Goal: Task Accomplishment & Management: Complete application form

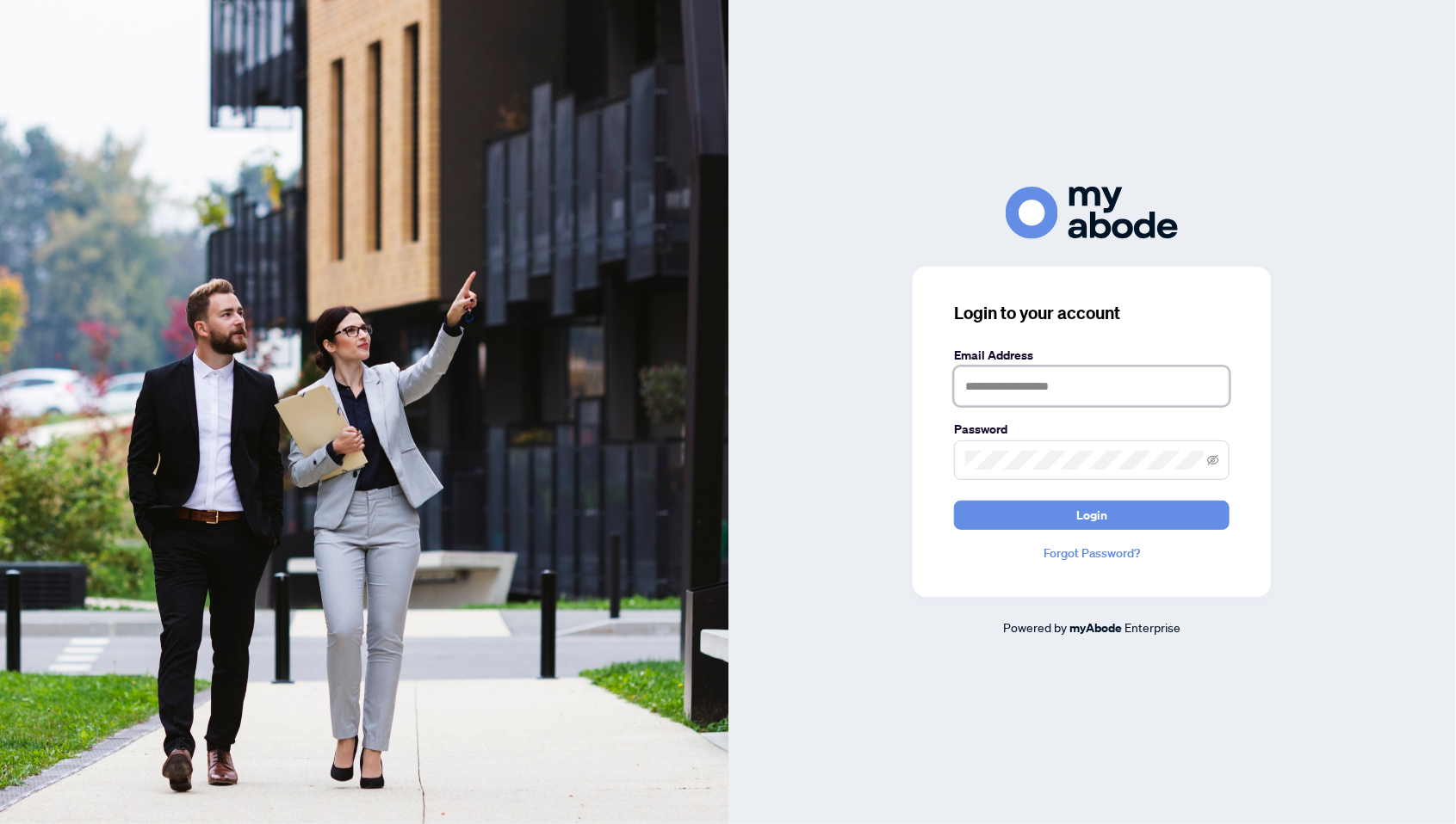
click at [1019, 407] on input "text" at bounding box center [1091, 386] width 275 height 39
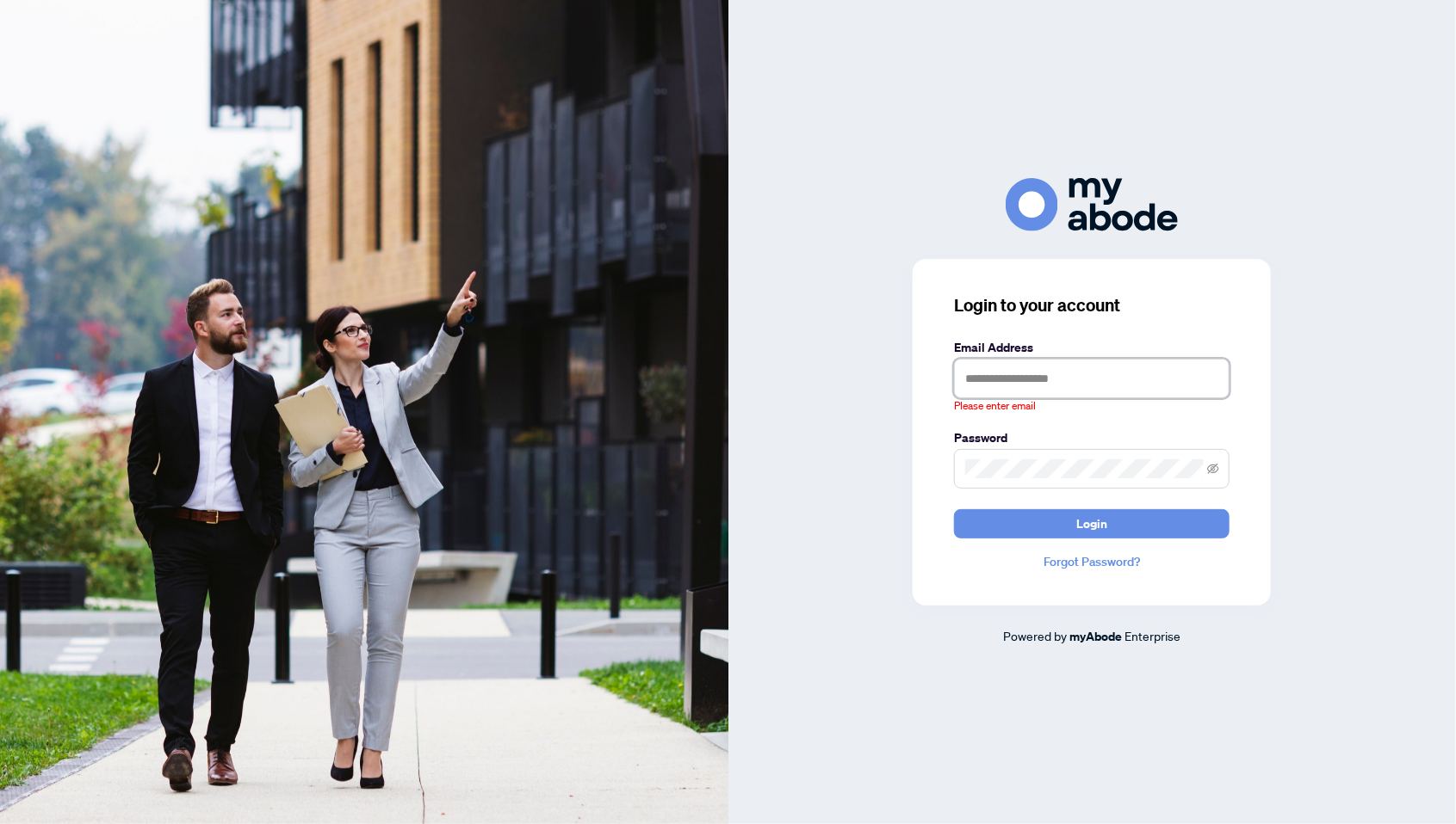
type input "**********"
click at [954, 510] on button "Login" at bounding box center [1091, 524] width 275 height 29
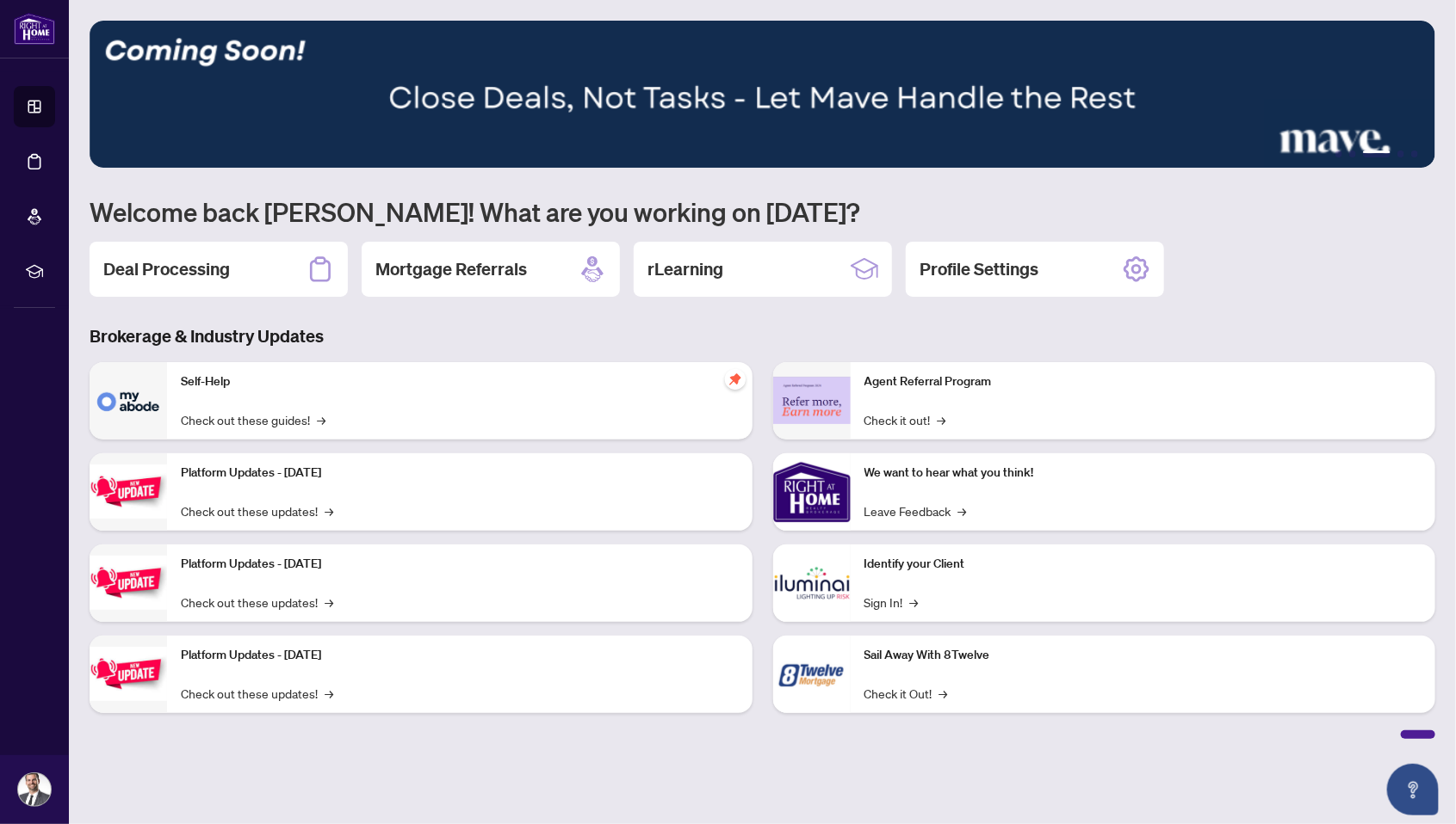
click at [160, 265] on h2 "Deal Processing" at bounding box center [166, 269] width 126 height 24
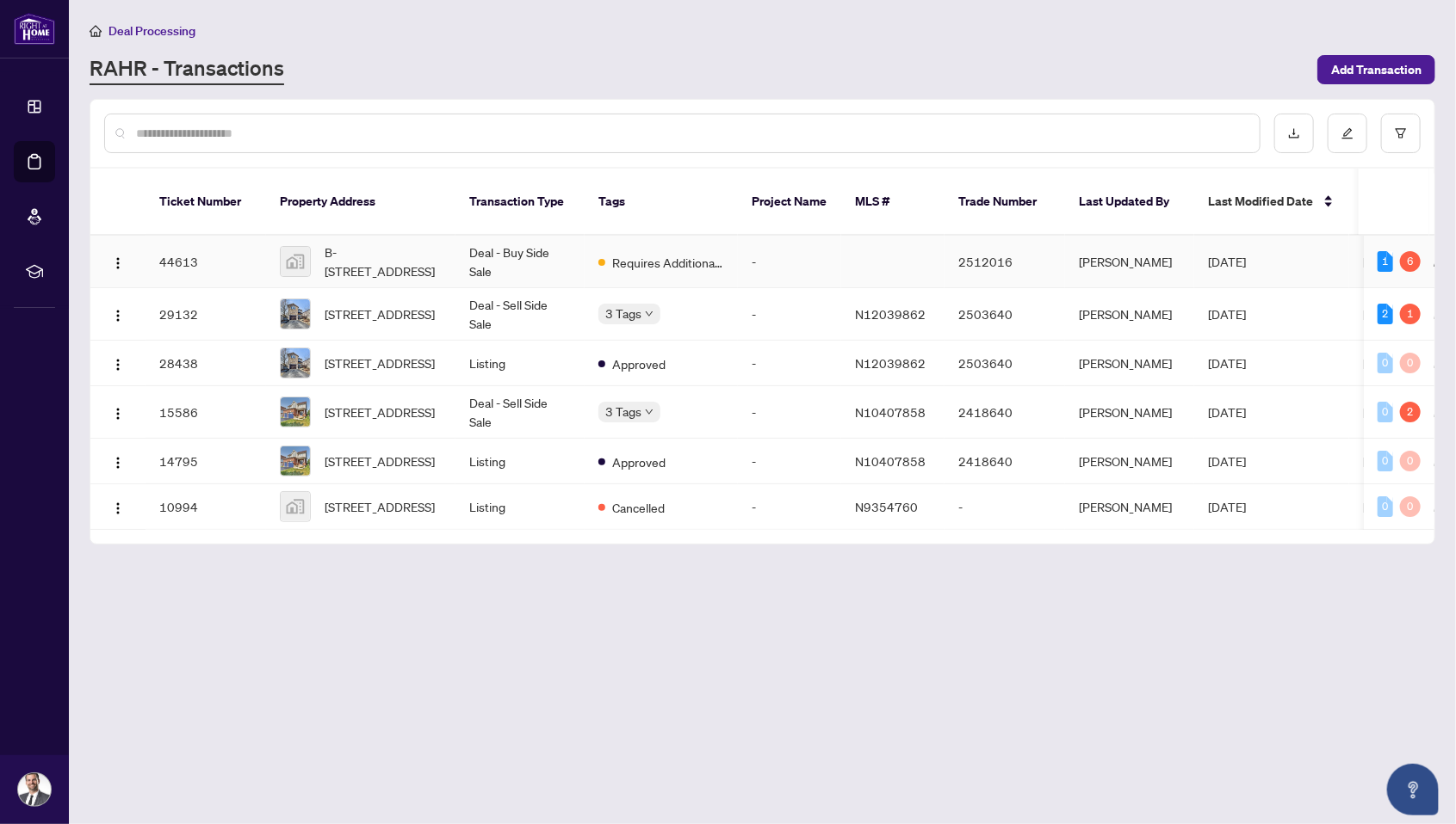
click at [1408, 251] on div "6" at bounding box center [1410, 261] width 21 height 21
click at [1307, 246] on td "[DATE]" at bounding box center [1272, 261] width 155 height 52
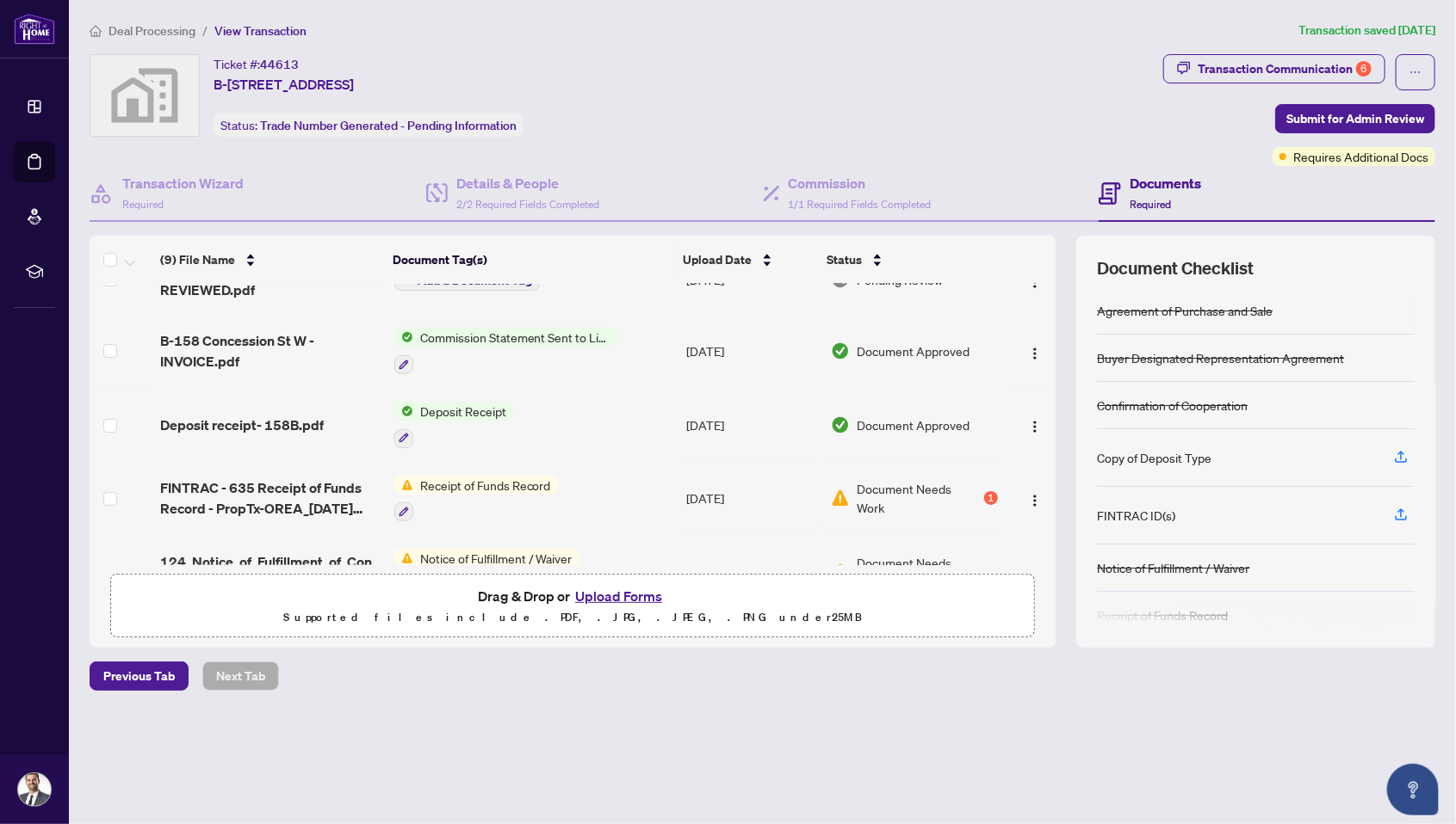
scroll to position [45, 0]
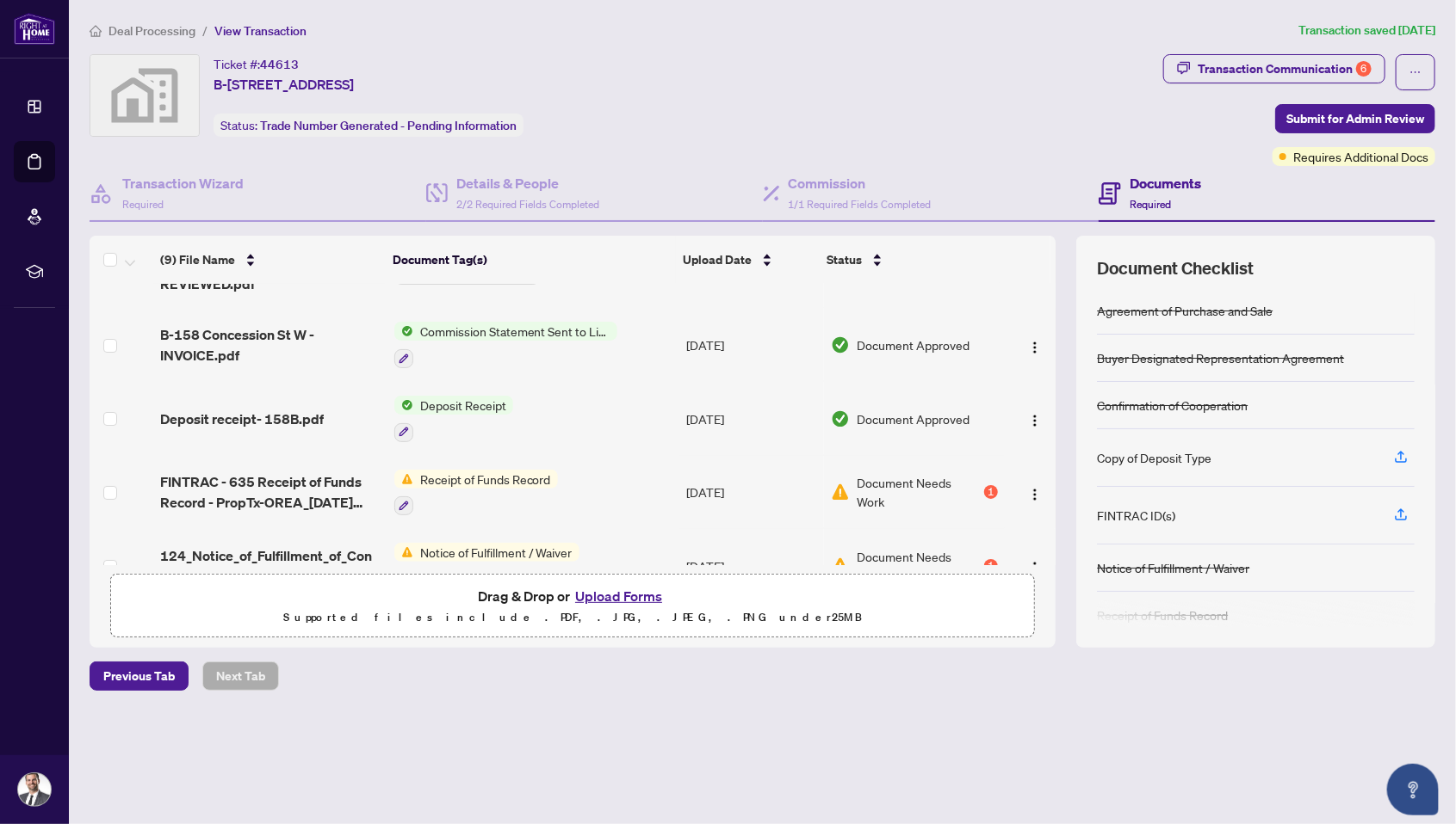
click at [913, 494] on span "Document Needs Work" at bounding box center [919, 491] width 124 height 37
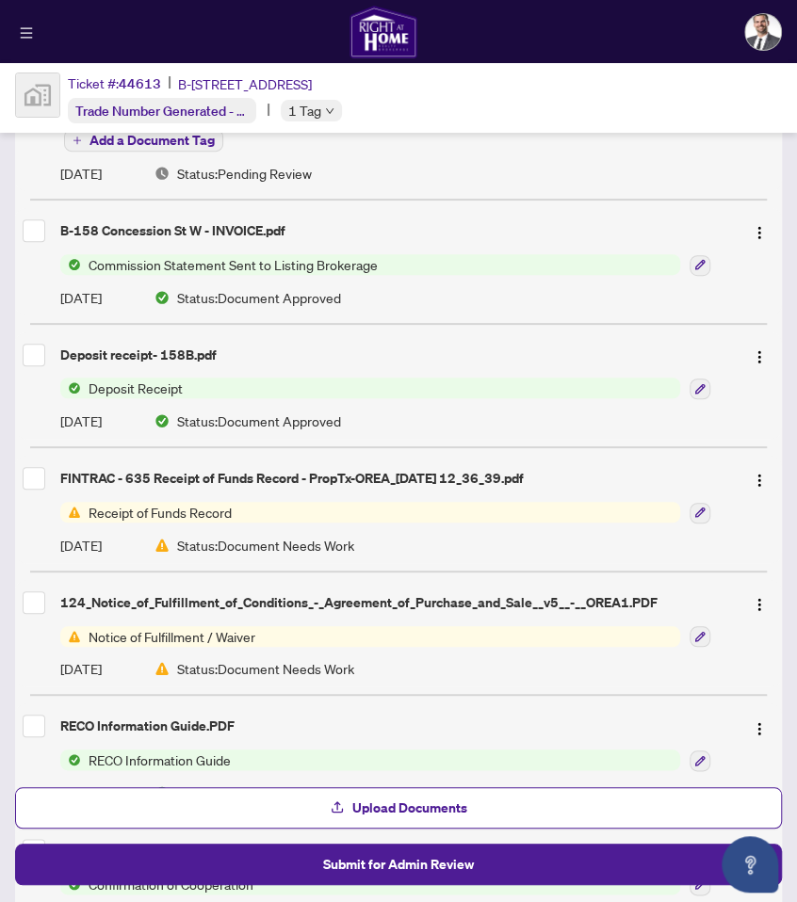
scroll to position [279, 0]
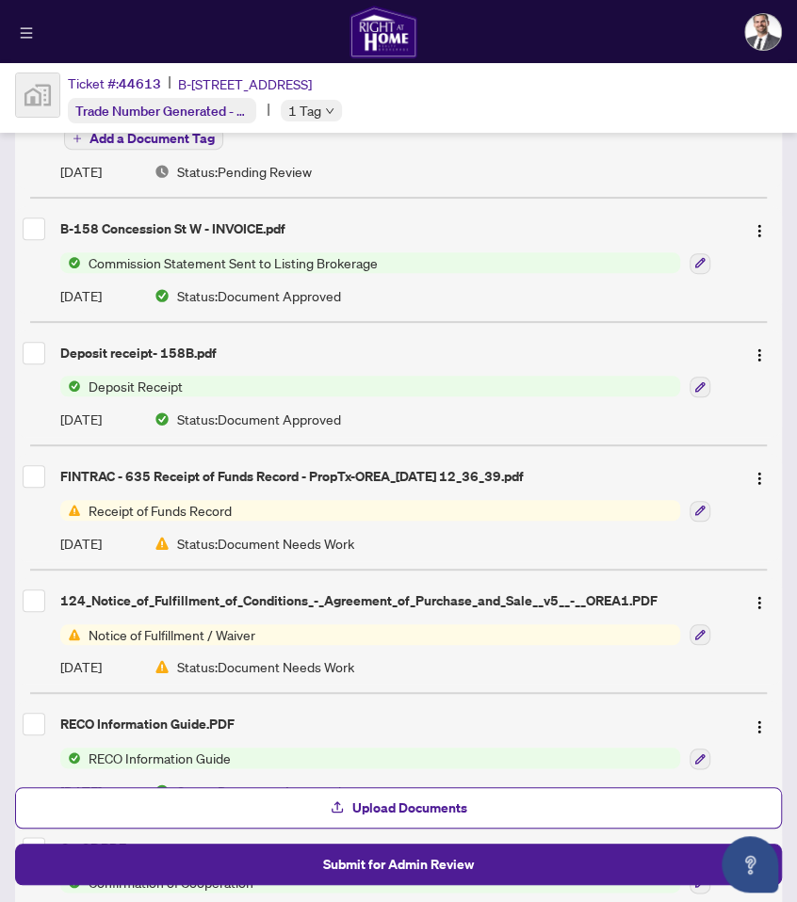
click at [407, 502] on span "Receipt of Funds Record" at bounding box center [370, 510] width 620 height 21
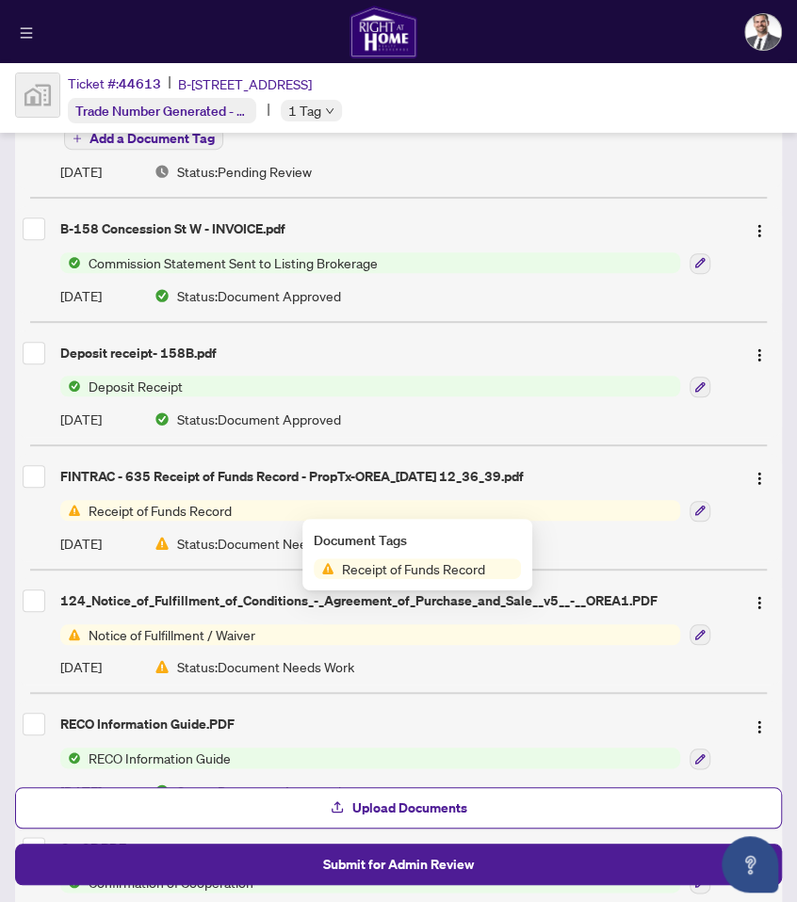
click at [438, 476] on div "FINTRAC - 635 Receipt of Funds Record - PropTx-OREA_[DATE] 12_36_39.pdf" at bounding box center [394, 476] width 669 height 21
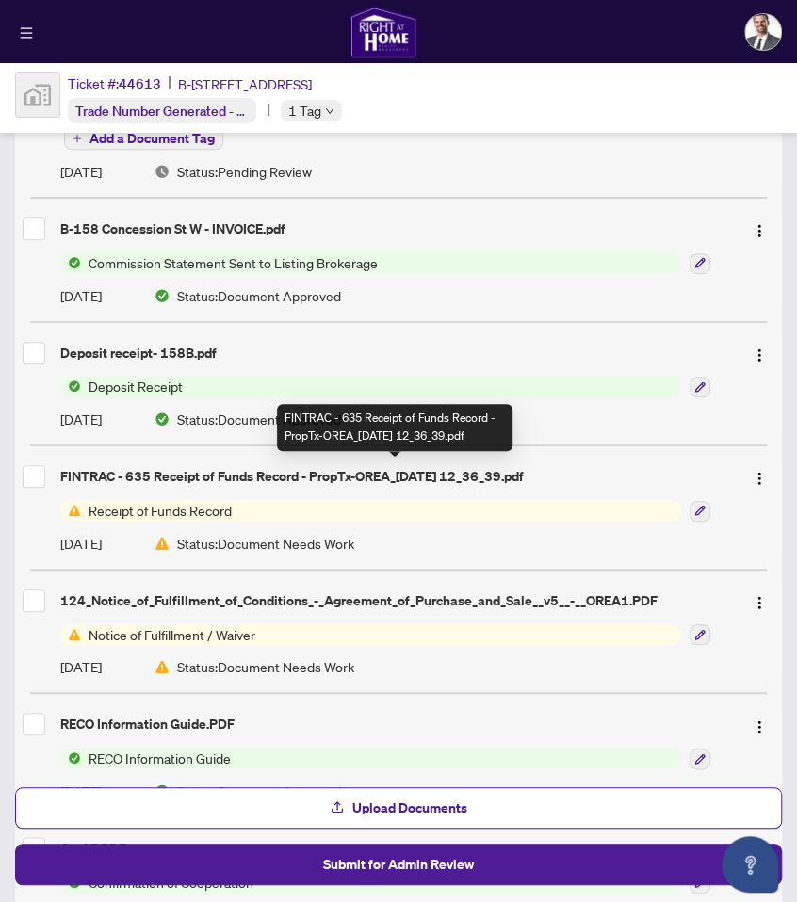
click at [755, 475] on img "button" at bounding box center [759, 478] width 15 height 15
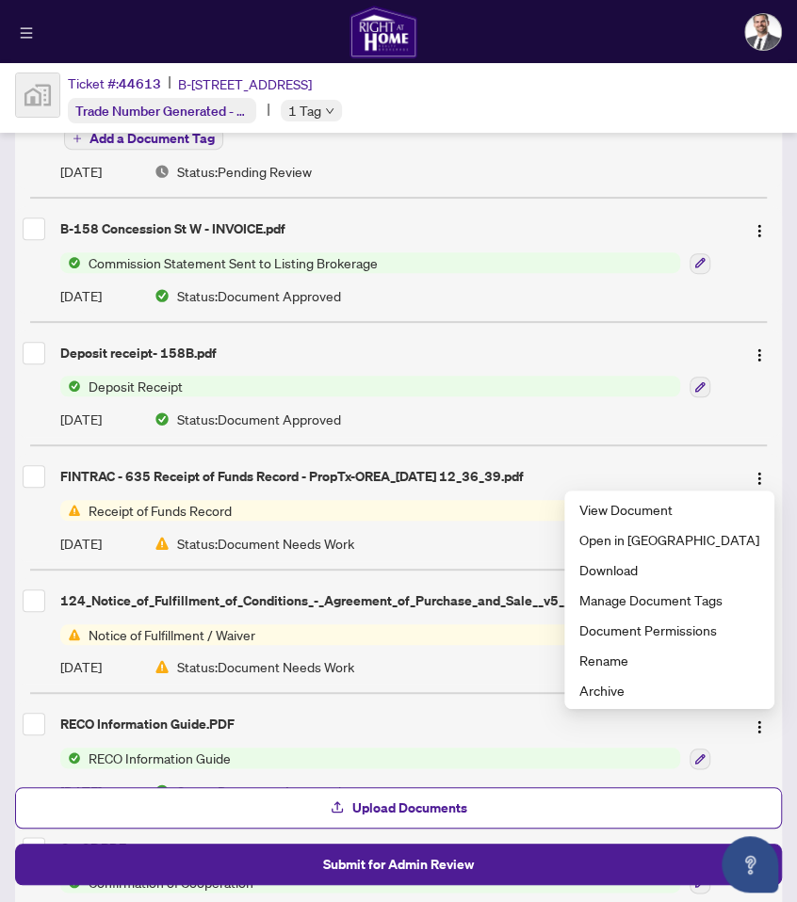
click at [674, 503] on span "View Document" at bounding box center [669, 509] width 180 height 21
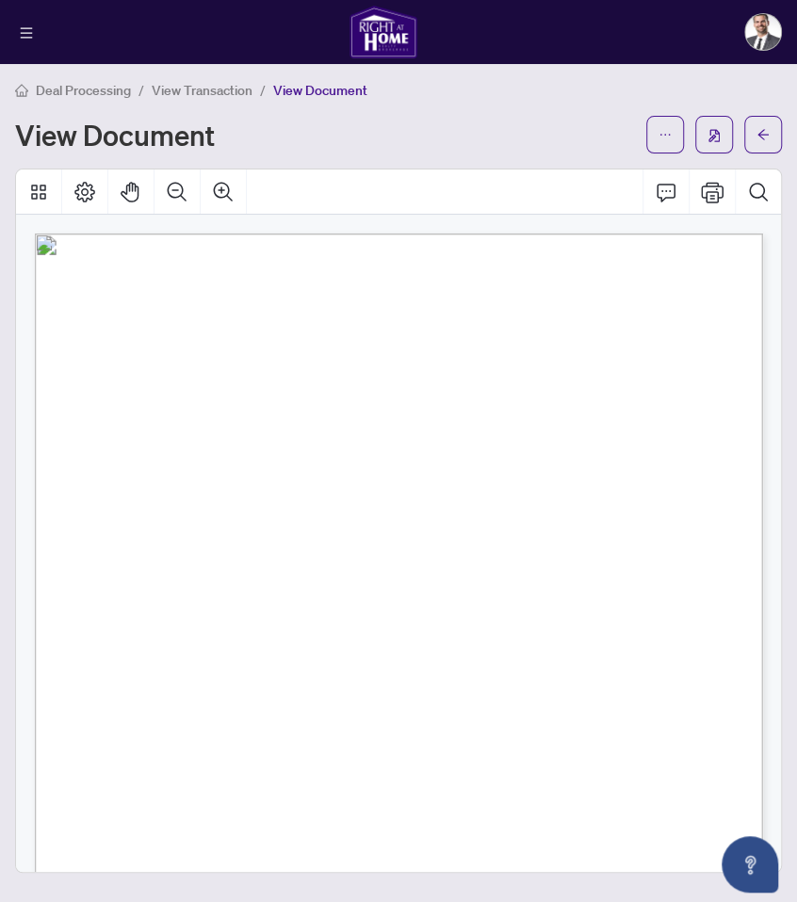
click at [668, 188] on icon "Comment" at bounding box center [666, 192] width 23 height 23
click at [668, 205] on button "Comment" at bounding box center [665, 192] width 45 height 45
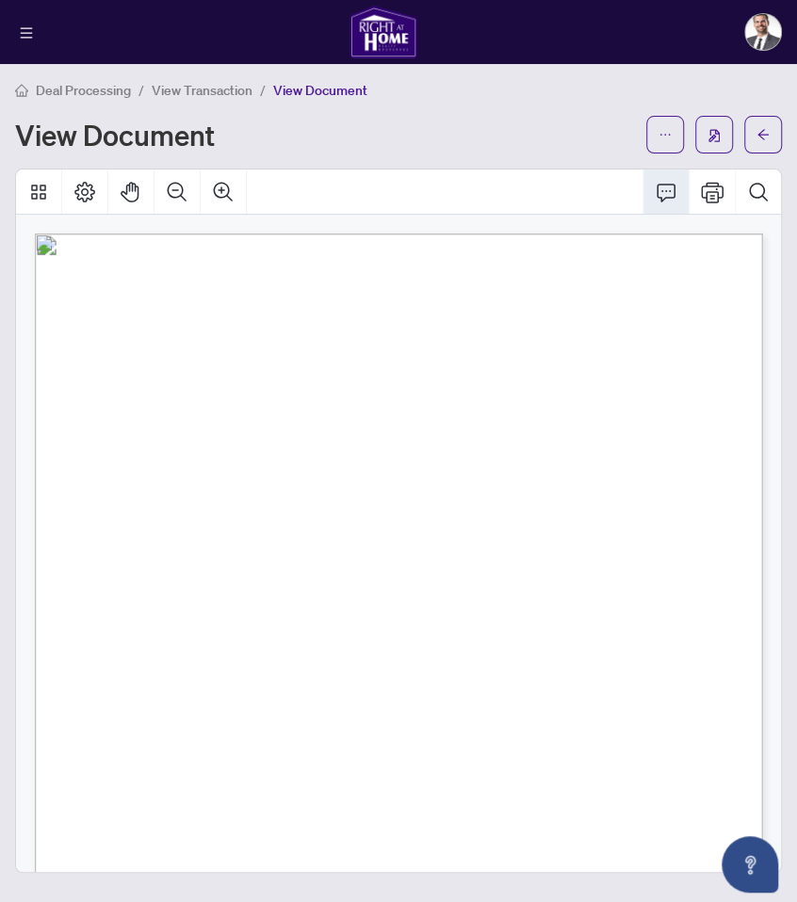
click at [668, 205] on button "Comment" at bounding box center [665, 192] width 45 height 45
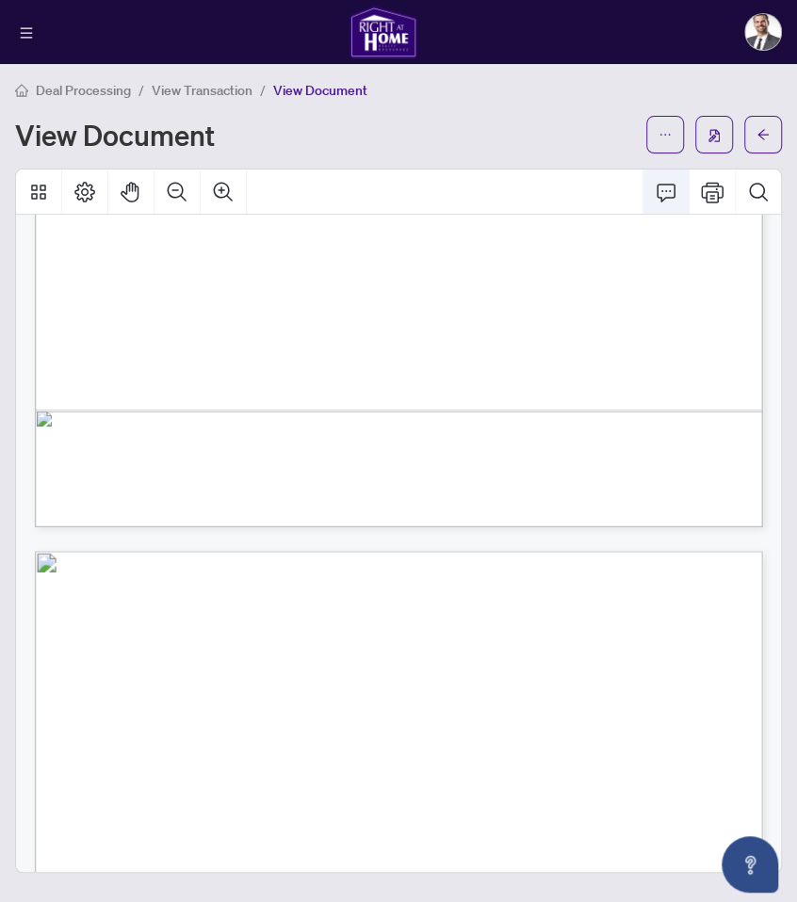
scroll to position [3125, 0]
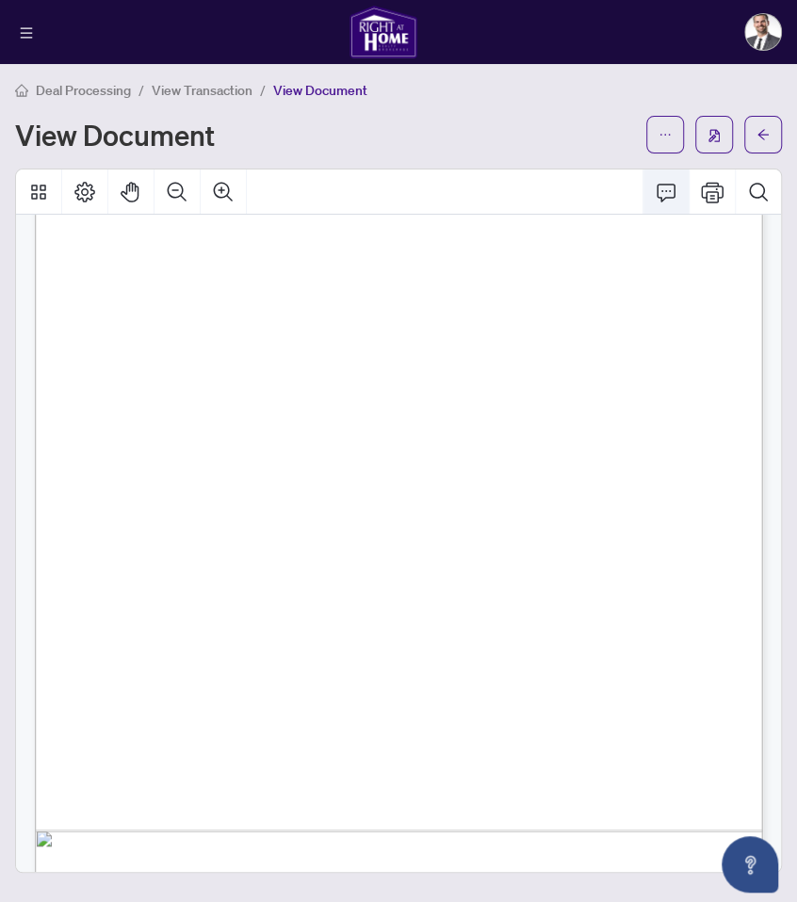
click at [665, 191] on icon "Comment" at bounding box center [666, 192] width 23 height 23
click at [718, 138] on img "button" at bounding box center [713, 135] width 11 height 13
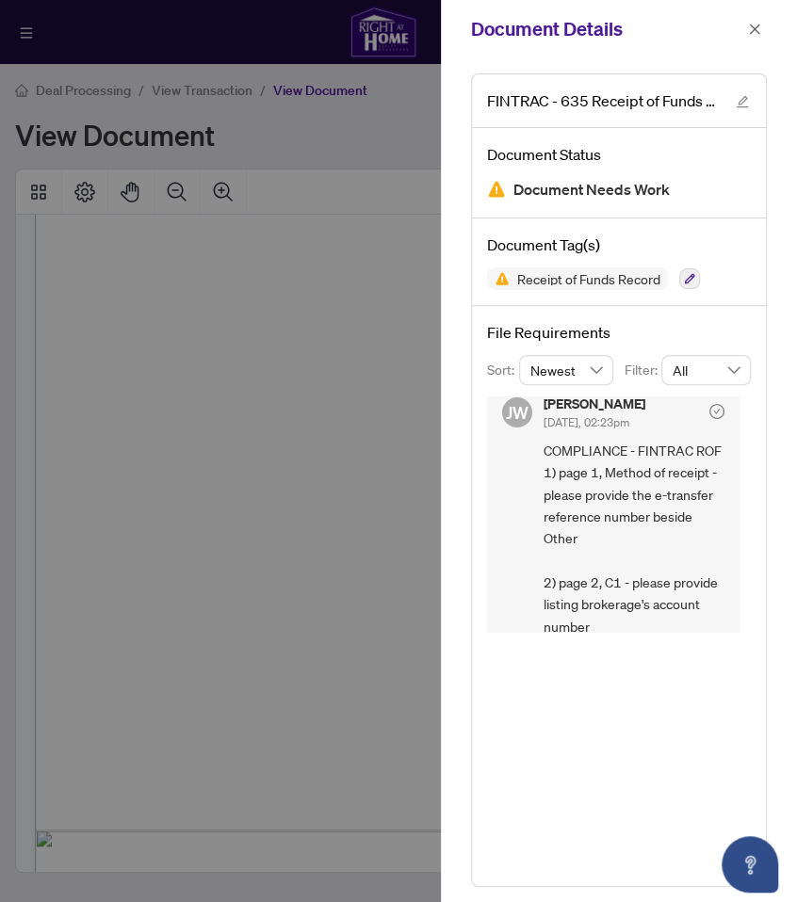
scroll to position [0, 0]
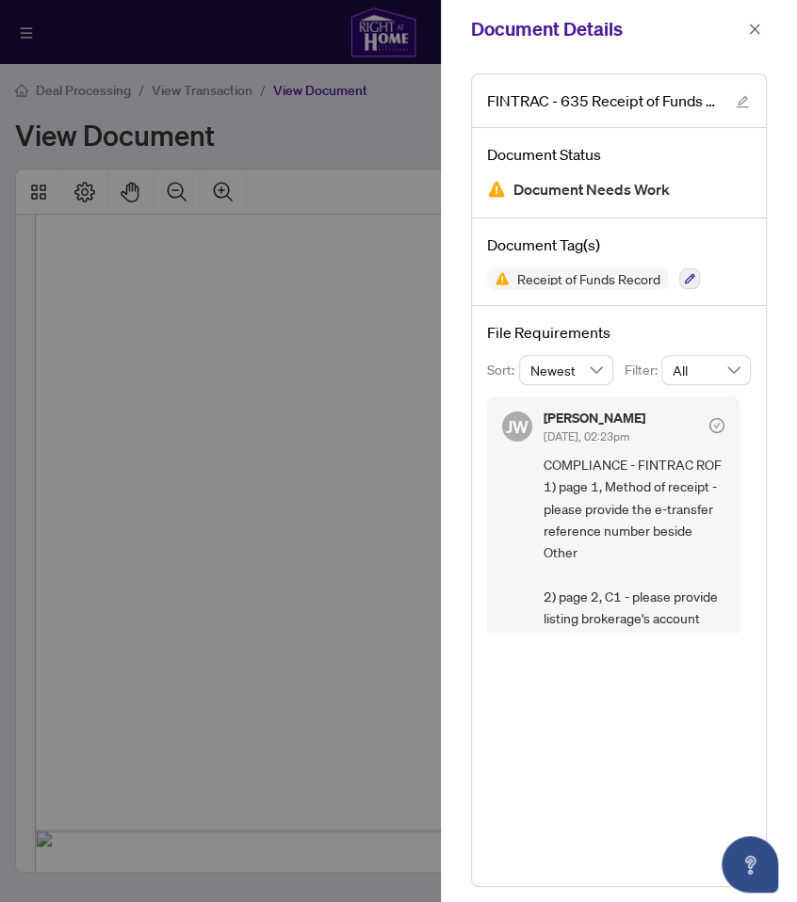
click at [755, 28] on icon "close" at bounding box center [754, 29] width 13 height 13
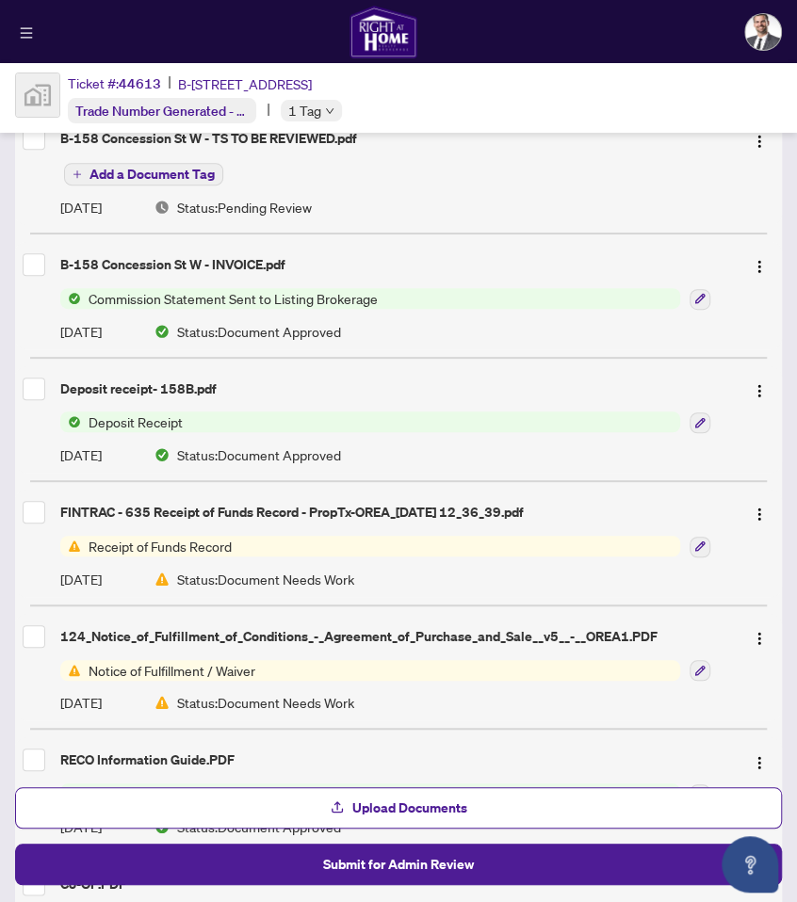
scroll to position [243, 0]
click at [401, 548] on span "Receipt of Funds Record" at bounding box center [370, 546] width 620 height 21
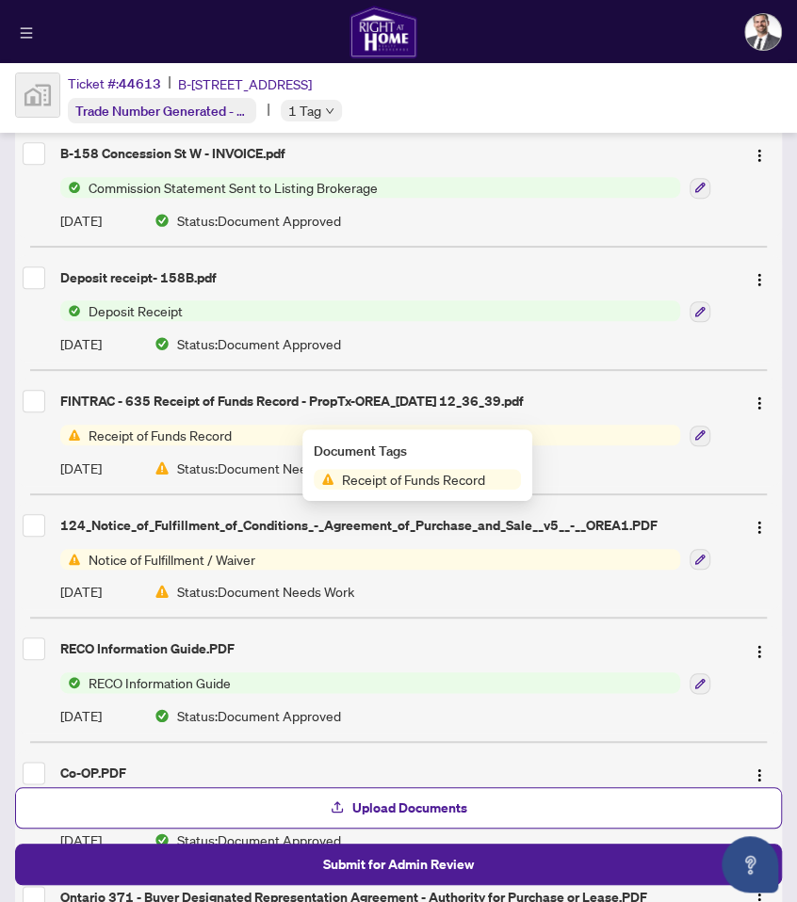
scroll to position [387, 0]
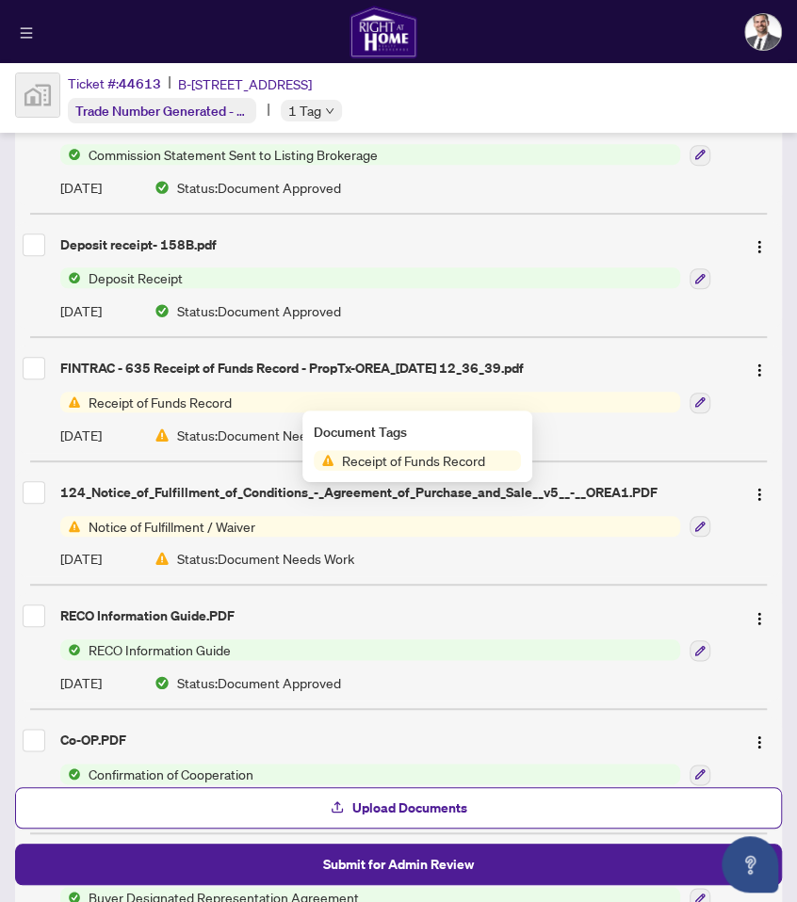
click at [227, 492] on div "124_Notice_of_Fulfillment_of_Conditions_-_Agreement_of_Purchase_and_Sale__v5__-…" at bounding box center [394, 492] width 669 height 21
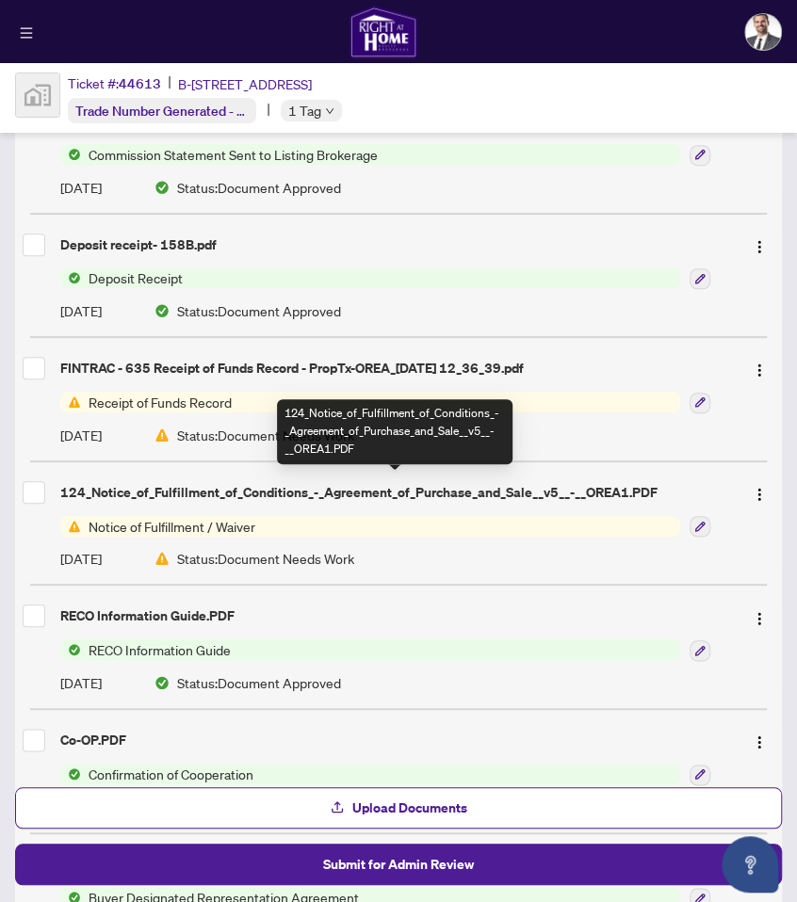
click at [761, 487] on img "button" at bounding box center [759, 494] width 15 height 15
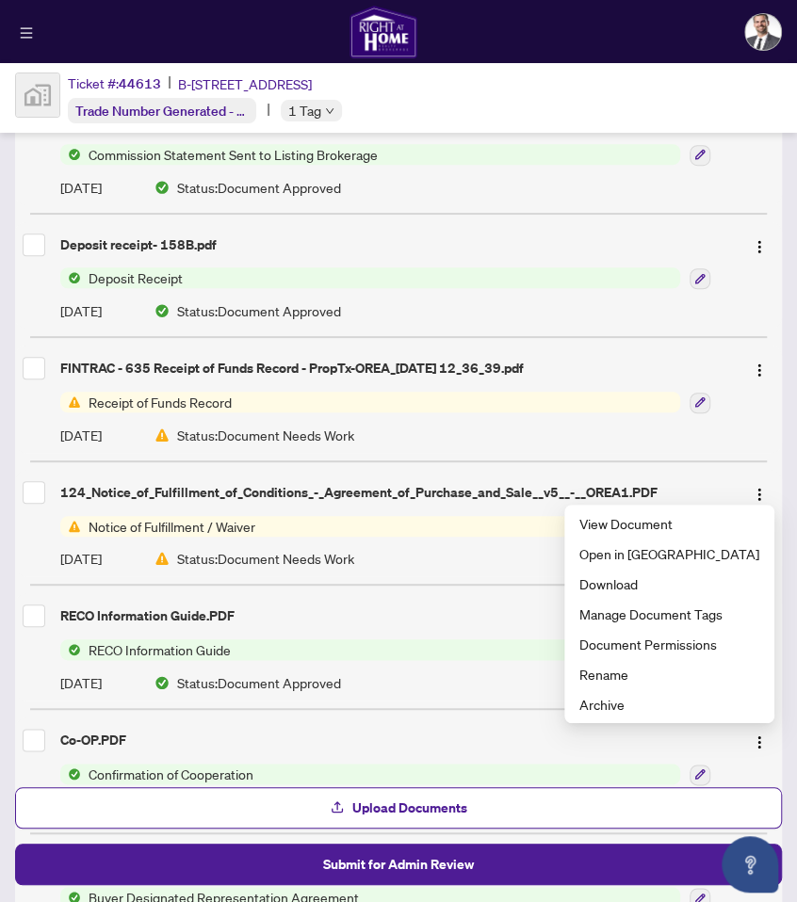
click at [681, 527] on span "View Document" at bounding box center [669, 523] width 180 height 21
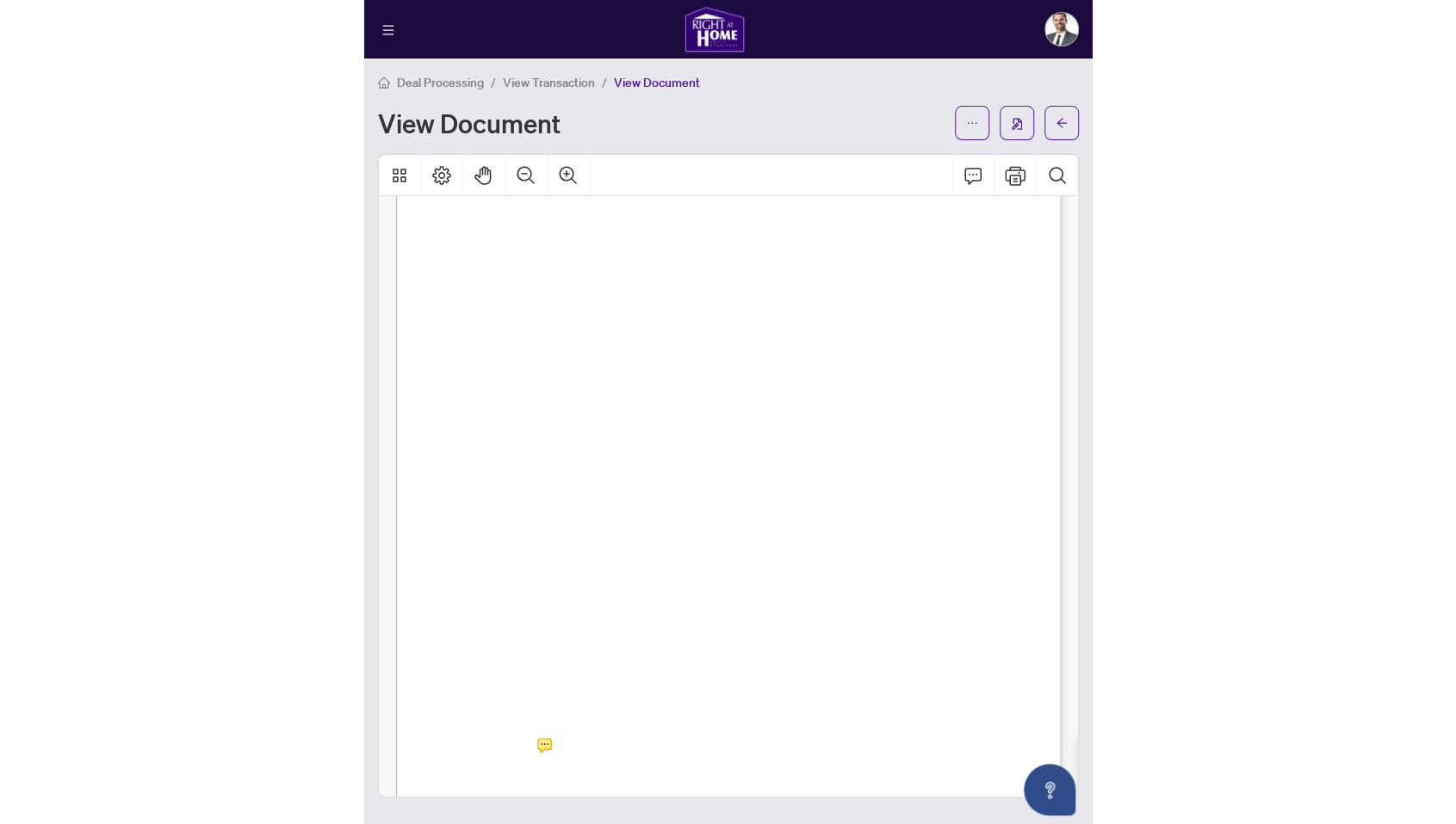
scroll to position [74, 0]
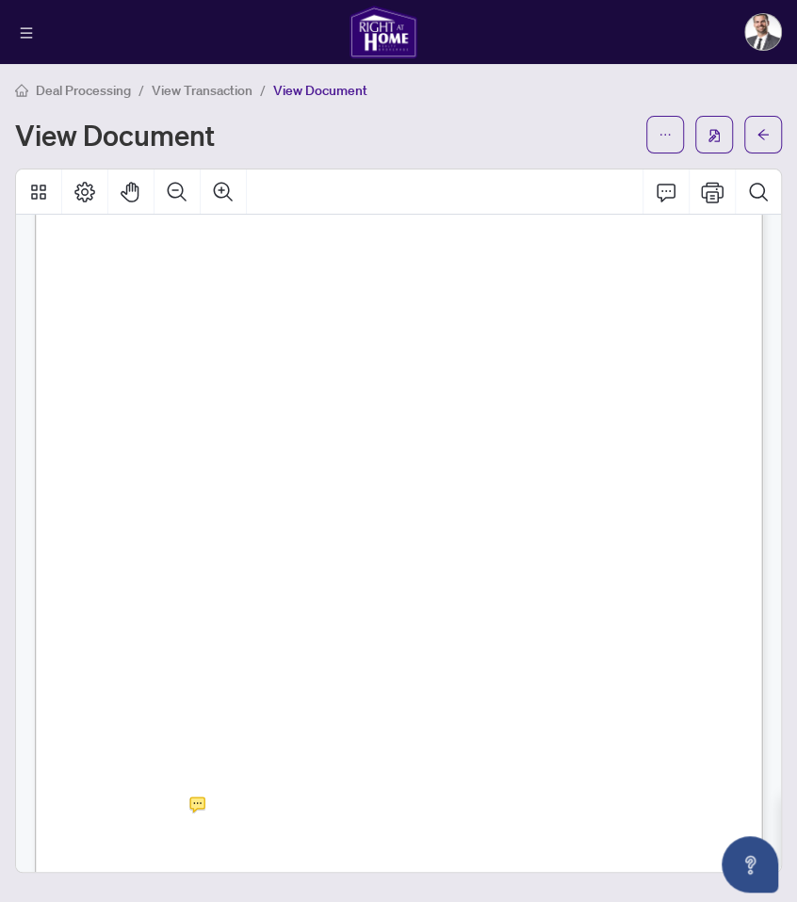
click at [254, 574] on div "Form 124 Revised 2019 Page 1 of 1 The trademarks REALTOR®, REALTORS®, MLS®, Mul…" at bounding box center [494, 747] width 918 height 1189
click at [716, 170] on button "Print" at bounding box center [712, 192] width 45 height 45
click at [705, 219] on div "Print" at bounding box center [709, 229] width 38 height 21
click at [717, 170] on button "Print" at bounding box center [712, 192] width 45 height 45
click at [747, 853] on button "Open asap" at bounding box center [750, 865] width 57 height 57
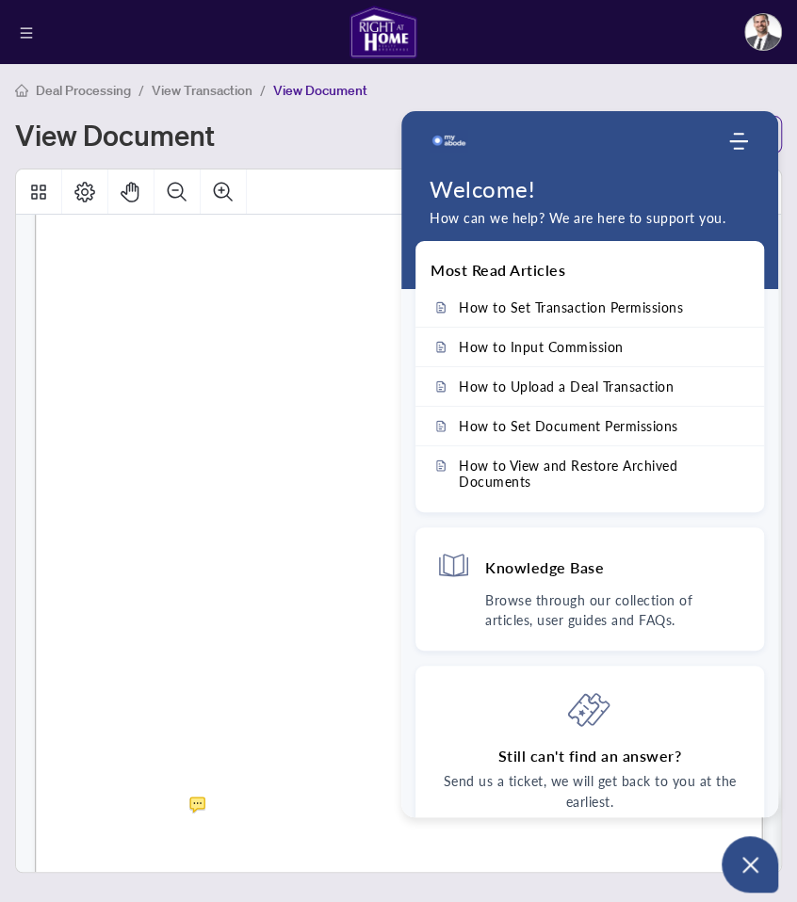
click at [214, 587] on div "Form 124 Revised 2019 Page 1 of 1 The trademarks REALTOR®, REALTORS®, MLS®, Mul…" at bounding box center [494, 747] width 918 height 1189
click at [167, 561] on div "Form 124 Revised 2019 Page 1 of 1 The trademarks REALTOR®, REALTORS®, MLS®, Mul…" at bounding box center [494, 747] width 918 height 1189
click at [223, 808] on span "DATED at.........................................................., Ontario, at…" at bounding box center [450, 814] width 733 height 12
click at [740, 869] on icon "Open asap" at bounding box center [751, 865] width 24 height 24
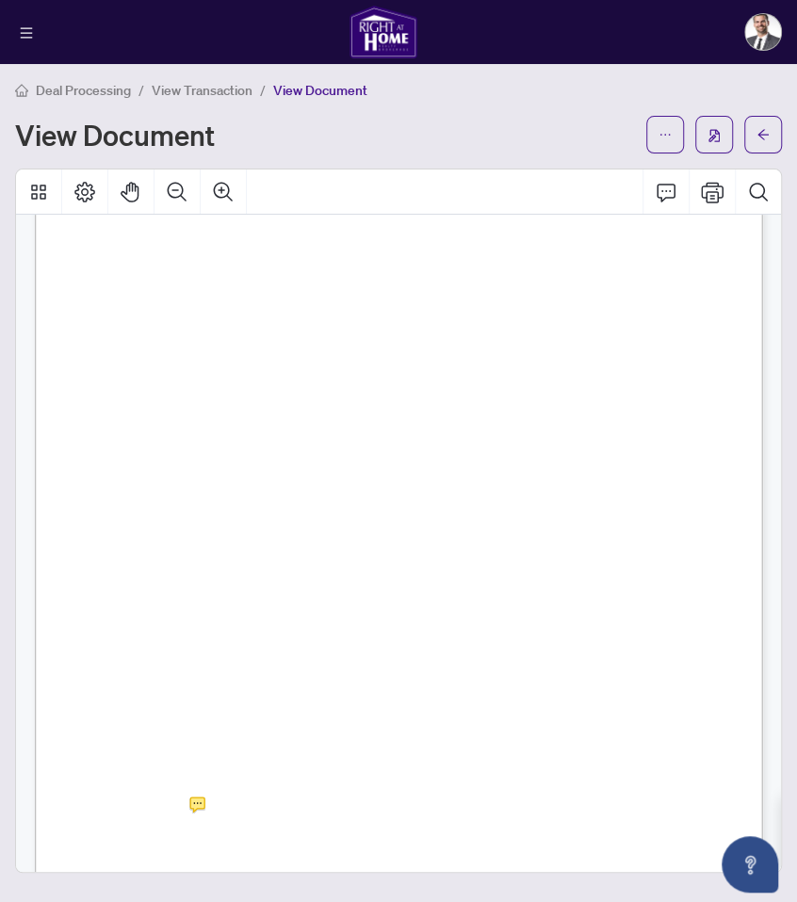
click at [540, 153] on div "Form 124 Revised 2019 Page 1 of 1 The trademarks REALTOR®, REALTORS®, MLS®, Mul…" at bounding box center [494, 747] width 918 height 1189
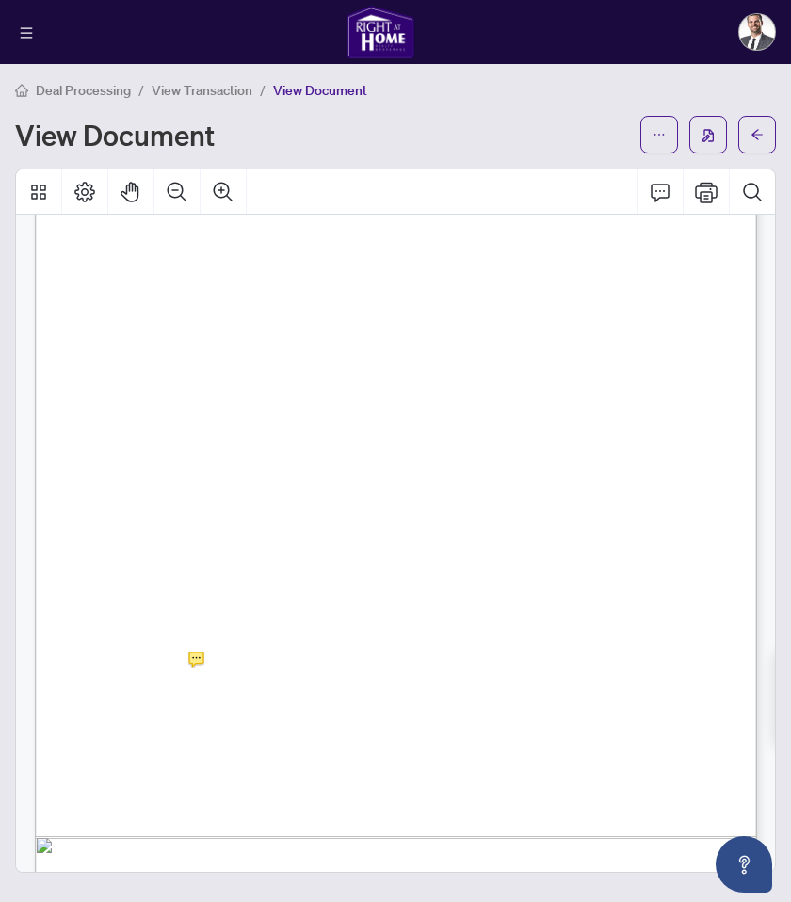
scroll to position [0, 0]
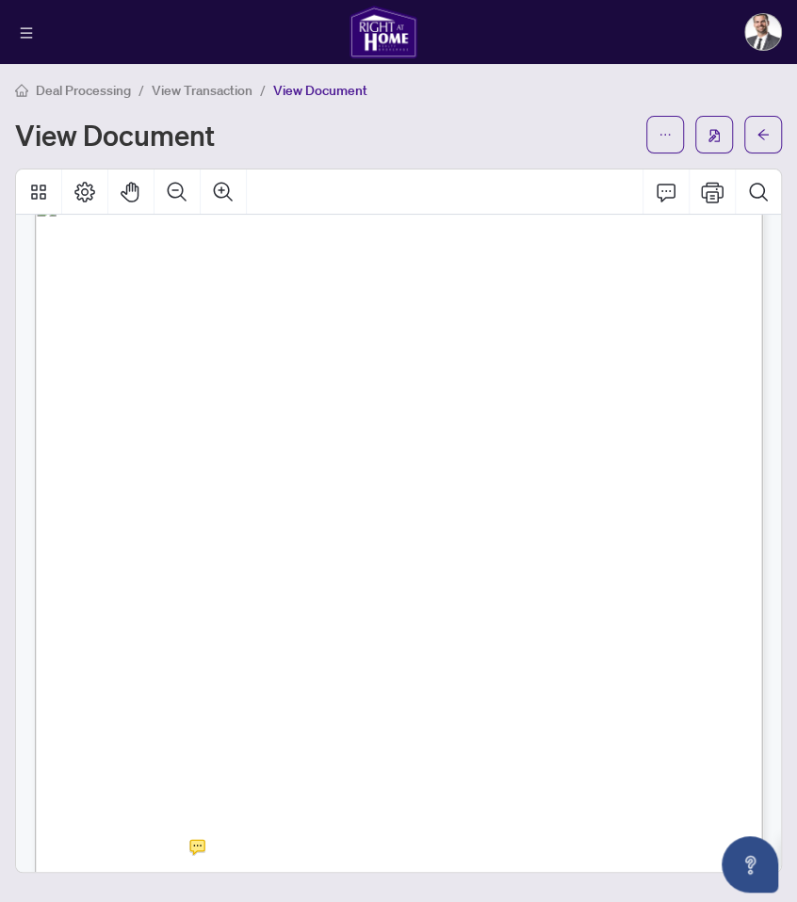
scroll to position [27, 0]
click at [207, 93] on span "View Transaction" at bounding box center [202, 90] width 101 height 17
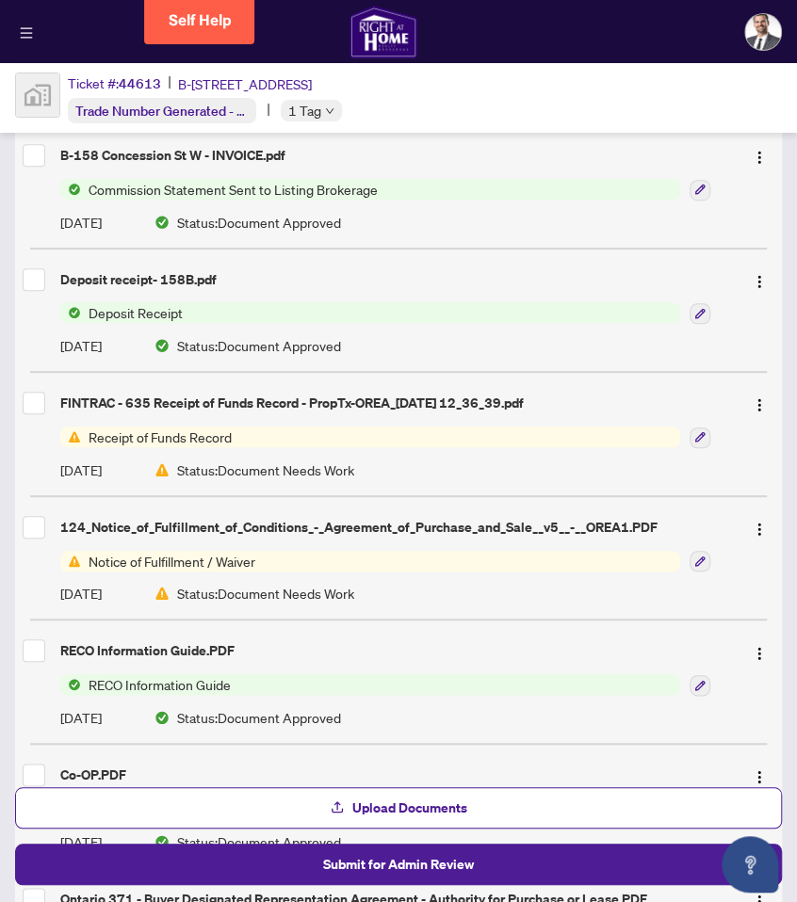
scroll to position [354, 0]
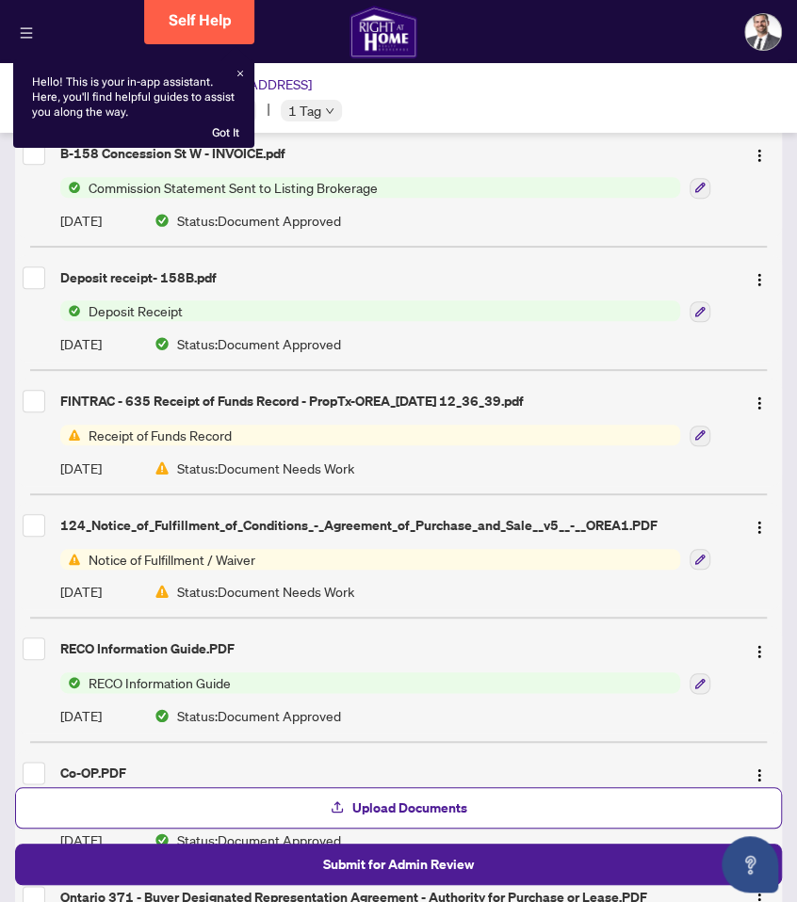
click at [760, 521] on img "button" at bounding box center [759, 527] width 15 height 15
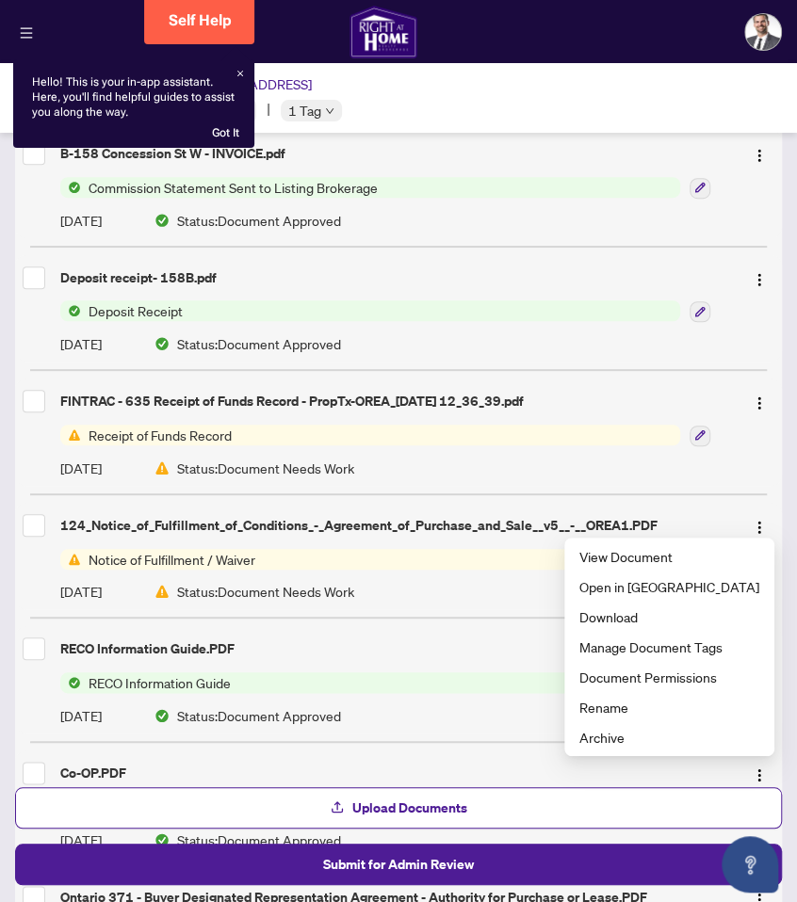
click at [655, 613] on span "Download" at bounding box center [669, 617] width 180 height 21
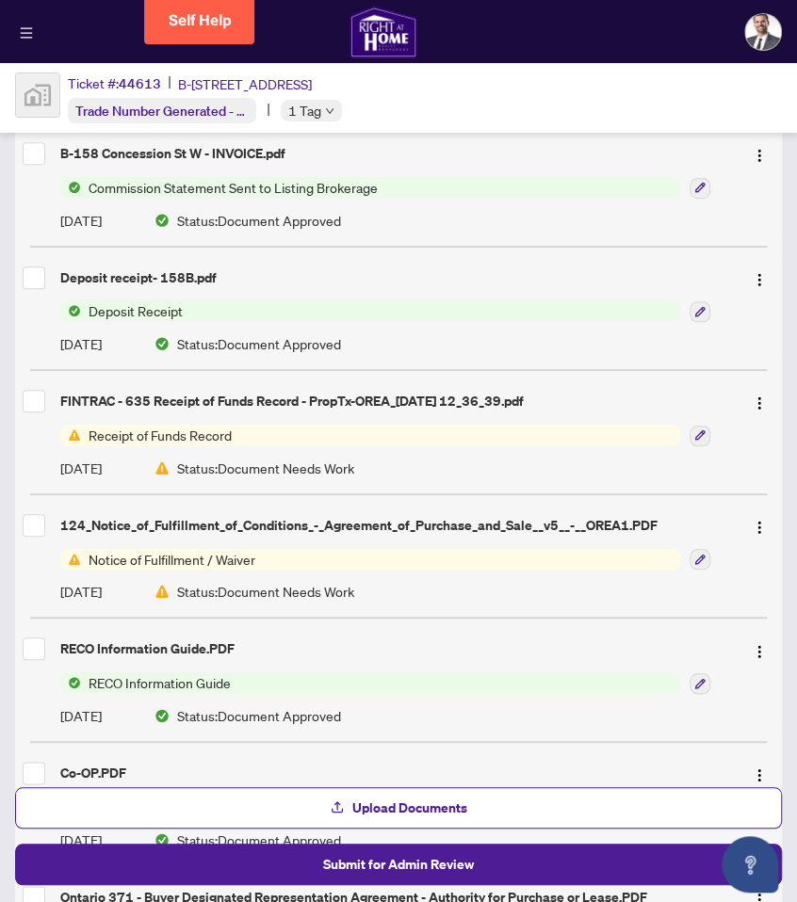
click at [753, 540] on div "124_Notice_of_Fulfillment_of_Conditions_-_Agreement_of_Purchase_and_Sale__v5__-…" at bounding box center [398, 556] width 767 height 107
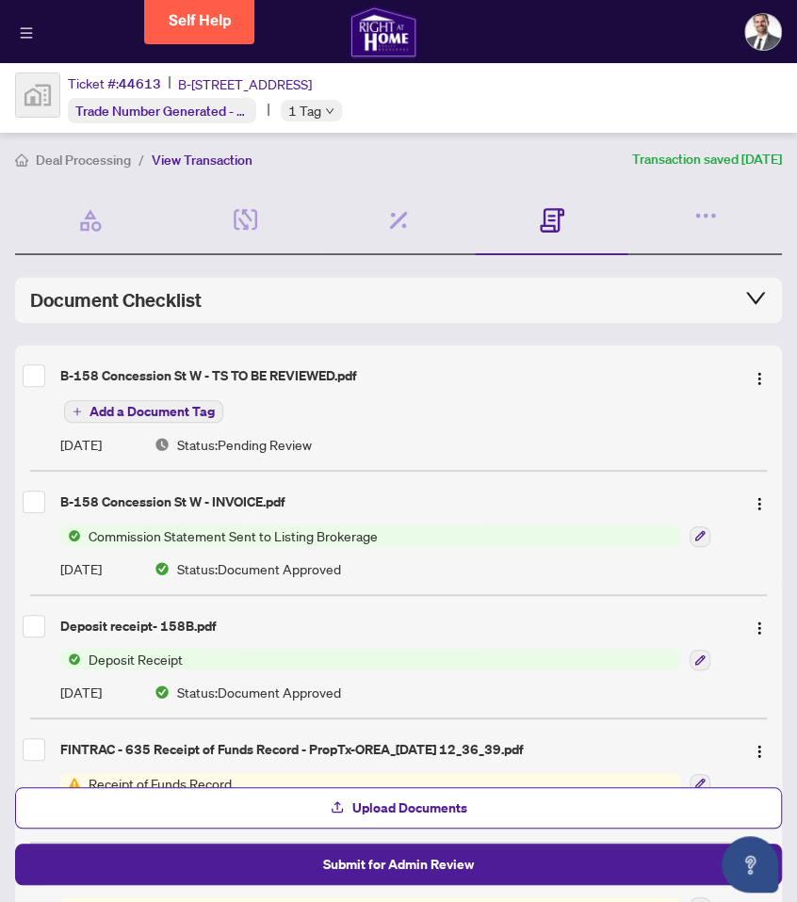
scroll to position [0, 0]
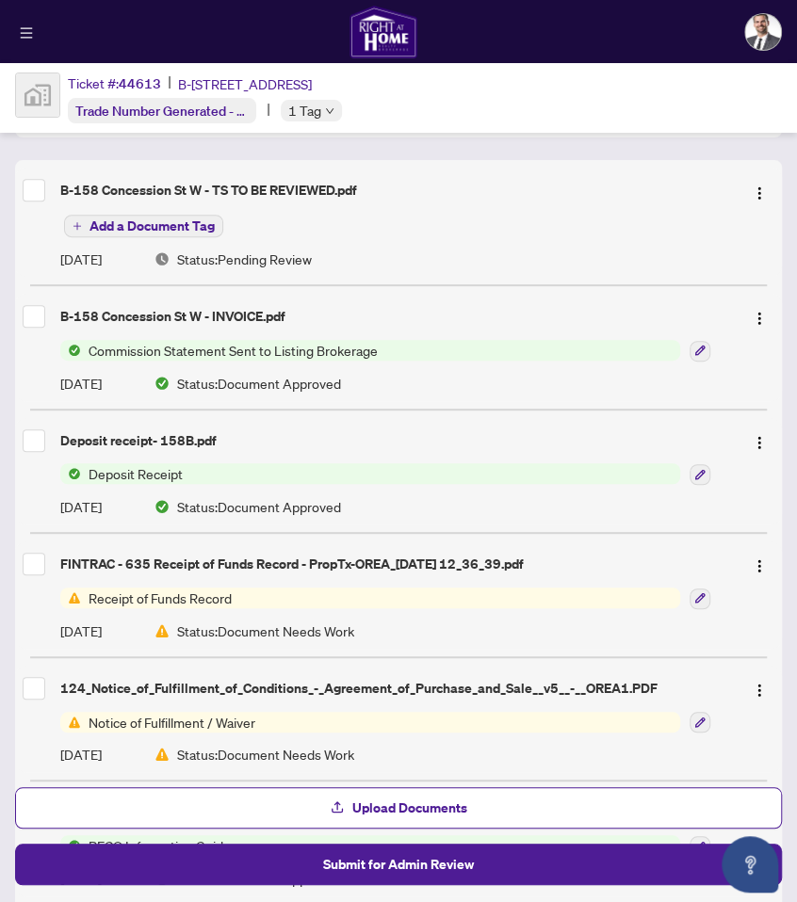
scroll to position [194, 0]
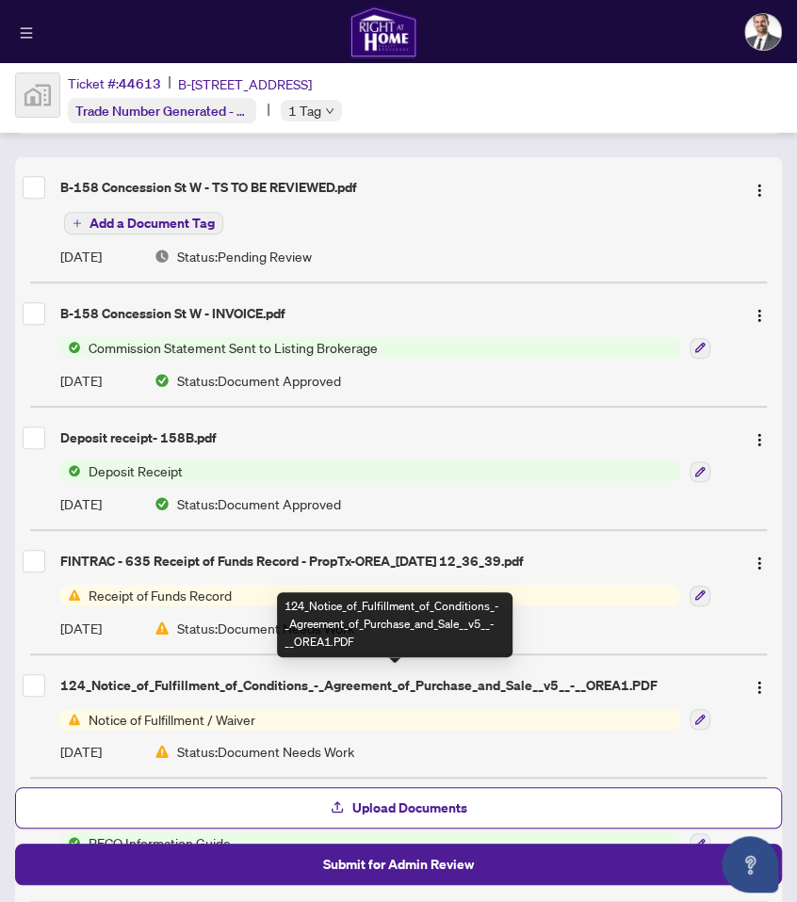
click at [757, 558] on img "button" at bounding box center [759, 563] width 15 height 15
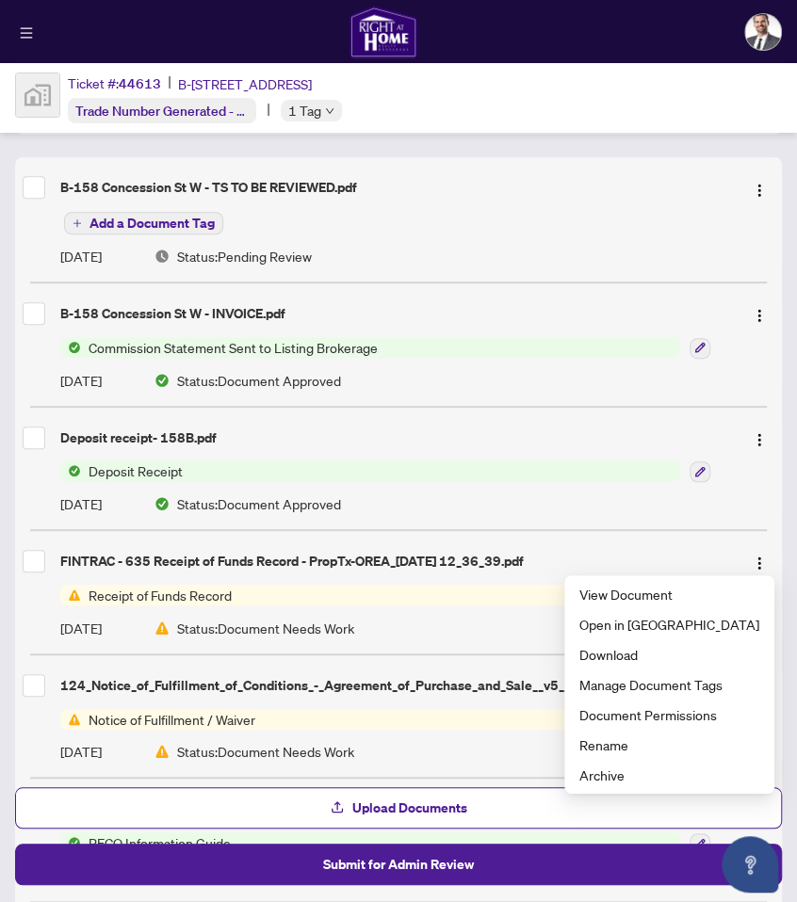
click at [503, 796] on button "Upload Documents" at bounding box center [398, 808] width 767 height 41
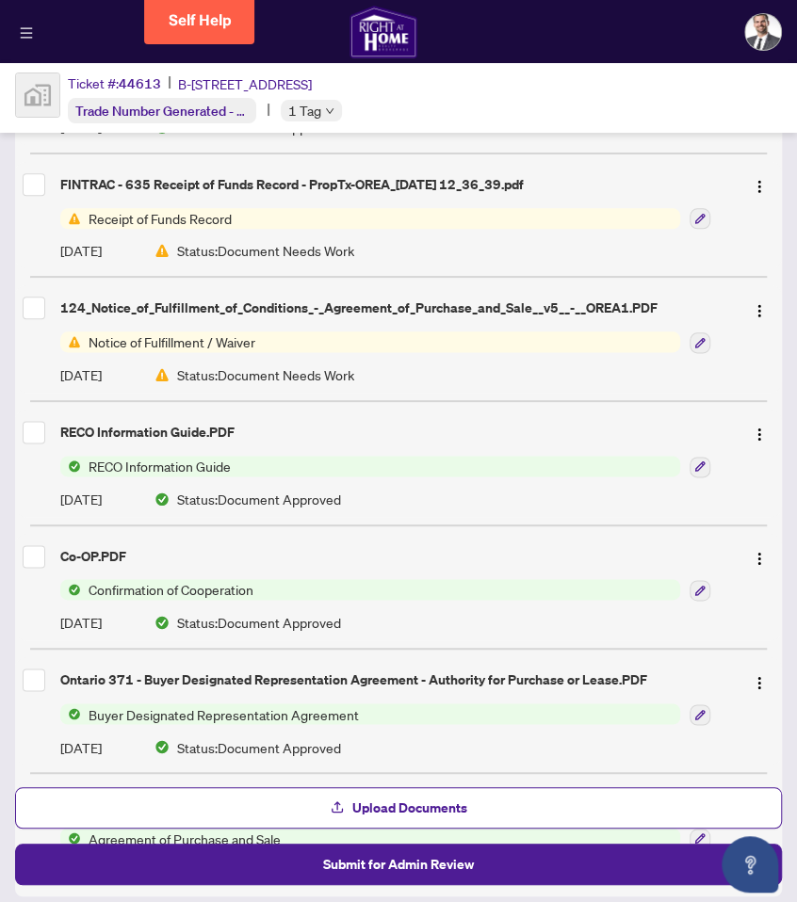
scroll to position [722, 0]
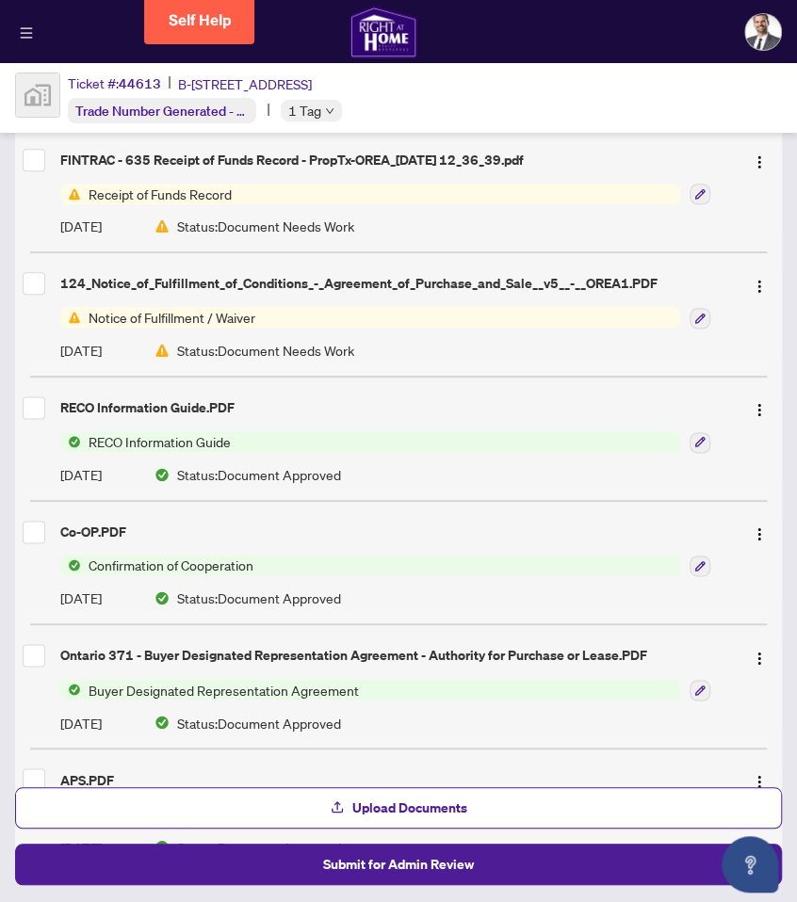
click at [502, 864] on button "Submit for Admin Review" at bounding box center [398, 864] width 767 height 41
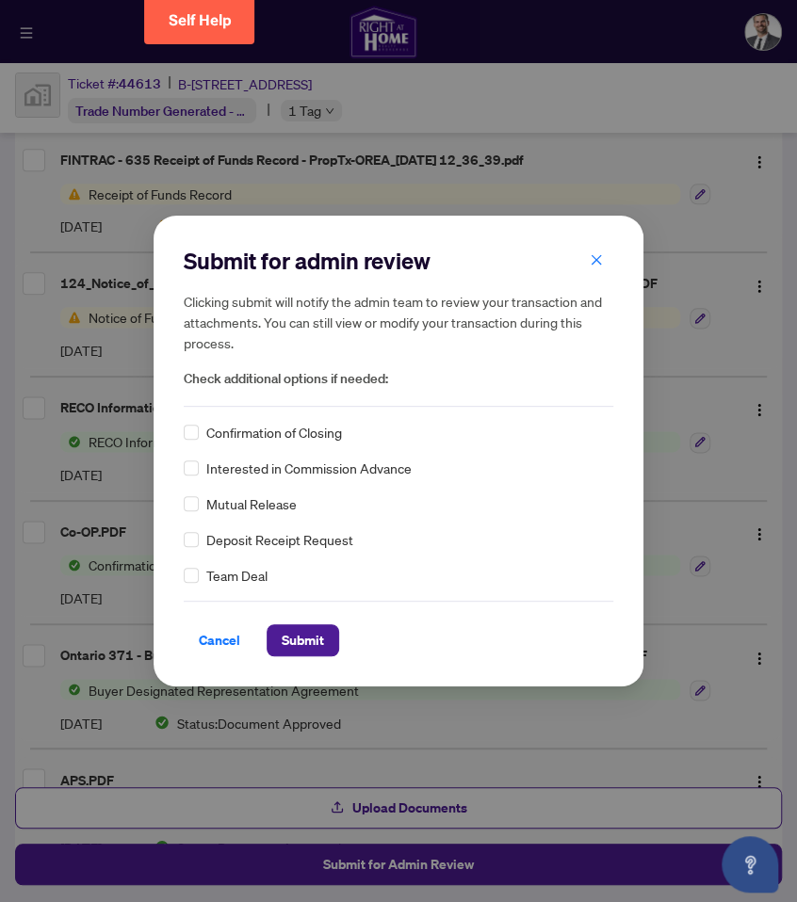
click at [591, 265] on icon "close" at bounding box center [596, 259] width 13 height 13
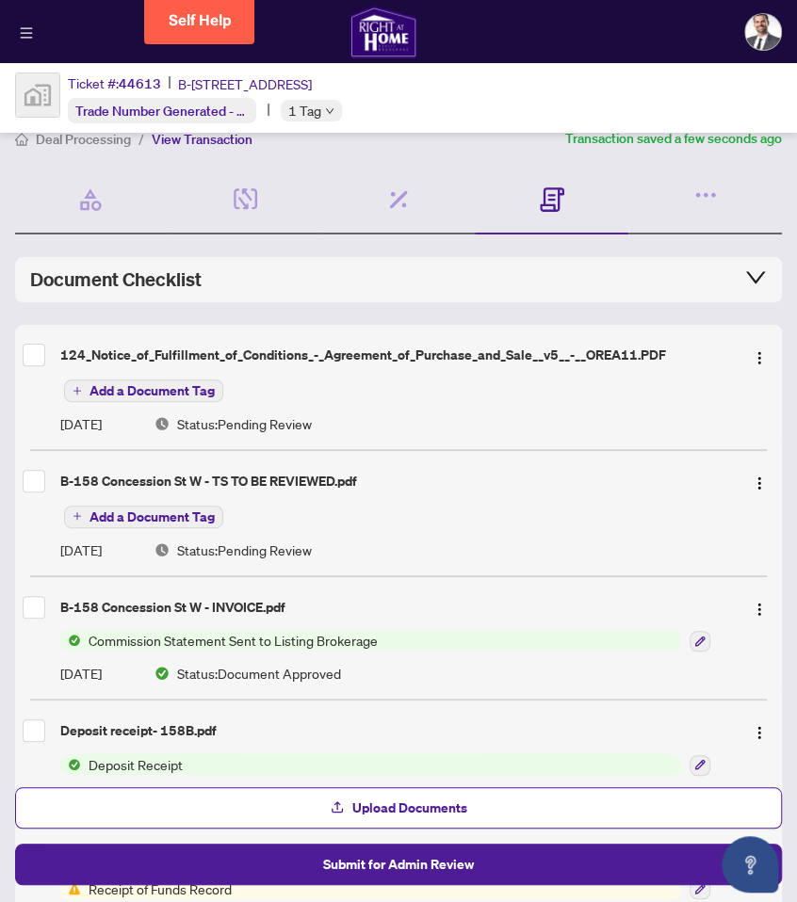
scroll to position [0, 0]
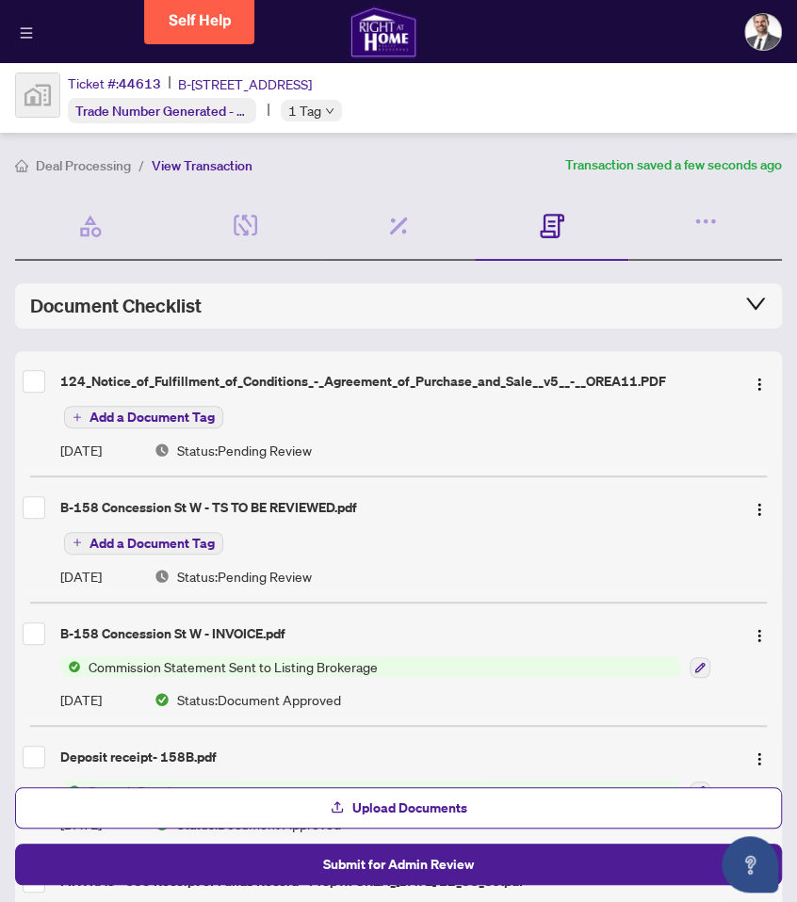
click at [407, 809] on span "Upload Documents" at bounding box center [409, 808] width 115 height 30
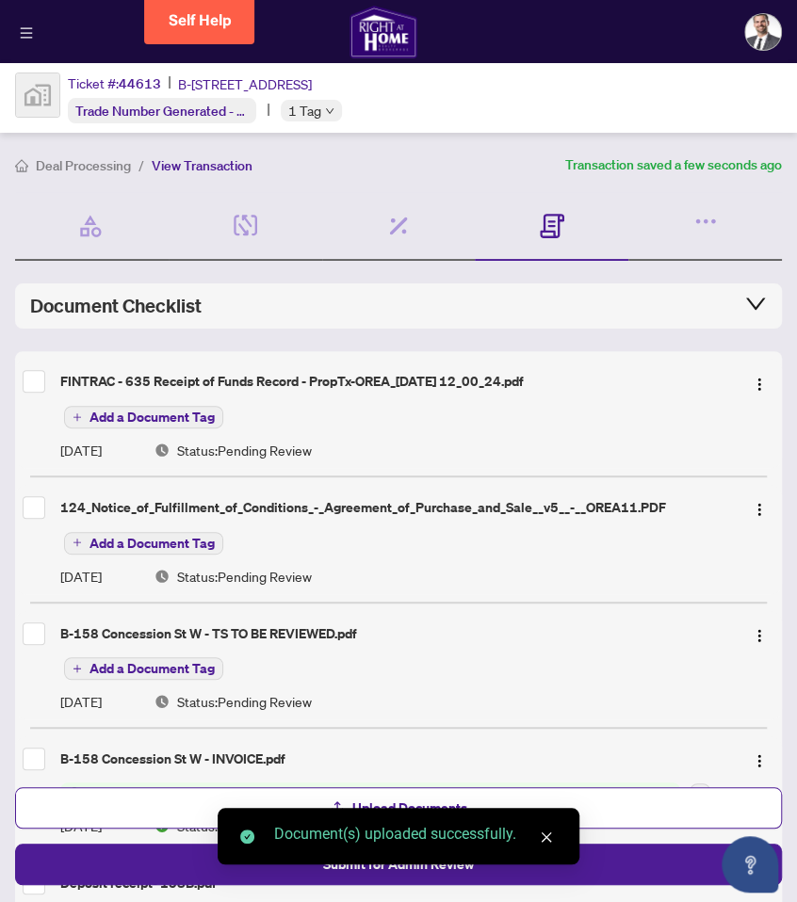
click at [707, 216] on icon "button" at bounding box center [705, 221] width 26 height 26
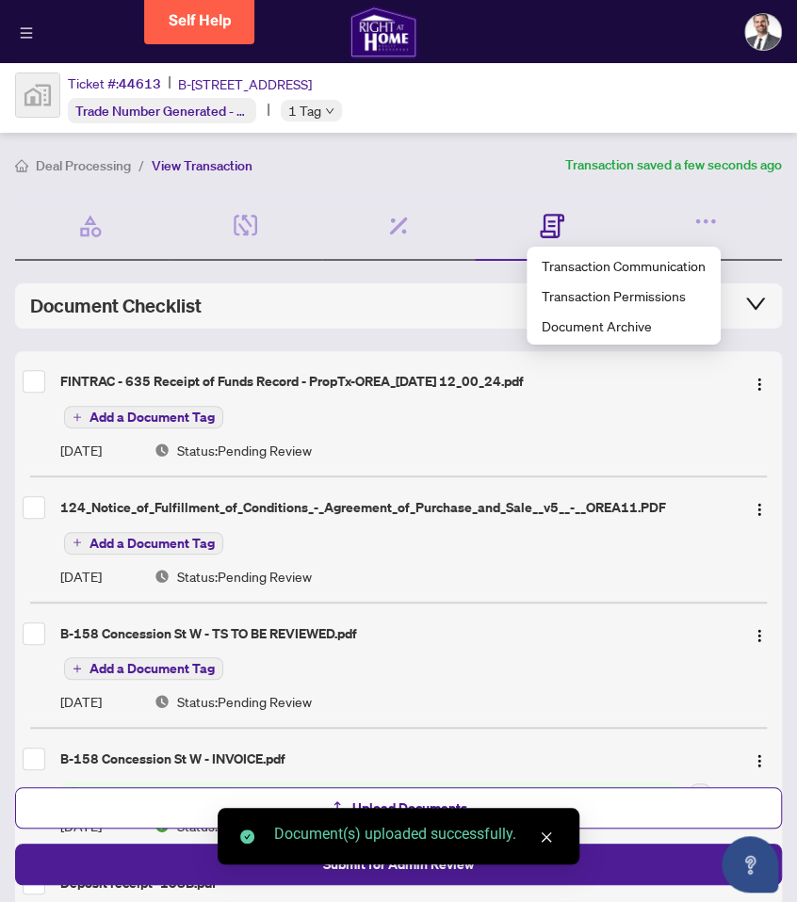
click at [679, 263] on span "Transaction Communication" at bounding box center [624, 265] width 164 height 21
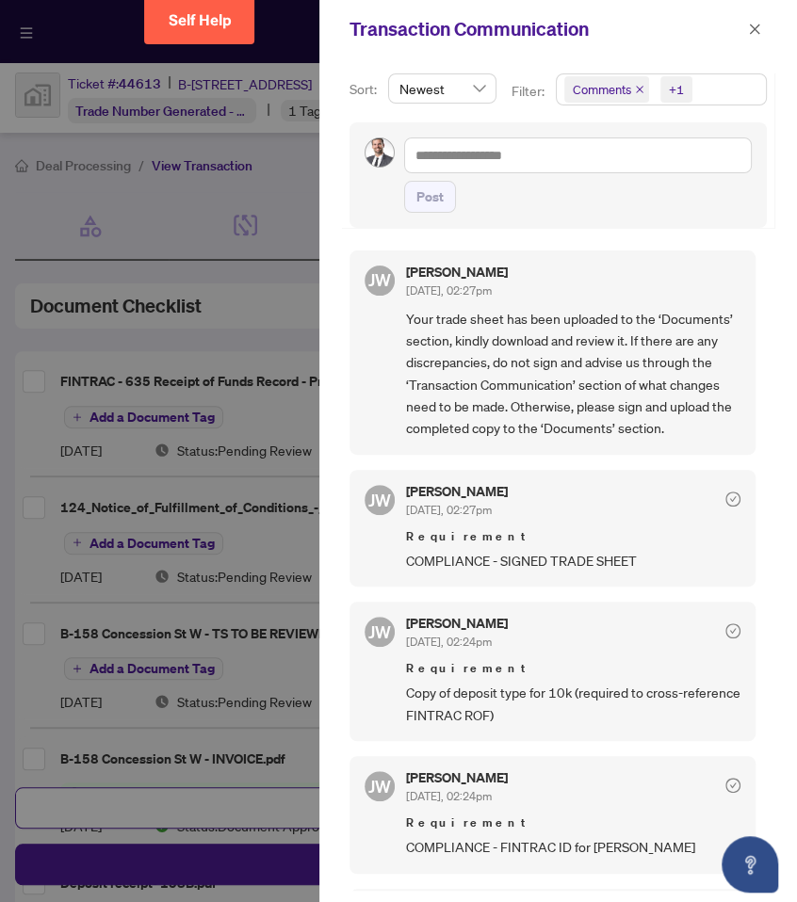
click at [626, 479] on div "JW Jackie Wu Aug/06/2025, 02:27pm Requirement COMPLIANCE - SIGNED TRADE SHEET" at bounding box center [552, 528] width 406 height 117
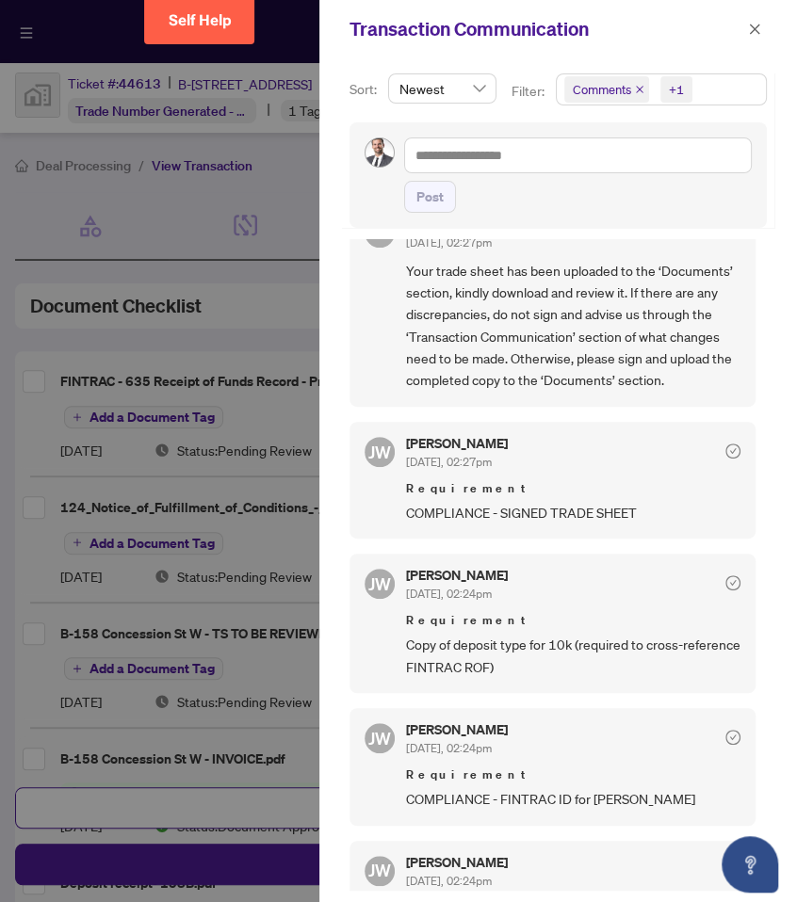
click at [286, 229] on div at bounding box center [398, 451] width 797 height 902
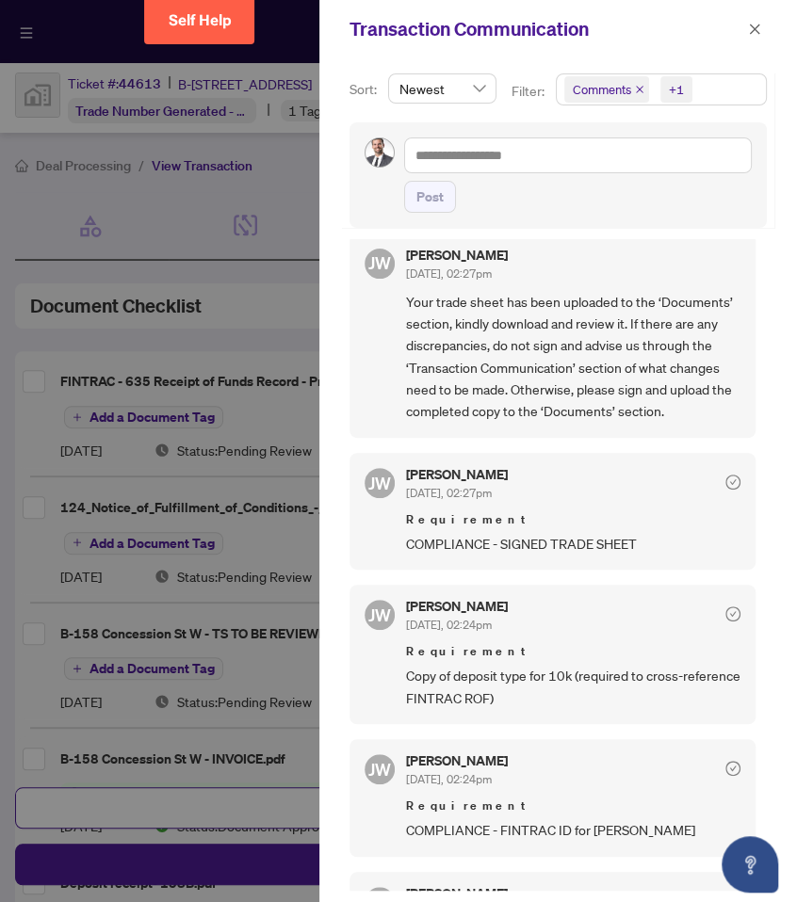
scroll to position [0, 0]
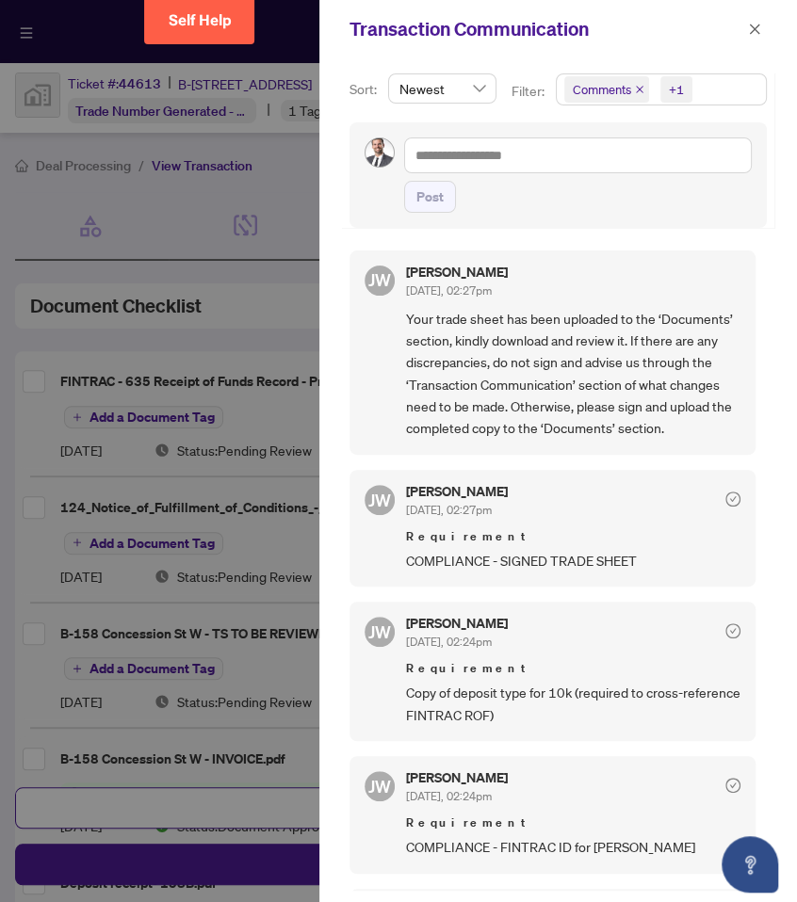
click at [289, 238] on div at bounding box center [398, 451] width 797 height 902
click at [763, 24] on button "button" at bounding box center [754, 29] width 24 height 23
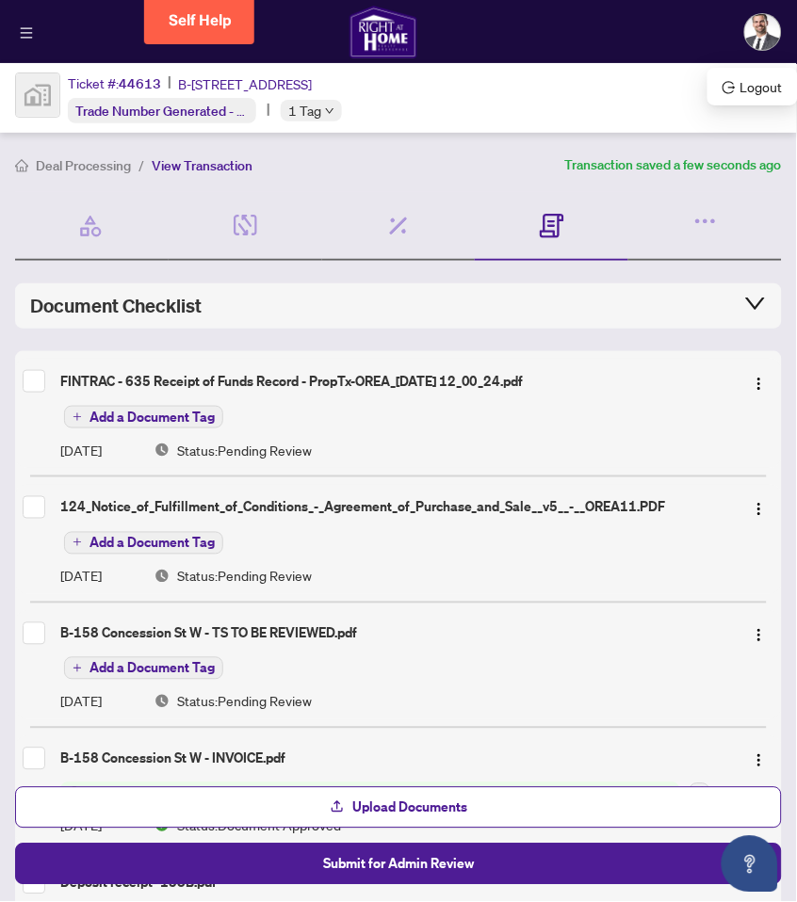
click at [312, 78] on span "B-[STREET_ADDRESS]" at bounding box center [245, 83] width 134 height 21
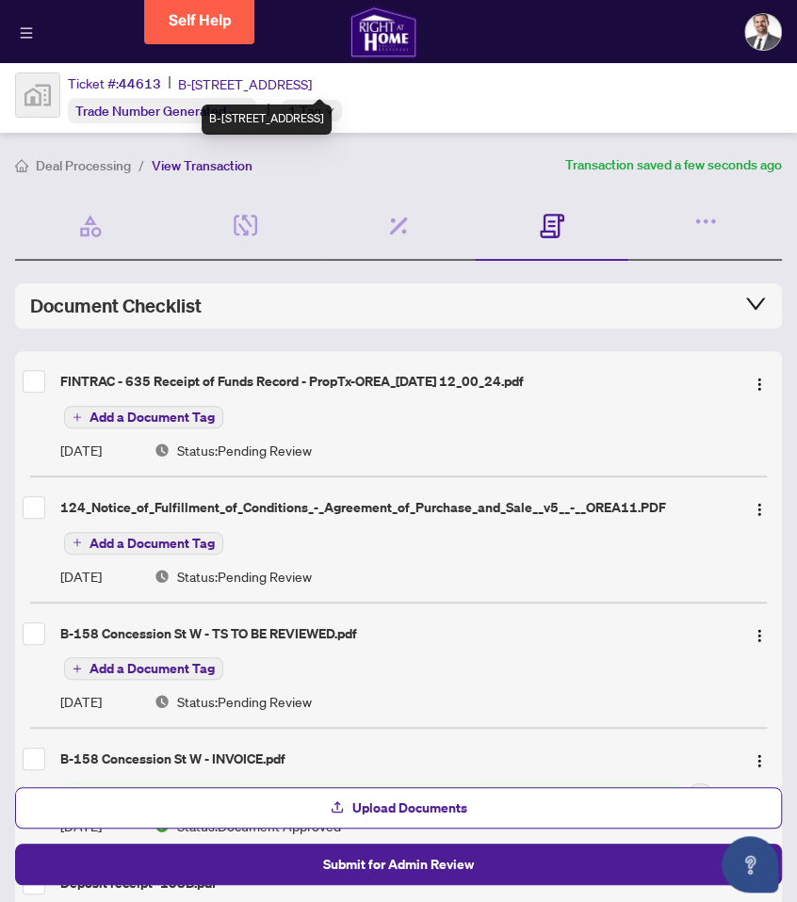
click at [35, 100] on img at bounding box center [37, 94] width 43 height 43
click at [381, 26] on img at bounding box center [383, 32] width 68 height 53
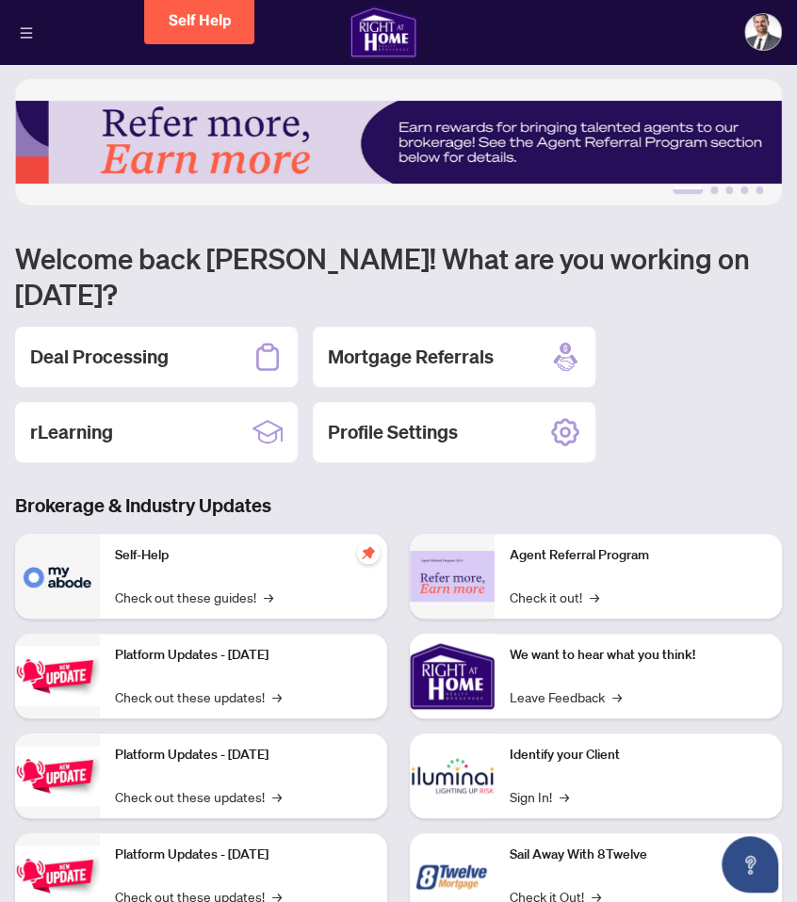
click at [187, 327] on div "Deal Processing" at bounding box center [156, 357] width 283 height 60
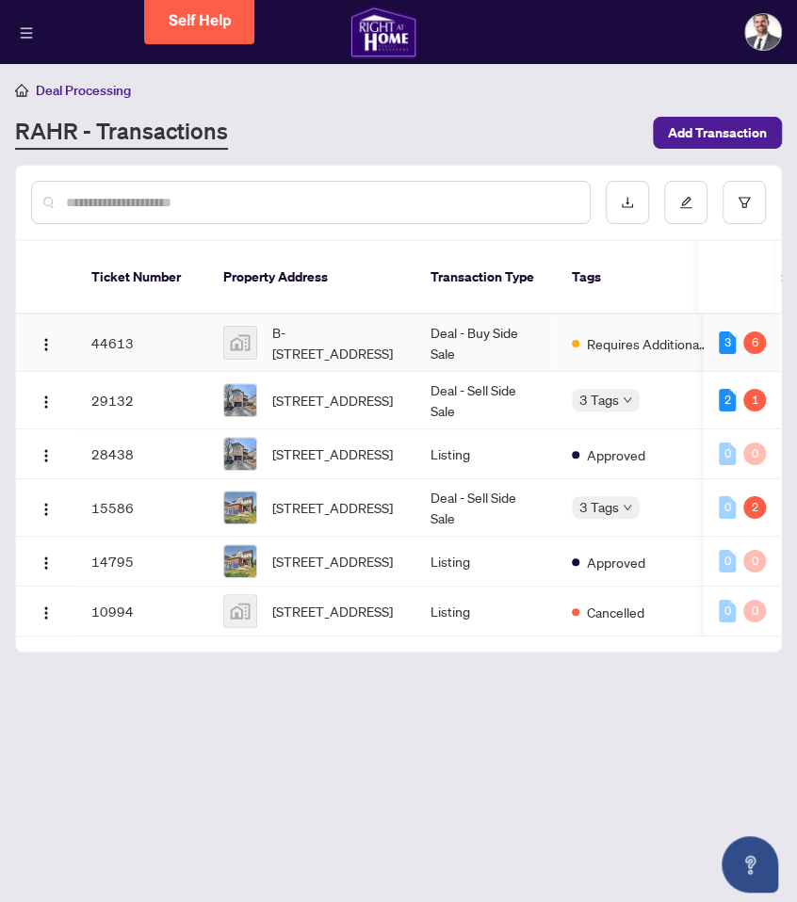
click at [746, 332] on div "6" at bounding box center [754, 343] width 23 height 23
click at [743, 332] on div "6" at bounding box center [754, 343] width 23 height 23
click at [541, 333] on td "Deal - Buy Side Sale" at bounding box center [485, 343] width 141 height 57
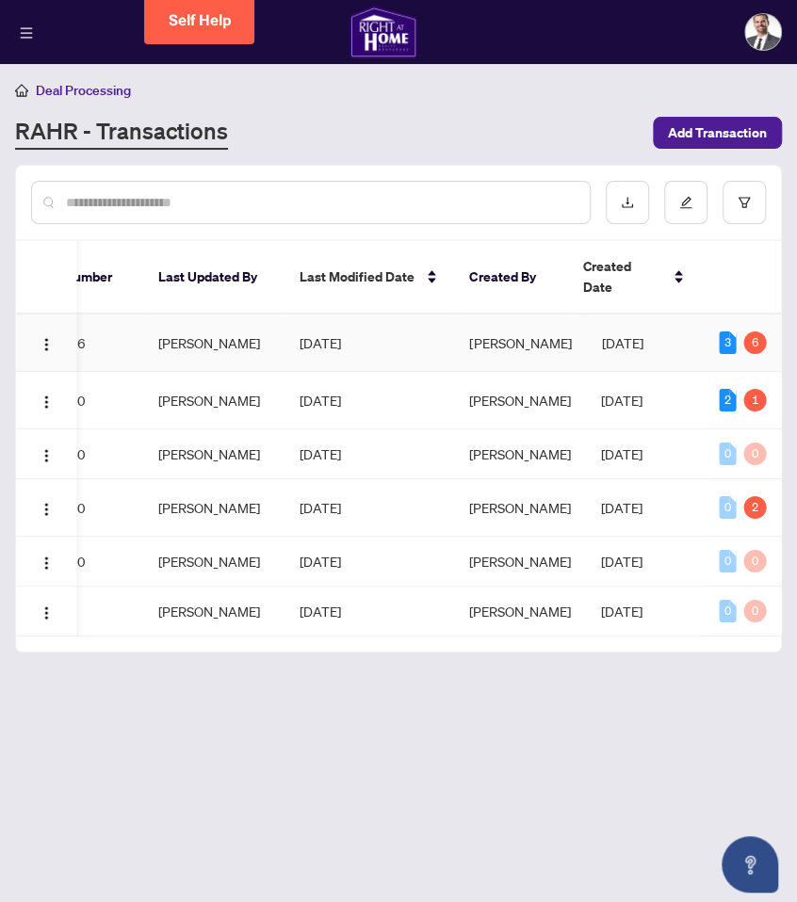
click at [722, 332] on div "3" at bounding box center [727, 343] width 17 height 23
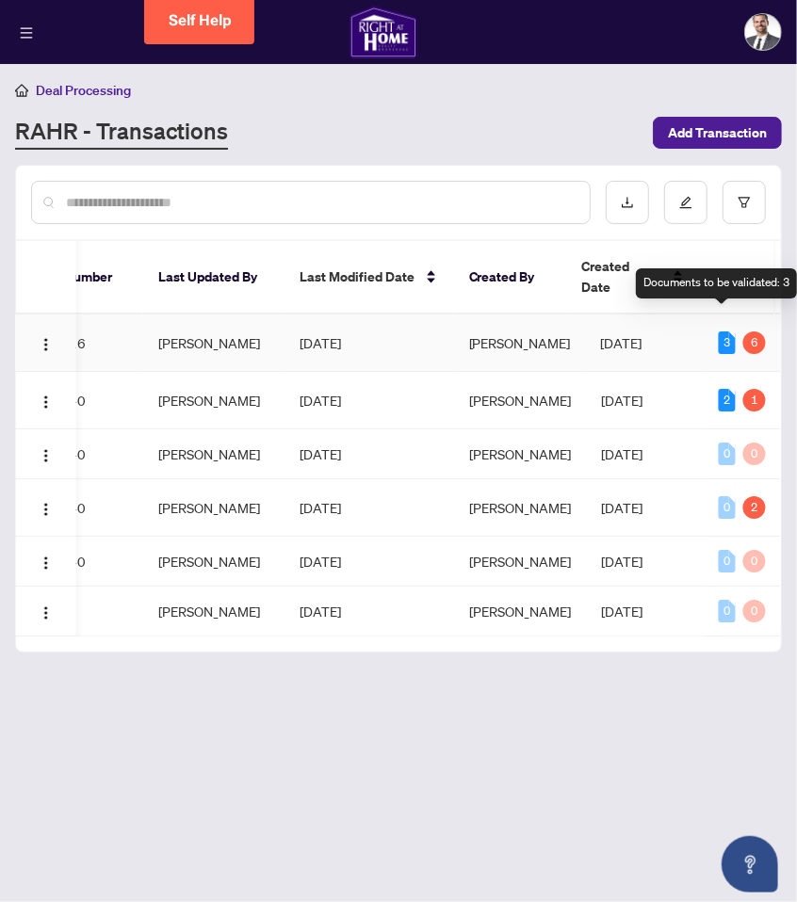
click at [727, 275] on div "Documents to be validated: 3" at bounding box center [716, 283] width 161 height 30
click at [750, 332] on div "6" at bounding box center [754, 343] width 23 height 23
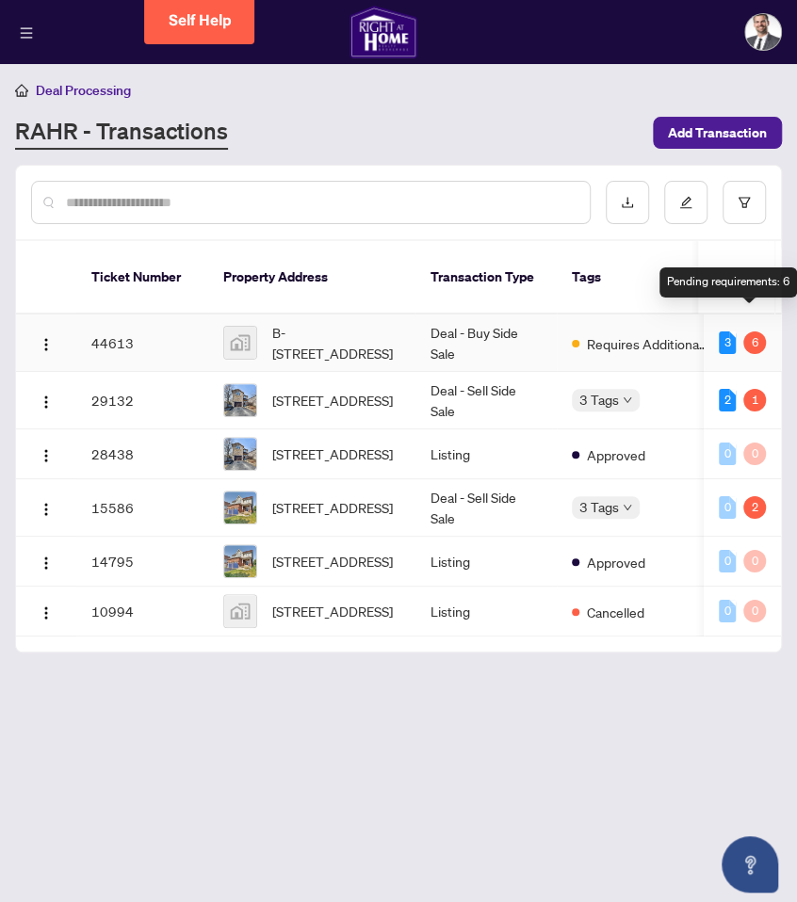
click at [52, 333] on span "button" at bounding box center [46, 343] width 15 height 21
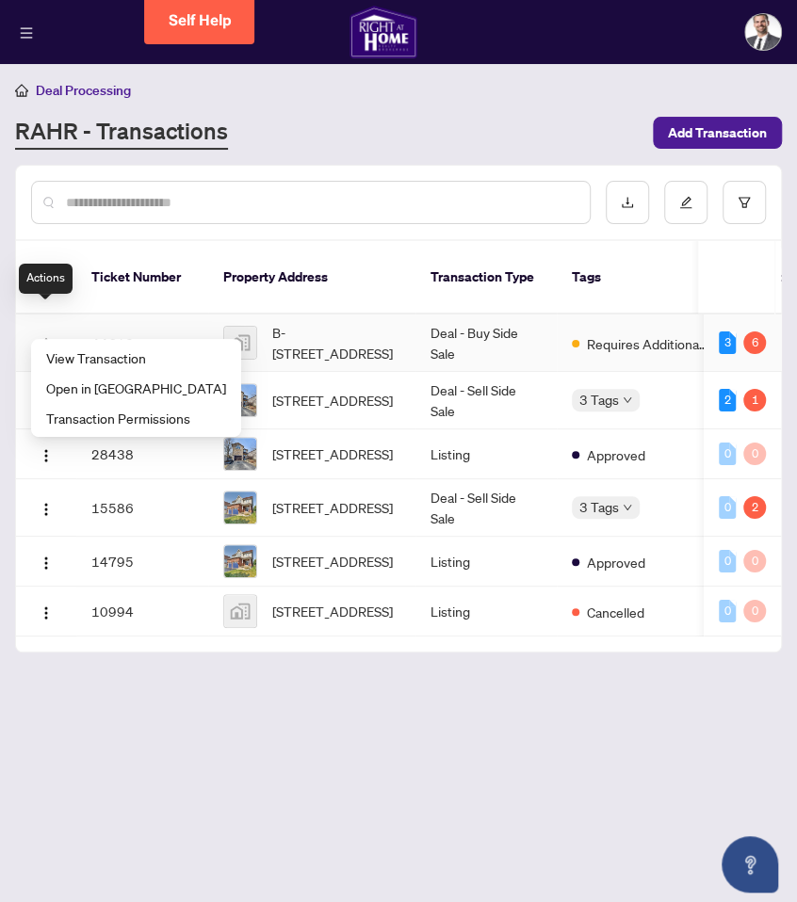
click at [83, 364] on span "View Transaction" at bounding box center [136, 358] width 180 height 21
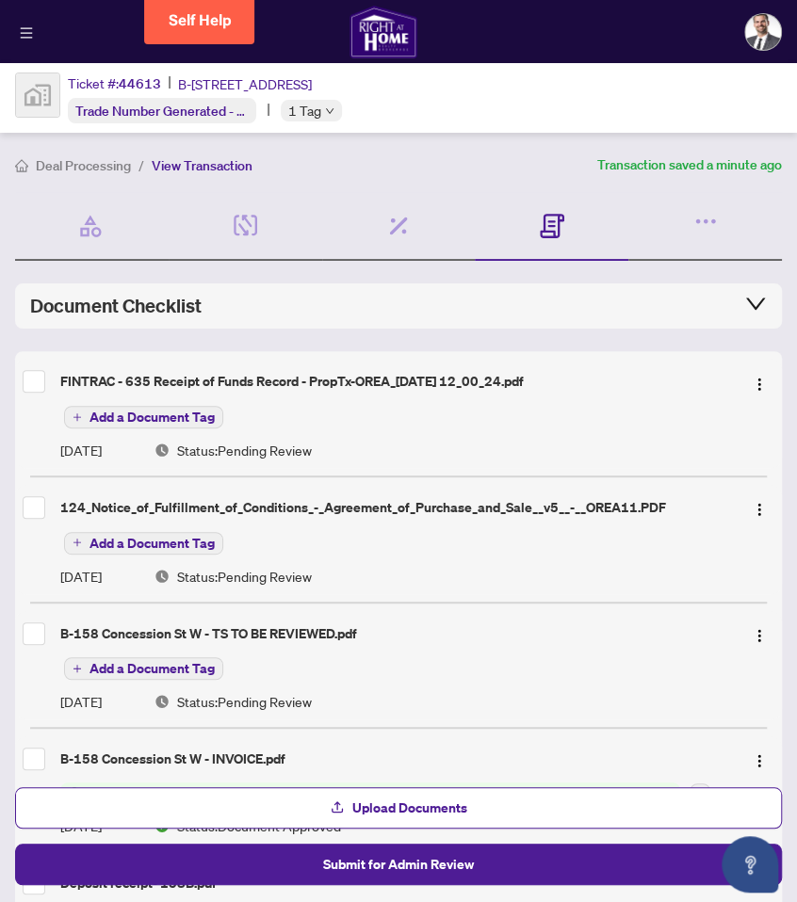
click at [556, 226] on icon at bounding box center [552, 226] width 24 height 24
click at [710, 208] on icon "button" at bounding box center [705, 221] width 26 height 26
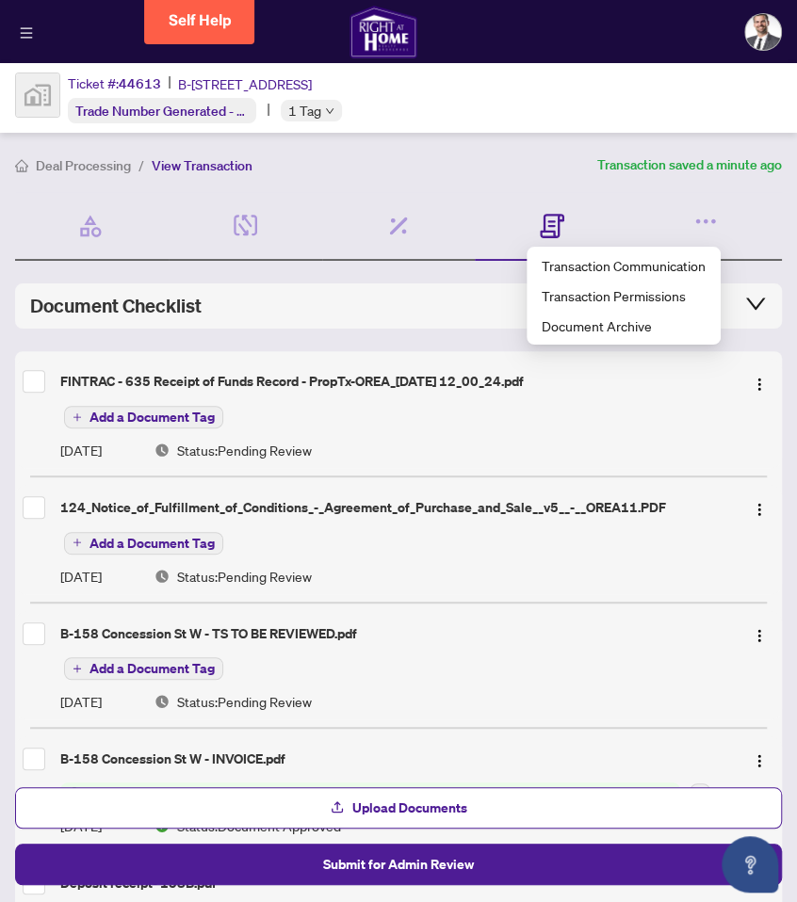
click at [466, 242] on div "Commission 1/1 Required Fields Completed" at bounding box center [399, 226] width 154 height 69
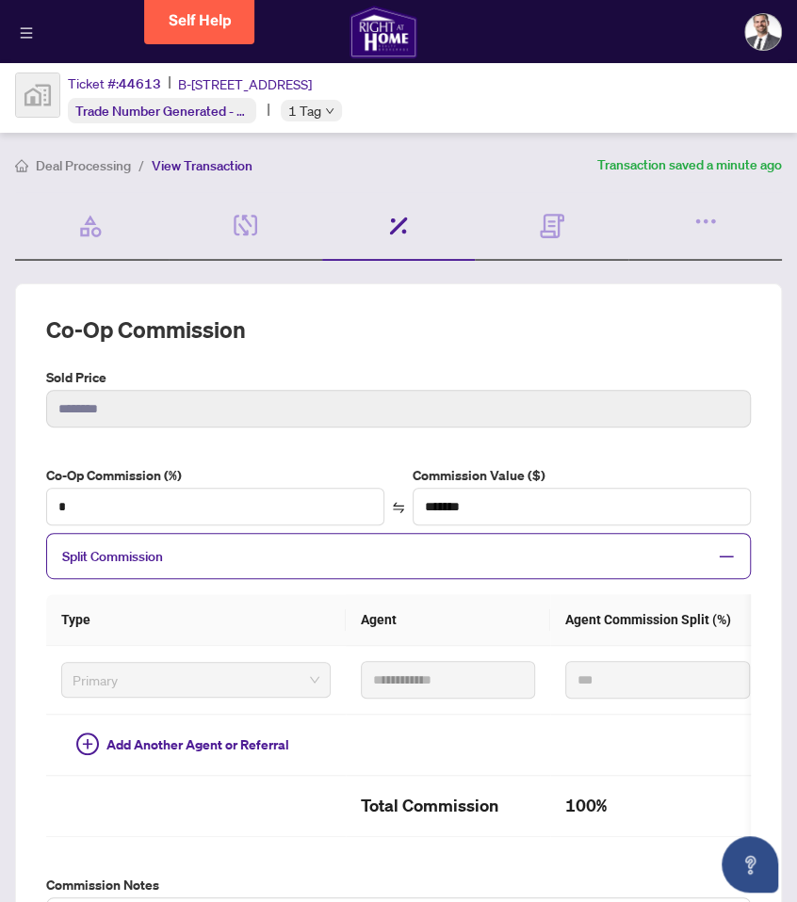
click at [569, 228] on div "Documents Required" at bounding box center [552, 226] width 154 height 69
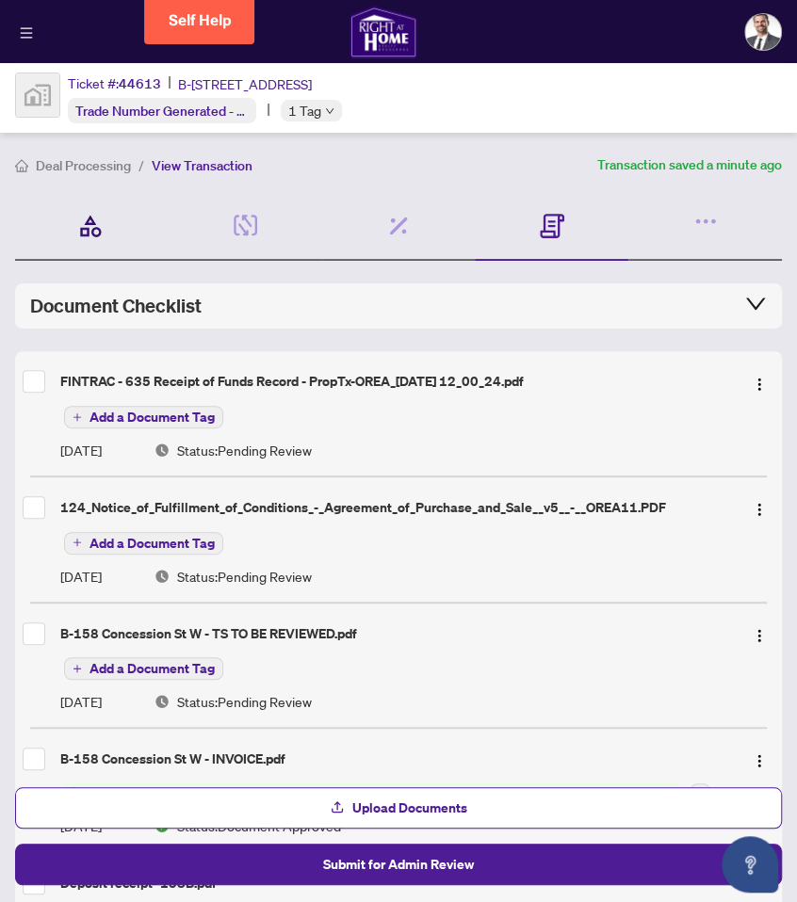
click at [83, 236] on icon at bounding box center [91, 226] width 20 height 21
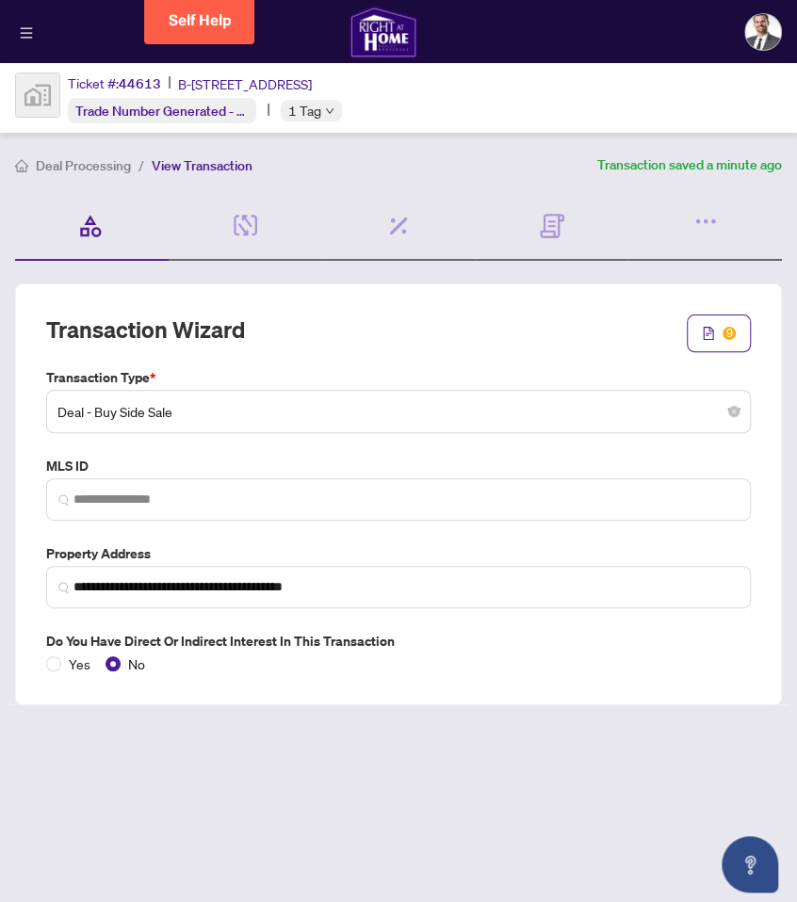
click at [538, 226] on div "Documents Required" at bounding box center [552, 226] width 154 height 69
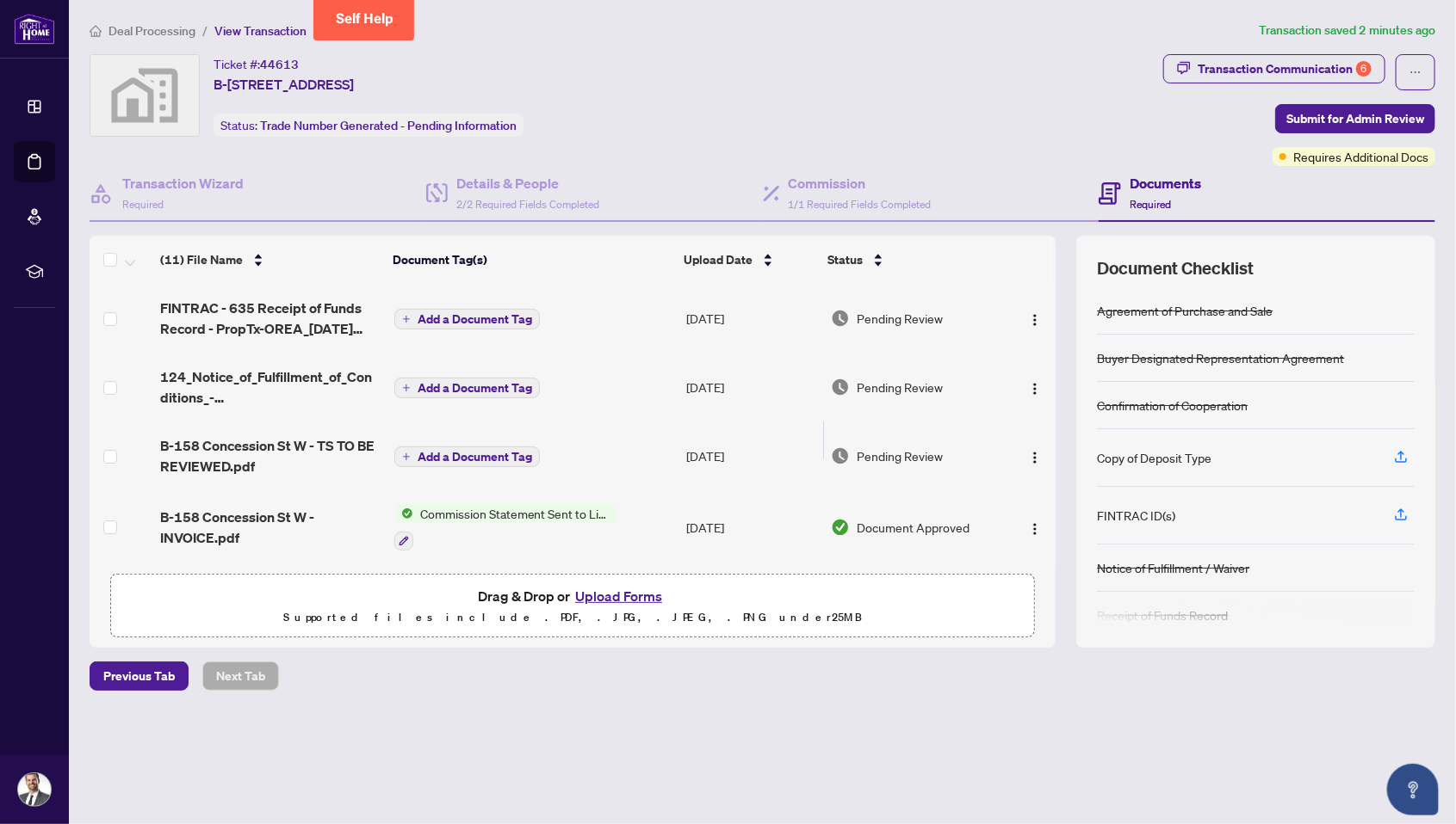
click at [728, 160] on span "Requires Additional Docs" at bounding box center [1361, 156] width 135 height 19
click at [728, 73] on div "Transaction Communication 6" at bounding box center [1284, 69] width 174 height 27
type textarea "**********"
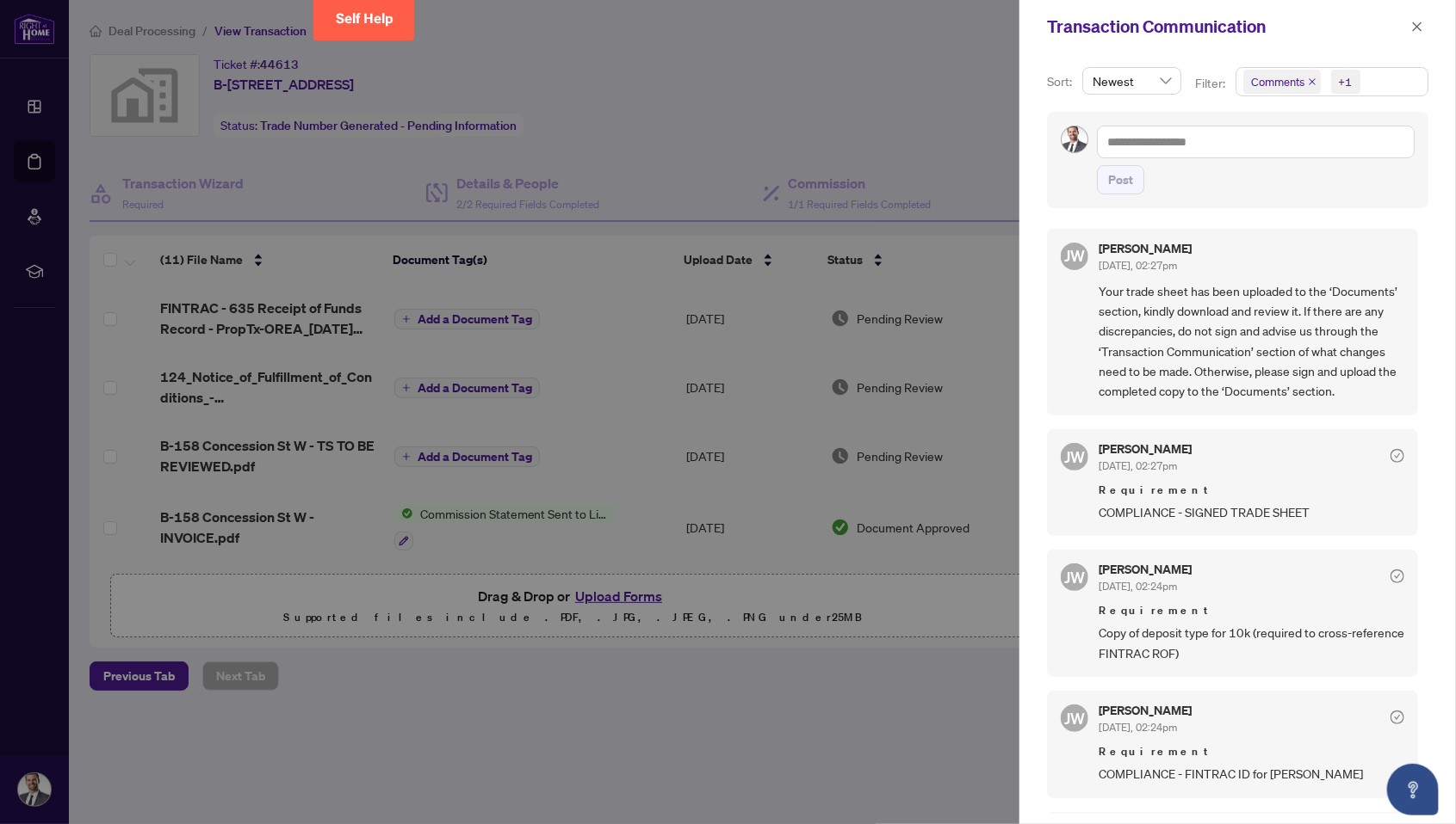
click at [728, 24] on icon "close" at bounding box center [1417, 26] width 12 height 12
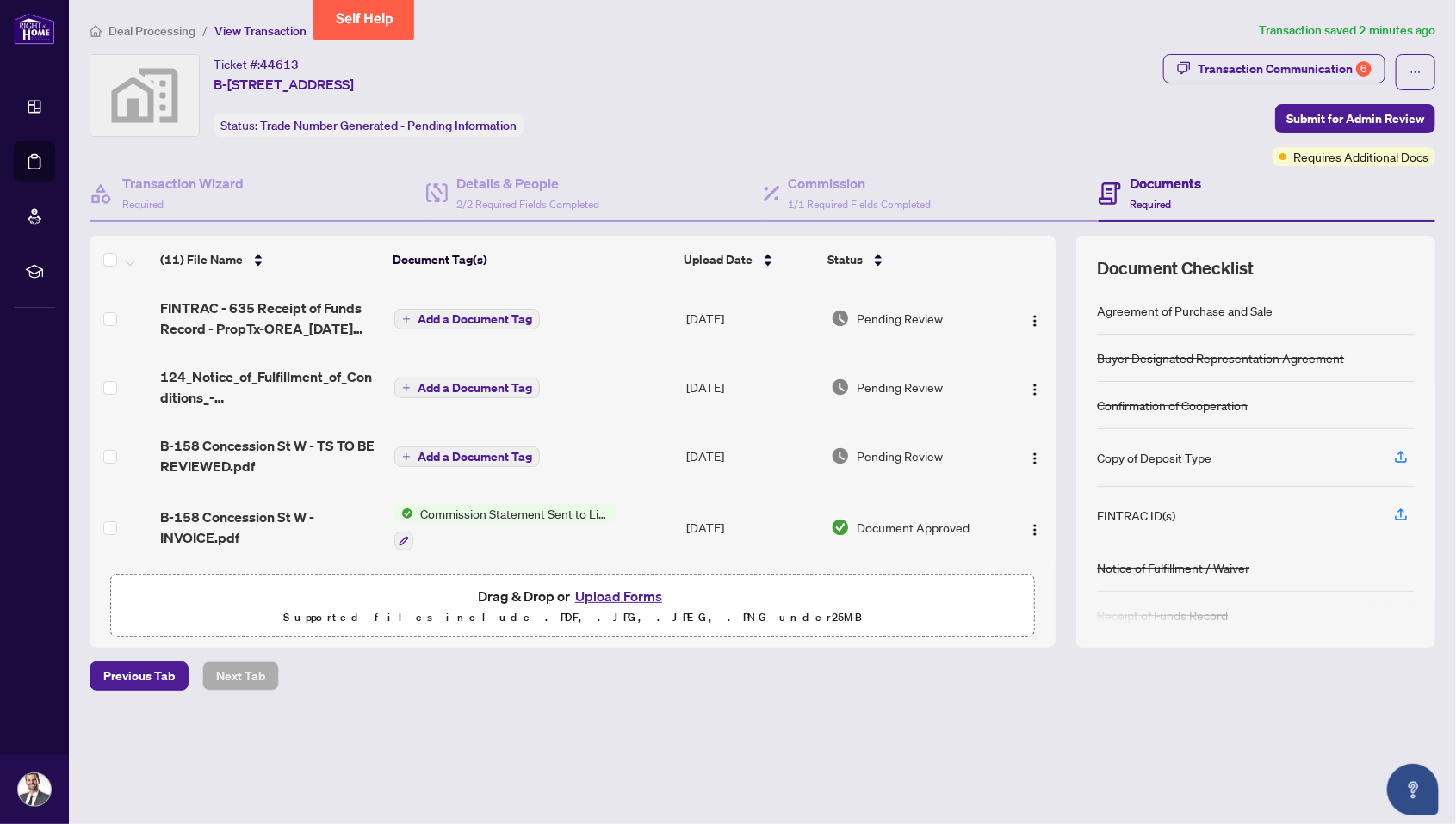
click at [728, 443] on button "button" at bounding box center [1035, 456] width 27 height 27
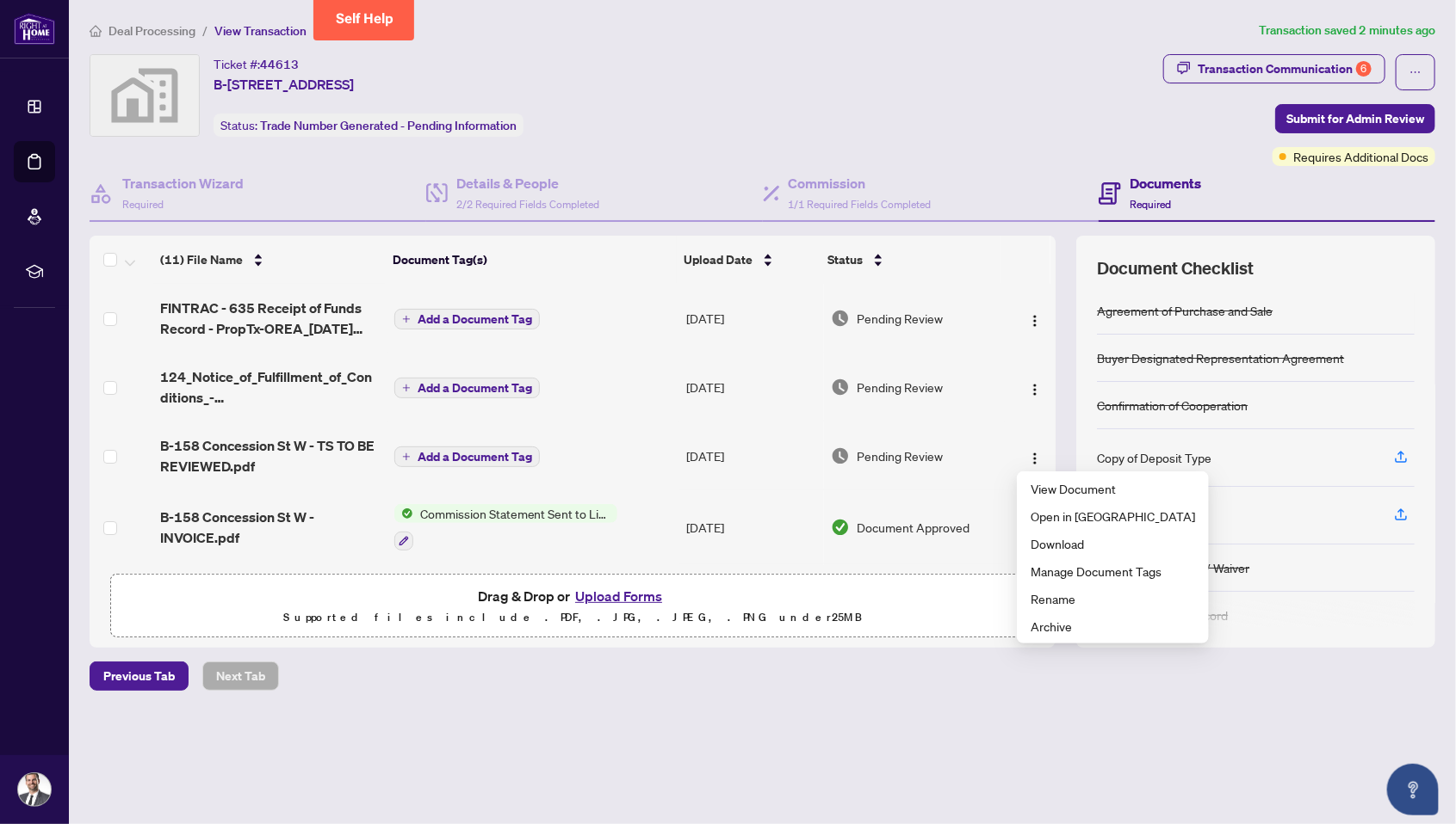
click at [728, 491] on span "View Document" at bounding box center [1113, 489] width 165 height 19
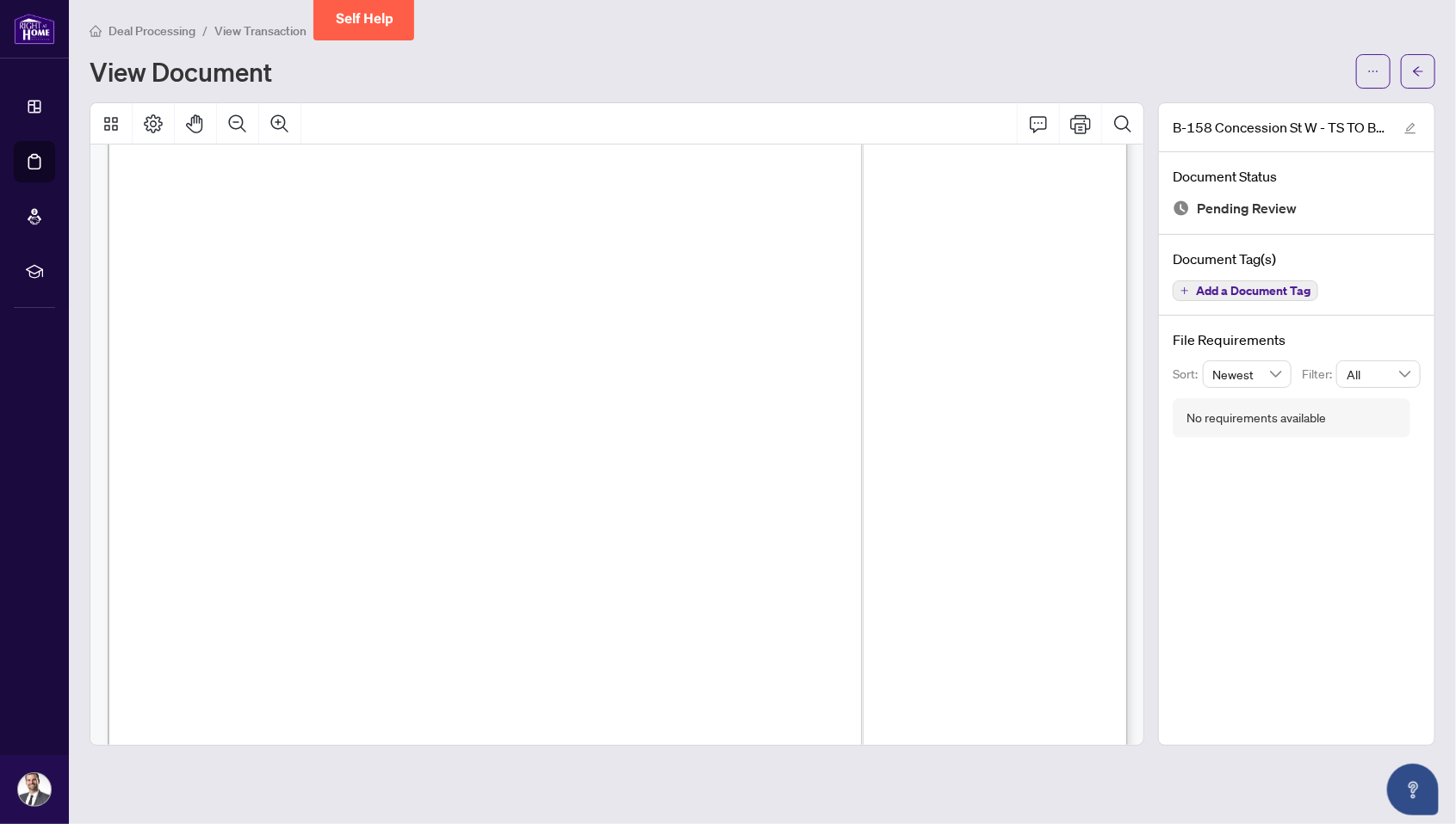
scroll to position [668, 0]
click at [728, 120] on button "Print" at bounding box center [1080, 123] width 41 height 41
click at [221, 414] on div "Right at Home Realty 2512016 158 Concession St W B Tillsonburg,ON N4G-4E2 Prope…" at bounding box center [1096, 772] width 1976 height 2556
click at [728, 76] on span "button" at bounding box center [1373, 71] width 12 height 27
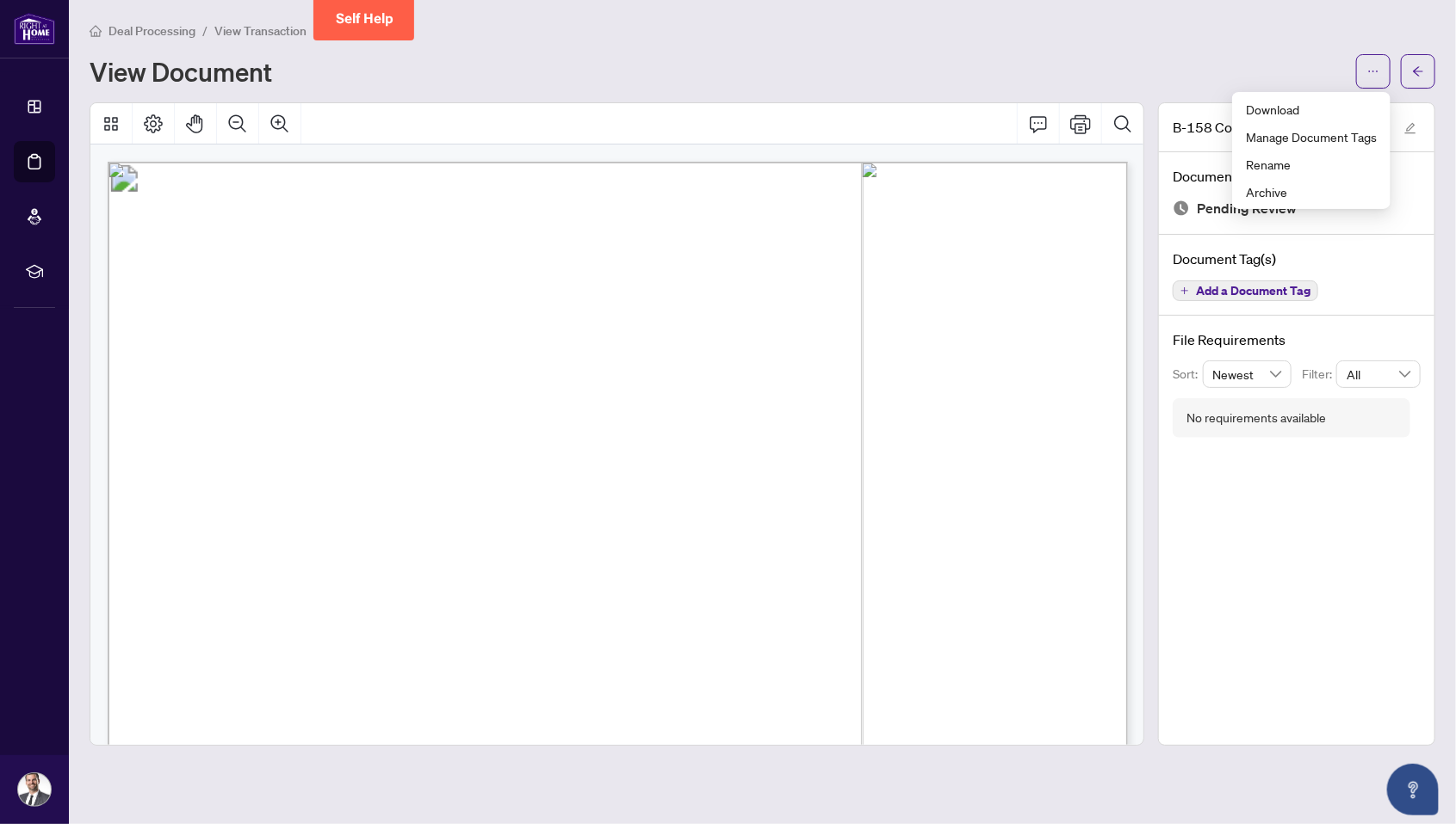
click at [728, 113] on span "Download" at bounding box center [1311, 109] width 131 height 19
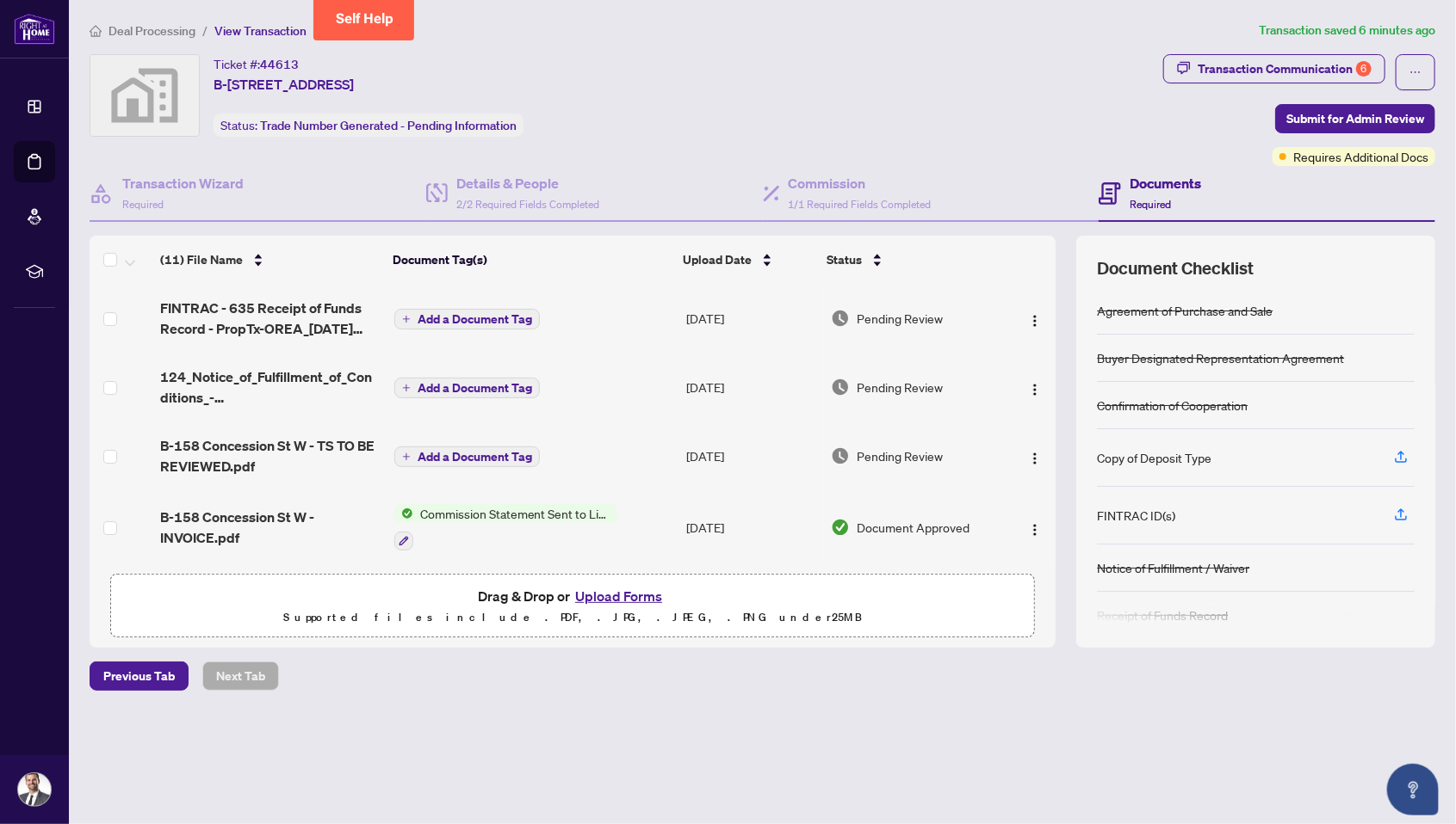
click at [628, 607] on button "Upload Forms" at bounding box center [619, 597] width 97 height 22
click at [603, 607] on button "Upload Forms" at bounding box center [619, 597] width 97 height 22
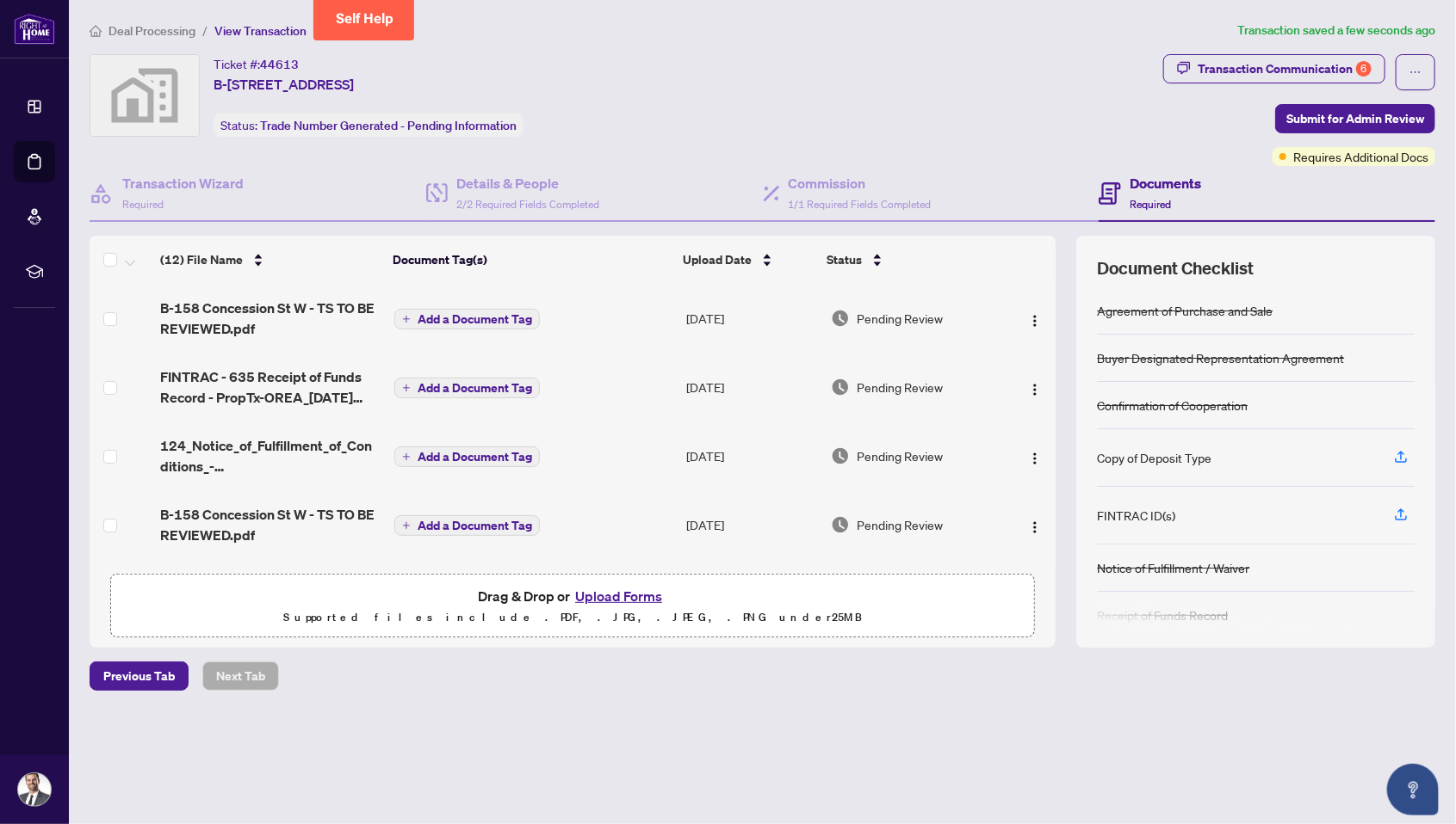
click at [264, 311] on span "B-158 Concession St W - TS TO BE REVIEWED.pdf" at bounding box center [270, 318] width 220 height 41
click at [728, 67] on div "Transaction Communication 6" at bounding box center [1284, 69] width 174 height 27
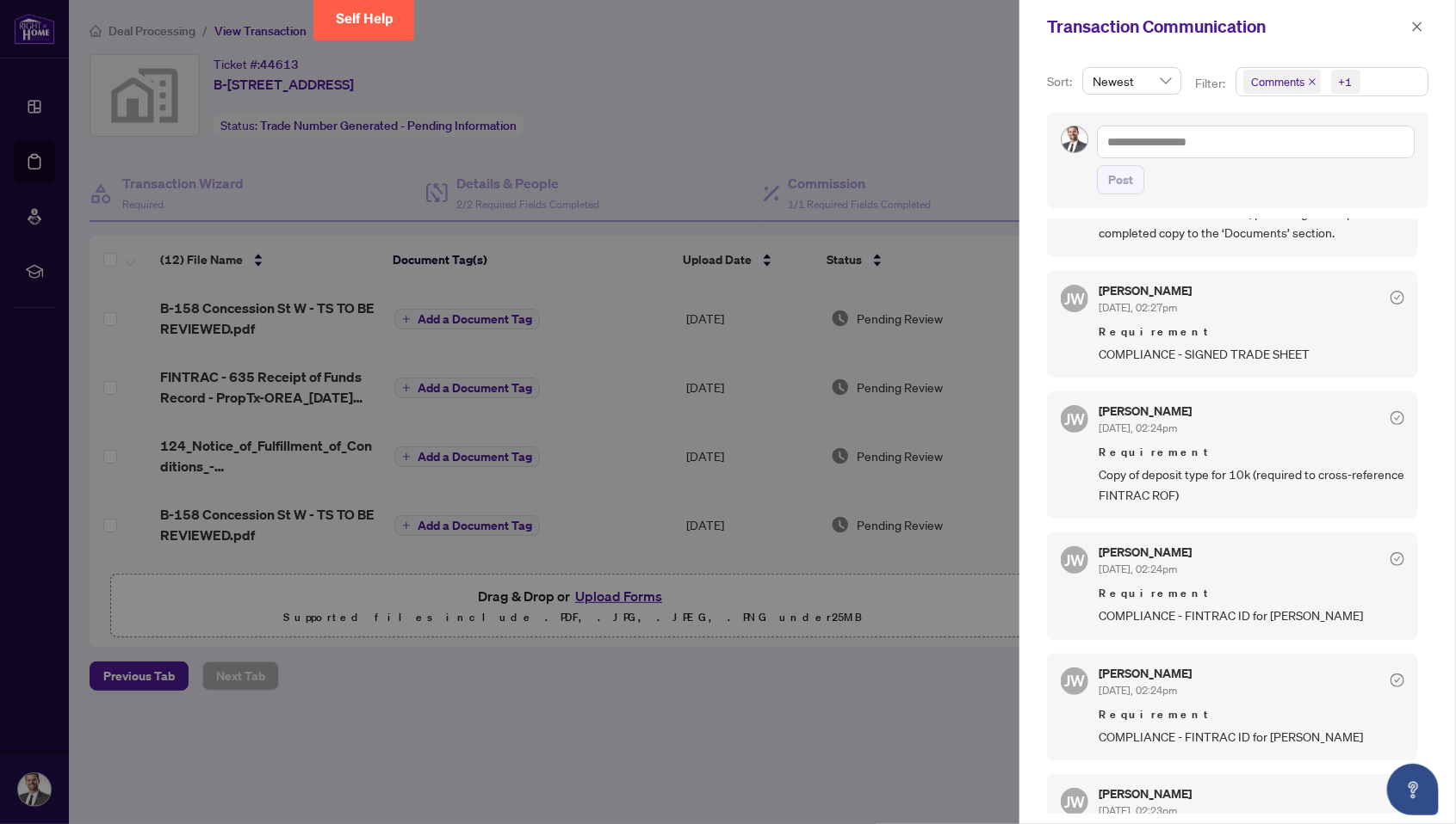
scroll to position [165, 0]
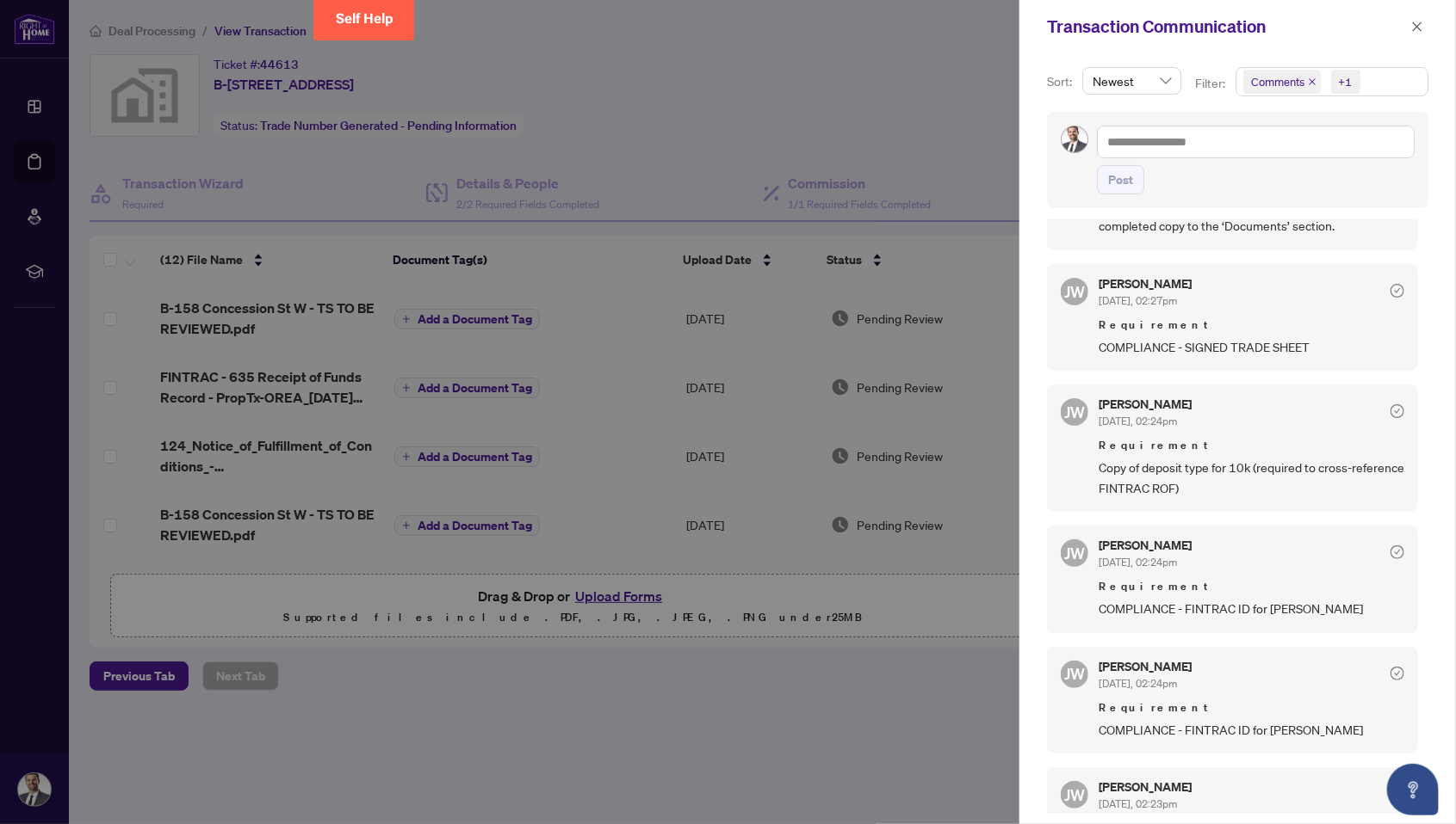
click at [728, 749] on div at bounding box center [728, 412] width 1456 height 824
click at [728, 32] on icon "close" at bounding box center [1417, 26] width 12 height 12
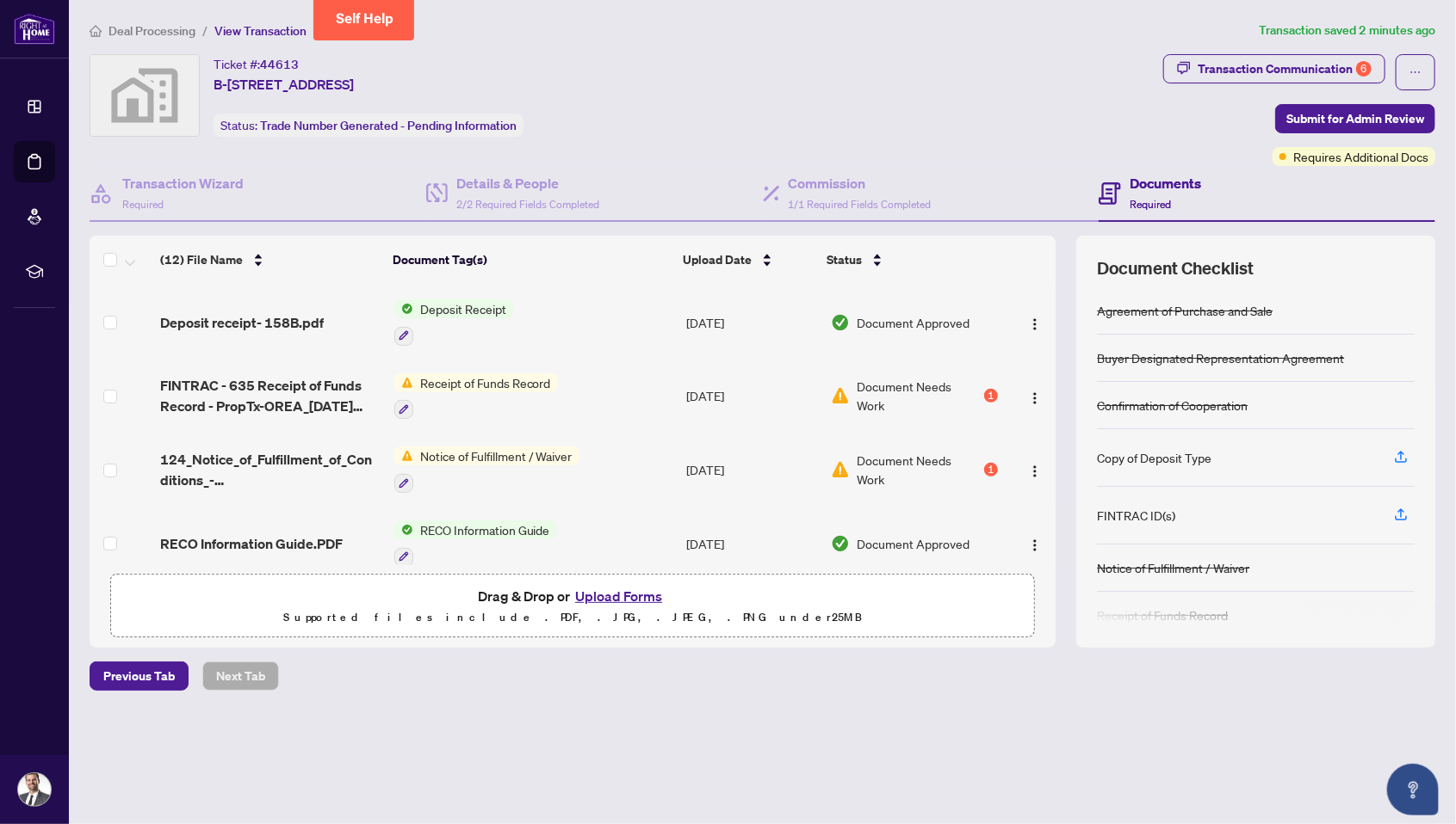
scroll to position [349, 0]
click at [284, 407] on span "FINTRAC - 635 Receipt of Funds Record - PropTx-OREA_[DATE] 12_36_39.pdf" at bounding box center [270, 394] width 220 height 41
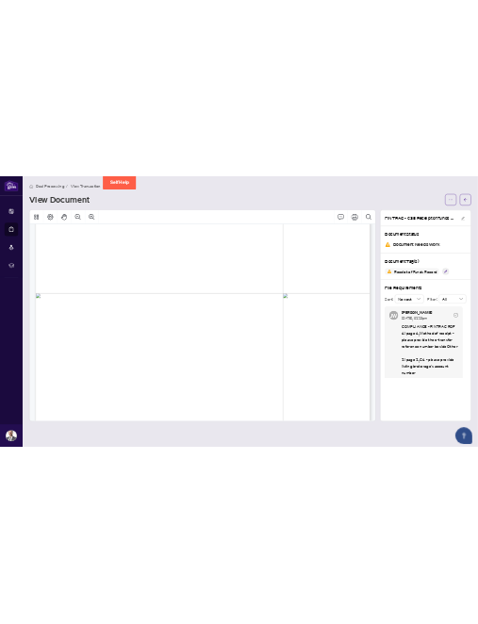
scroll to position [2100, 0]
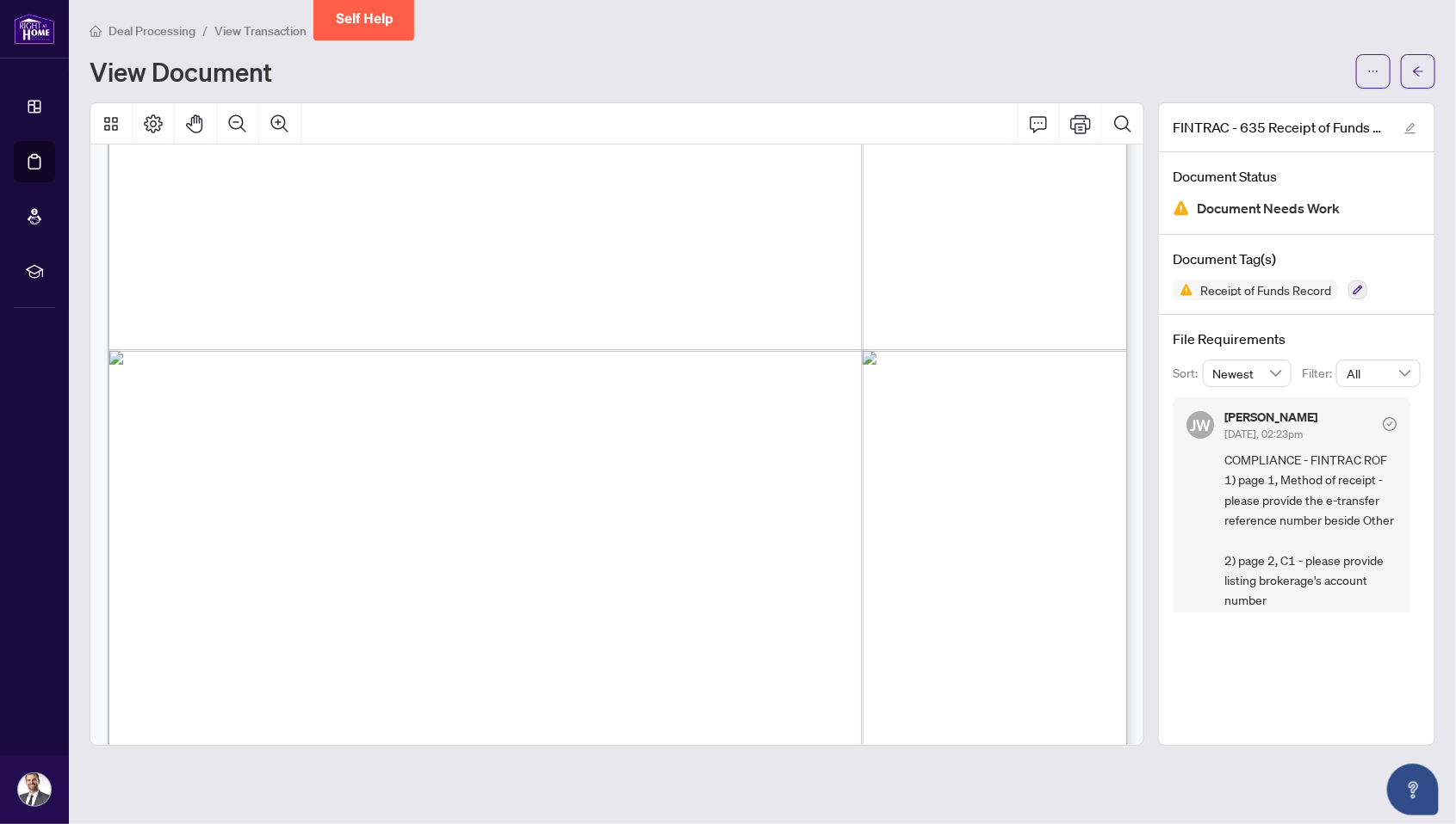
click at [728, 0] on html "Dashboard Deal Processing Mortgage Referrals rLearning Dan Cordeiro dan@simcoeh…" at bounding box center [728, 412] width 1456 height 824
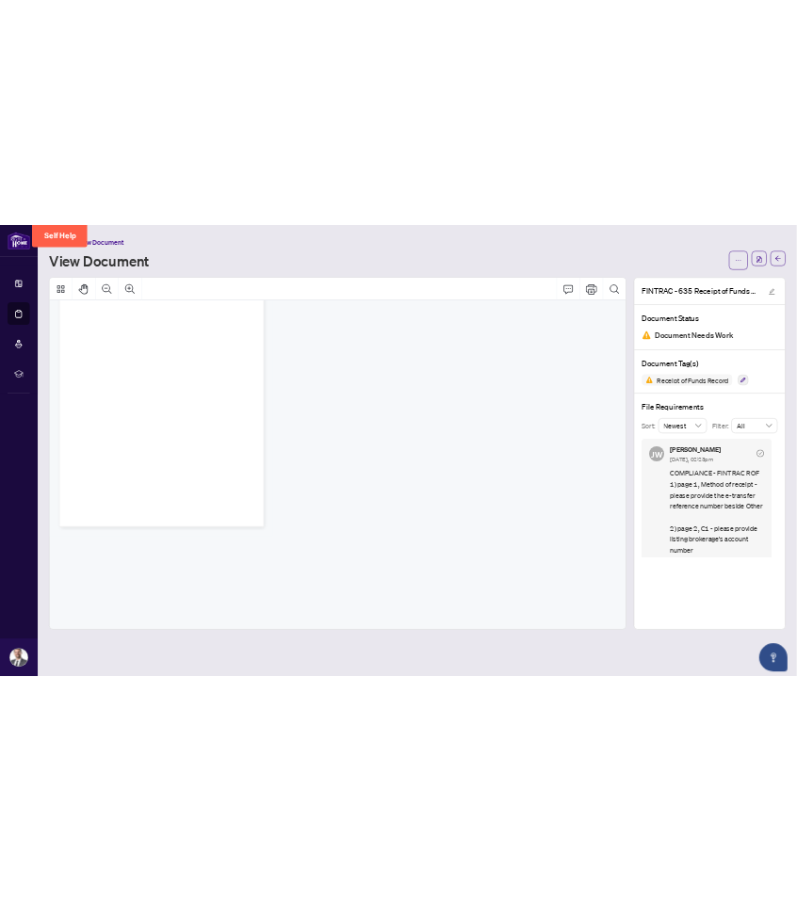
scroll to position [770, 0]
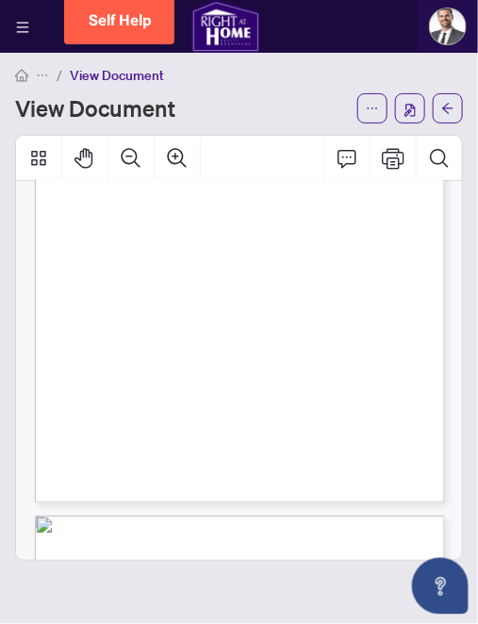
click at [235, 0] on html "Dashboard Deal Processing Mortgage Referrals rLearning Dan Cordeiro dan@simcoeh…" at bounding box center [239, 312] width 478 height 624
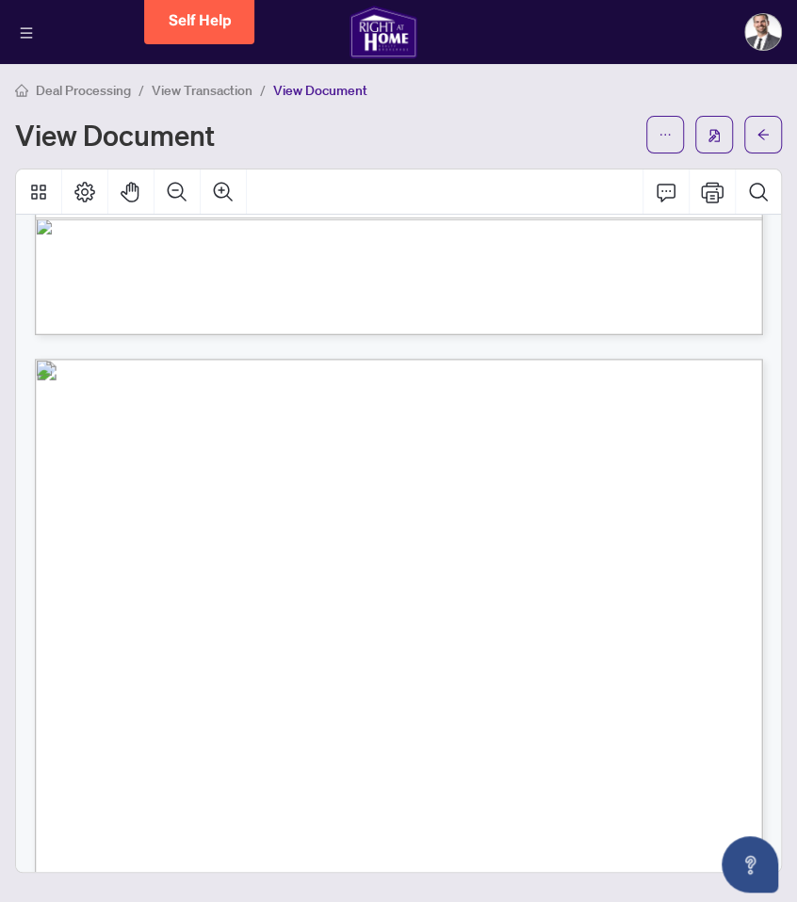
scroll to position [0, 0]
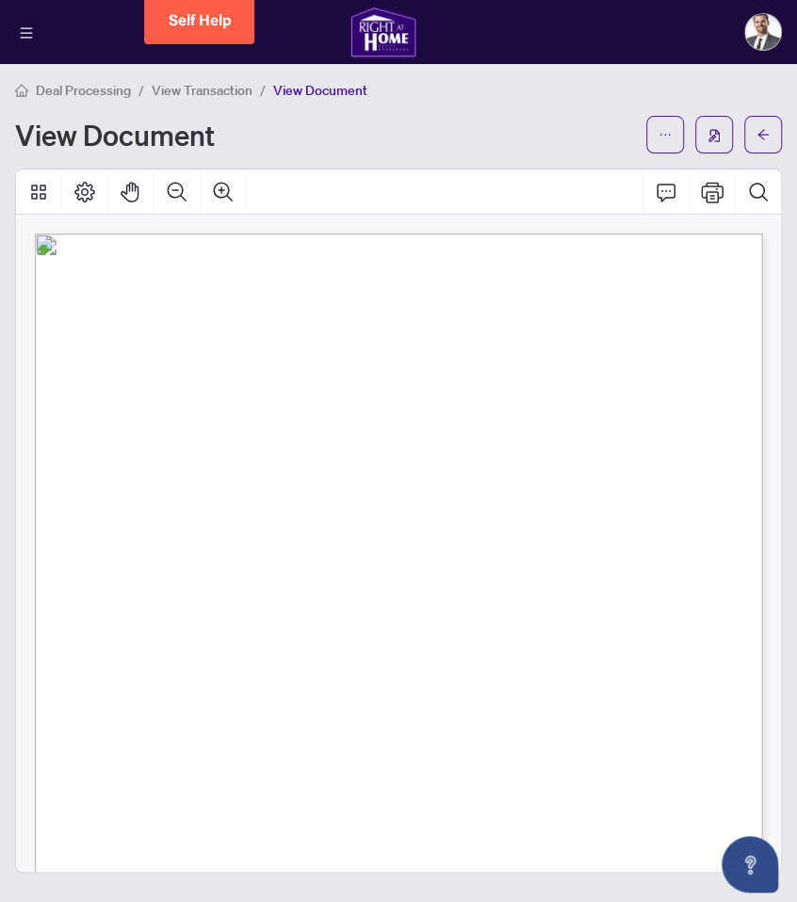
click at [334, 389] on span "158 B Concession St W, B, Tillsonburg, ON N4G 4E2" at bounding box center [315, 387] width 102 height 11
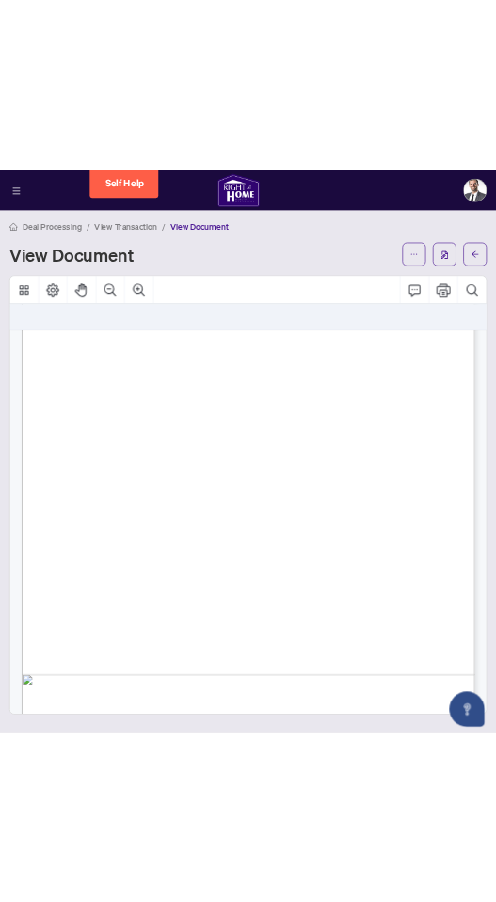
scroll to position [1227, 0]
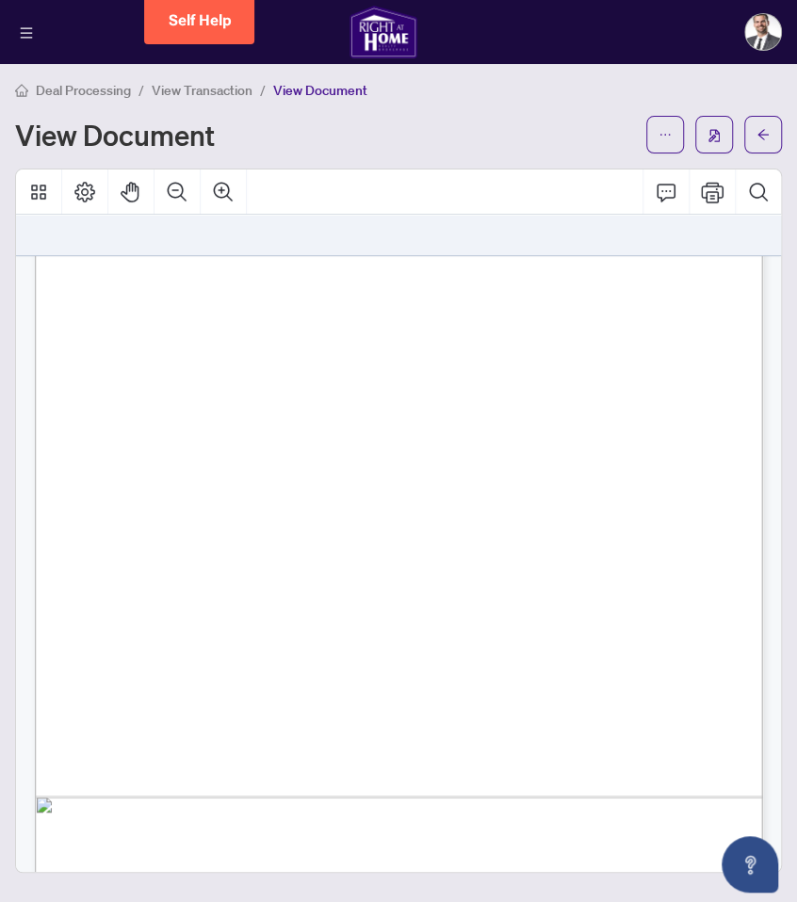
click at [198, 470] on span "3419 Penetanguishene Rd, Barrie, On, L4M4Y8" at bounding box center [240, 475] width 185 height 11
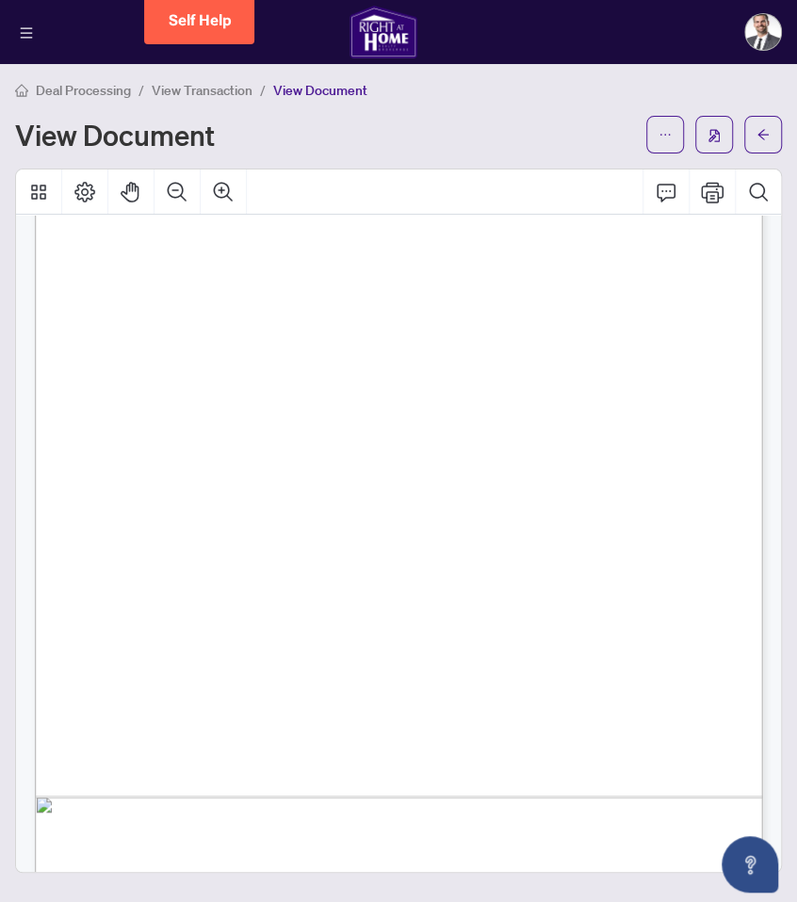
click at [198, 470] on span "3419 Penetanguishene Rd, Barrie, On, L4M4Y8" at bounding box center [240, 475] width 185 height 11
click at [184, 498] on span "1984/05/04" at bounding box center [190, 502] width 38 height 11
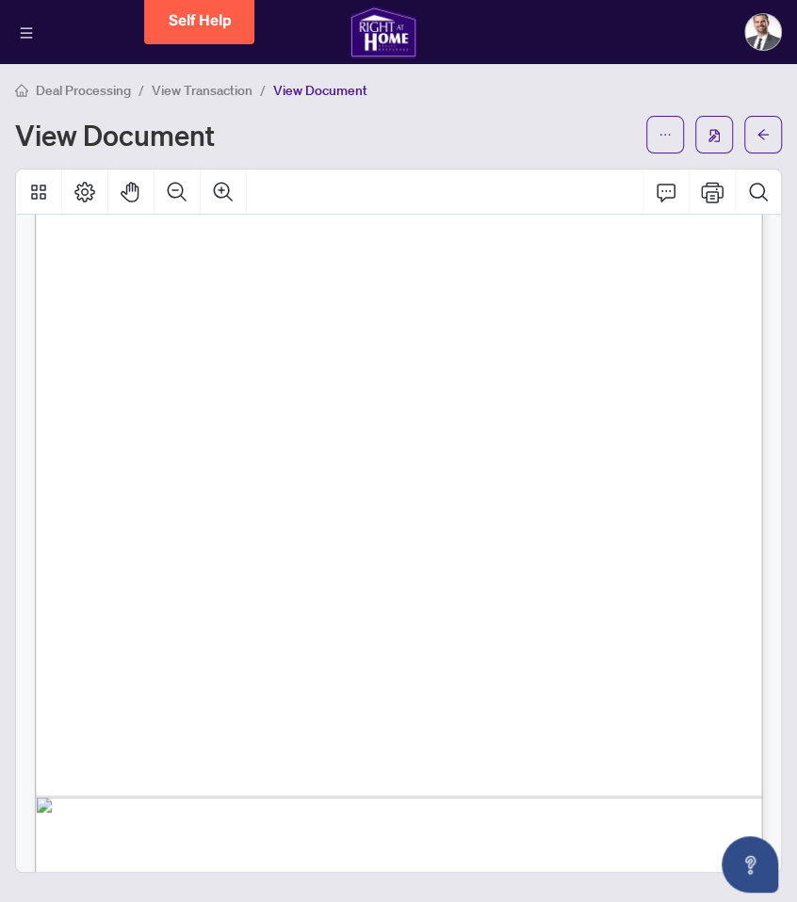
click at [515, 516] on span "Senior Private Investigator - Haywood Hunt and Associates" at bounding box center [507, 516] width 370 height 11
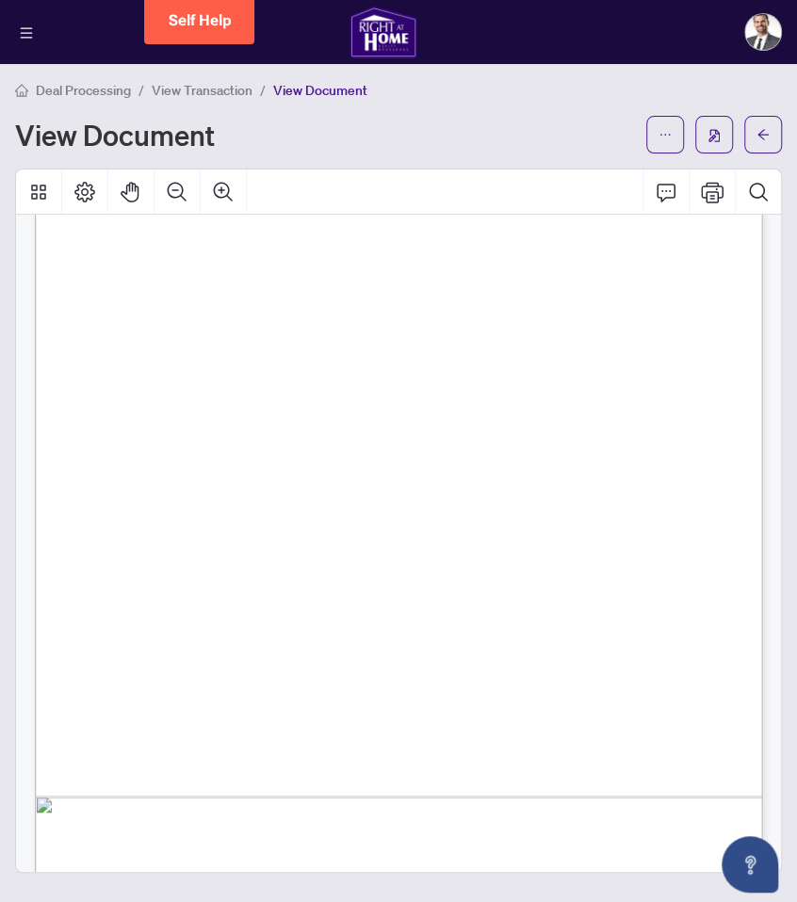
click at [515, 516] on span "Senior Private Investigator - Haywood Hunt and Associates" at bounding box center [507, 516] width 370 height 11
click at [307, 630] on span "F6726-12488-45504" at bounding box center [298, 633] width 99 height 11
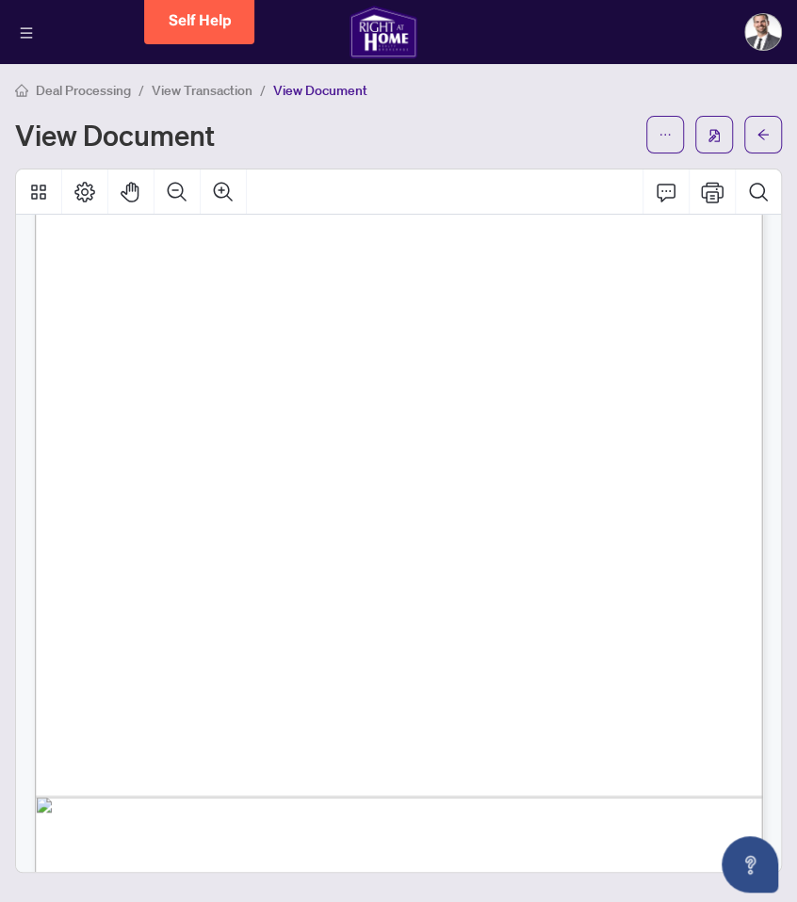
click at [307, 630] on span "F6726-12488-45504" at bounding box center [298, 633] width 99 height 11
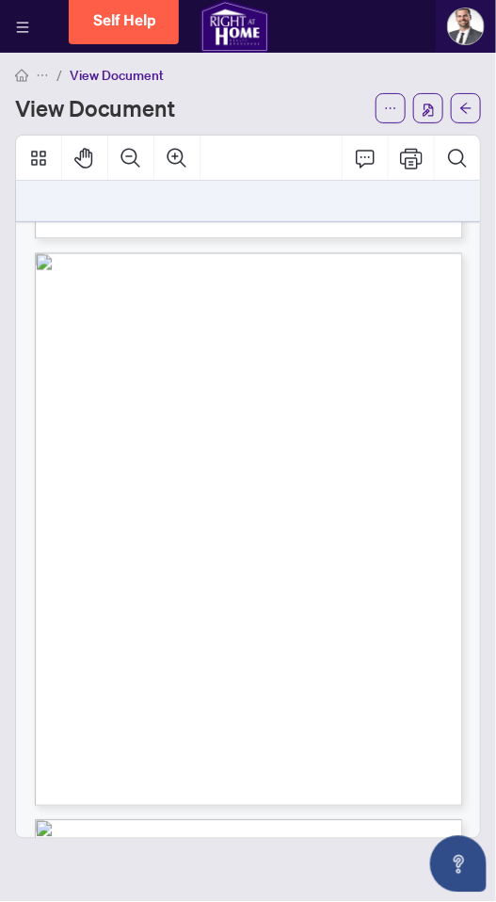
scroll to position [525, 0]
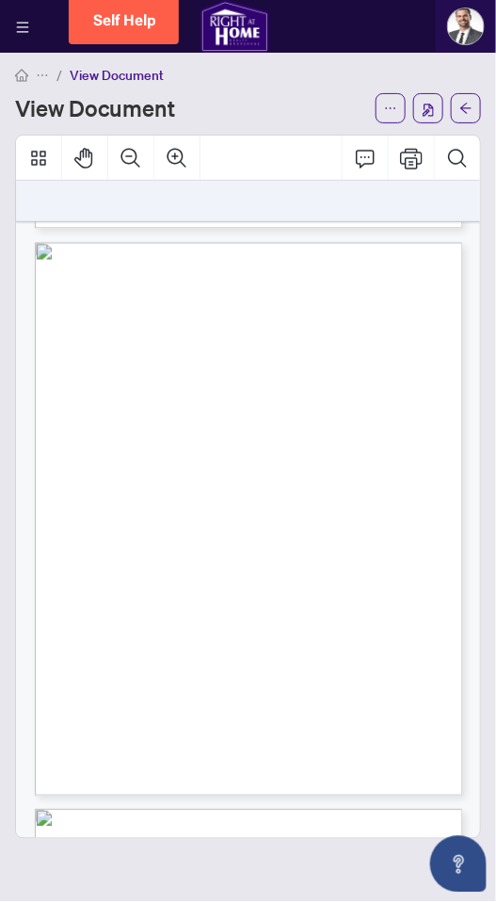
click at [144, 110] on h1 "View Document" at bounding box center [95, 108] width 160 height 30
click at [480, 106] on button "button" at bounding box center [466, 108] width 30 height 30
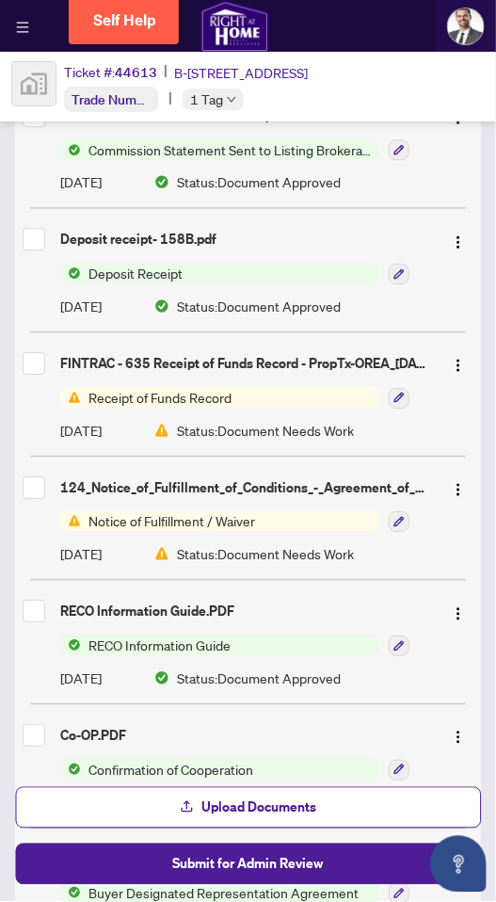
scroll to position [739, 0]
click at [313, 352] on div "FINTRAC - 635 Receipt of Funds Record - PropTx-OREA_[DATE] 12_36_39.pdf" at bounding box center [244, 362] width 368 height 21
click at [453, 359] on img "button" at bounding box center [458, 364] width 15 height 15
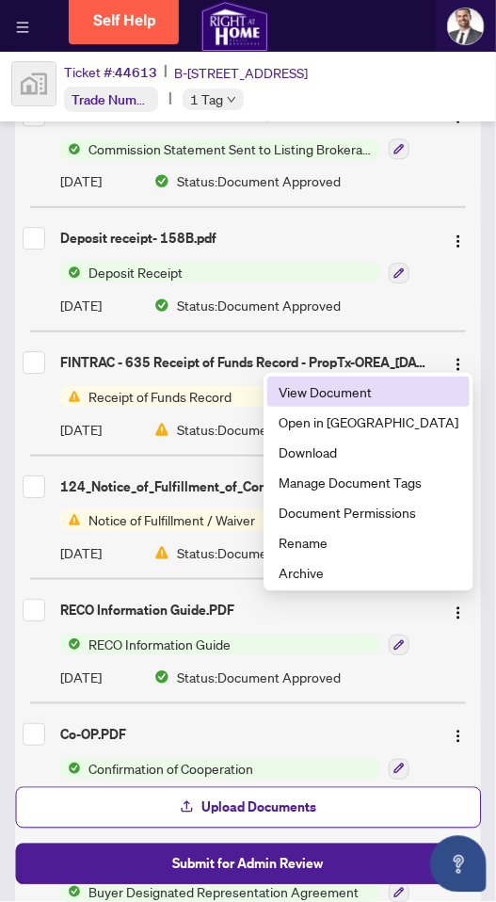
click at [408, 400] on span "View Document" at bounding box center [369, 392] width 180 height 21
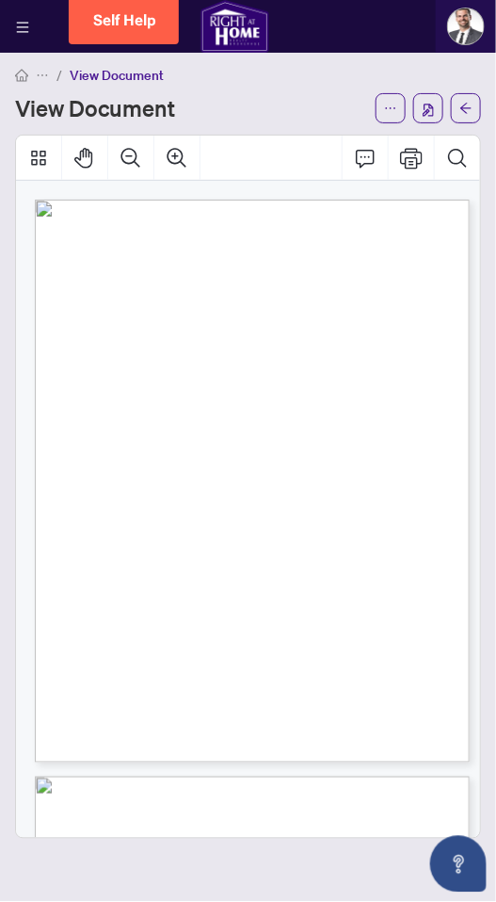
click at [314, 98] on div "View Document" at bounding box center [189, 108] width 349 height 30
click at [472, 103] on icon "arrow-left" at bounding box center [466, 108] width 13 height 13
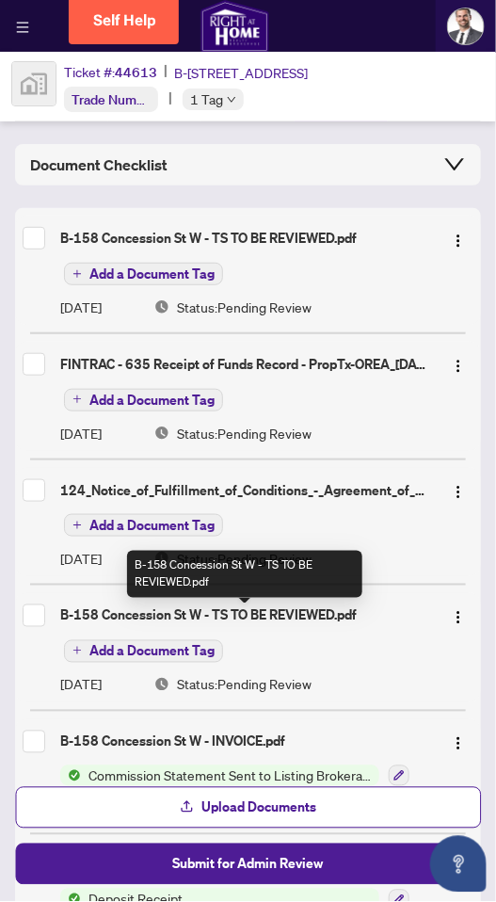
scroll to position [113, 0]
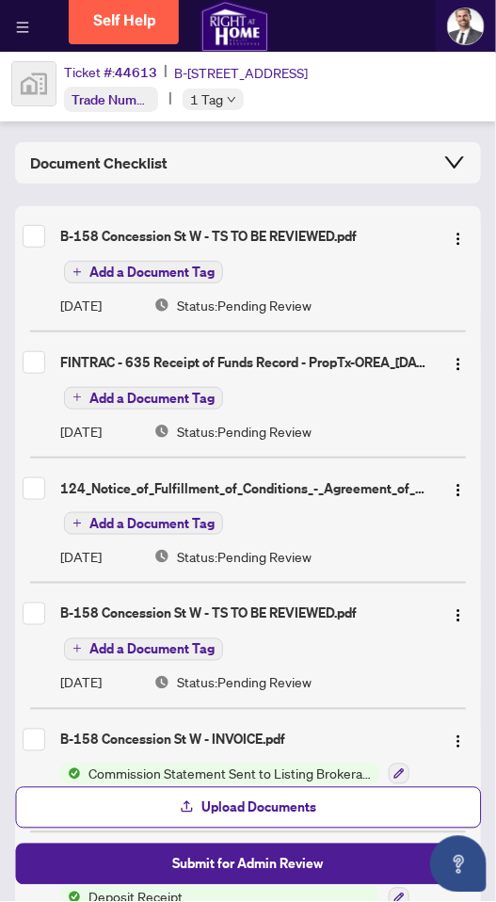
click at [351, 385] on div "Add a Document Tag" at bounding box center [267, 397] width 414 height 24
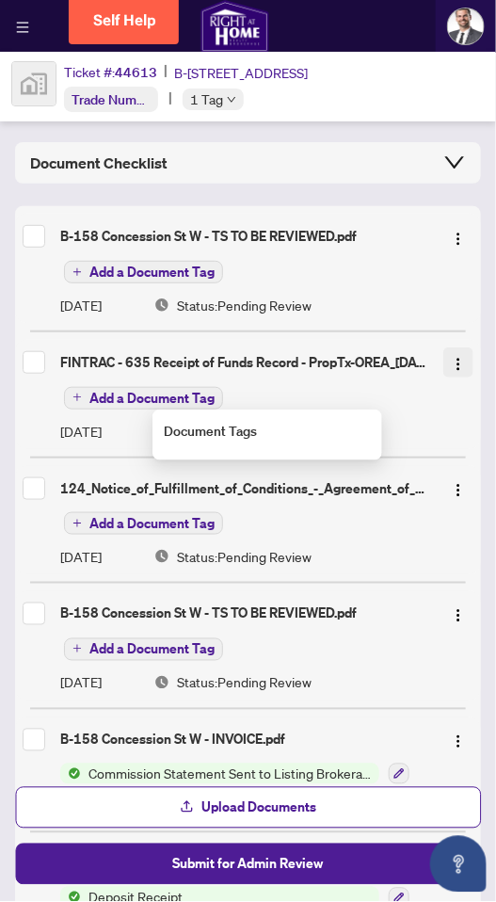
click at [448, 365] on button "button" at bounding box center [459, 363] width 30 height 30
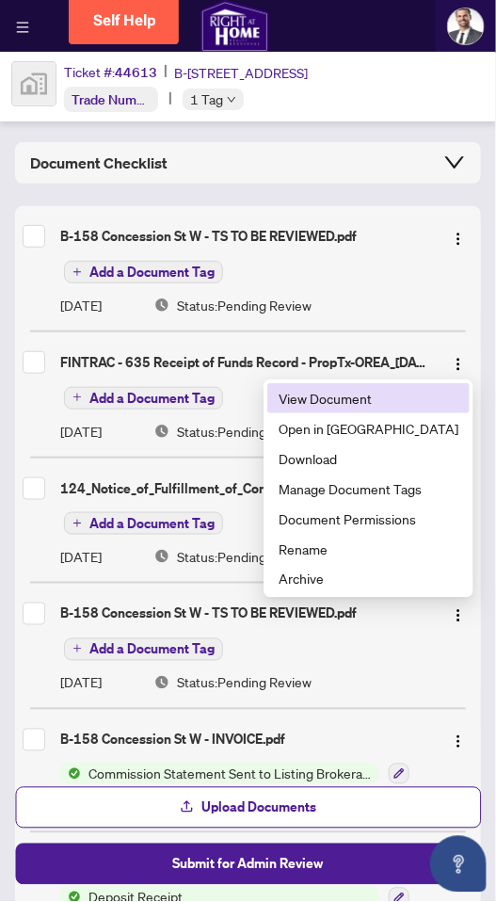
click at [412, 405] on span "View Document" at bounding box center [369, 398] width 180 height 21
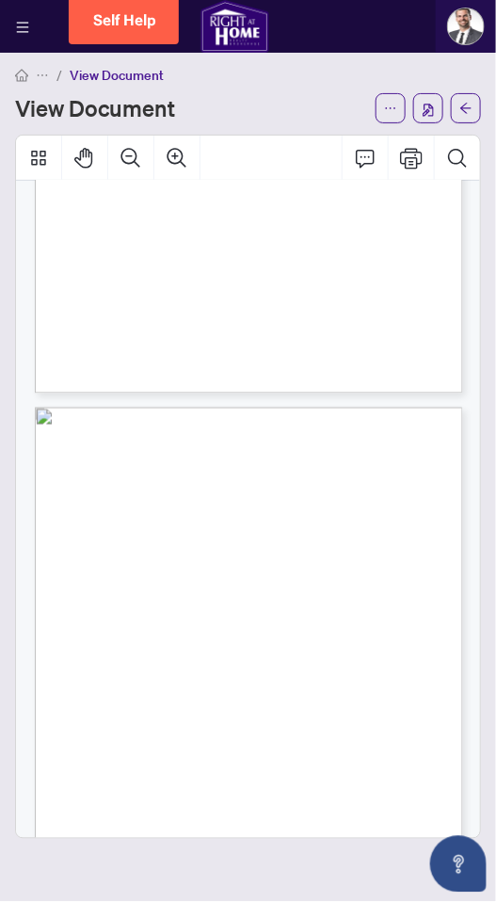
scroll to position [360, 0]
click at [463, 118] on span "button" at bounding box center [466, 108] width 13 height 30
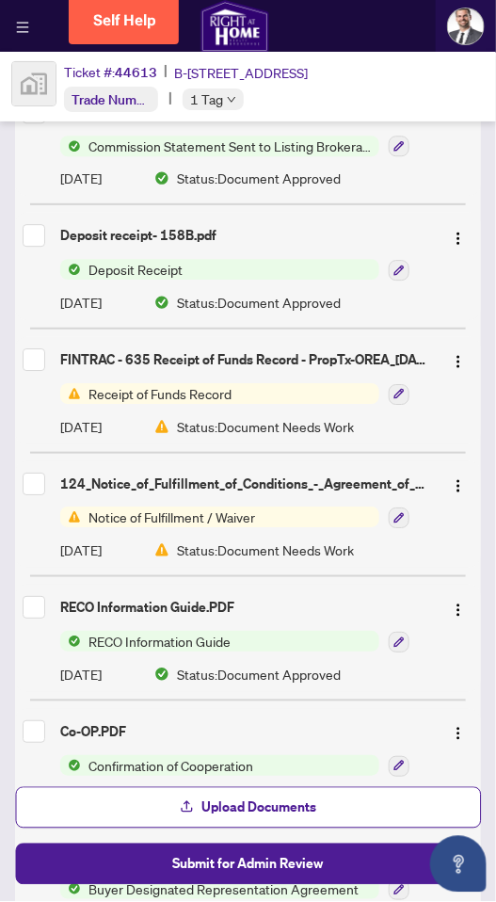
scroll to position [742, 0]
click at [460, 234] on img "button" at bounding box center [458, 237] width 15 height 15
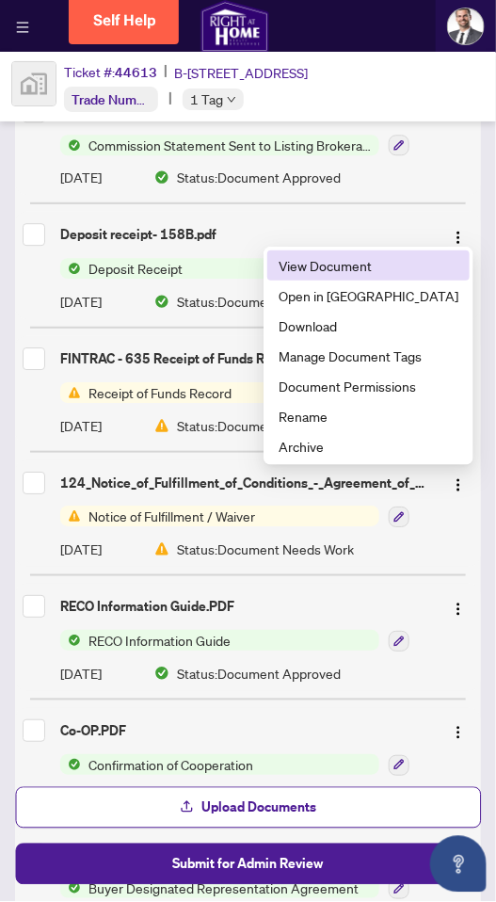
click at [399, 265] on span "View Document" at bounding box center [369, 265] width 180 height 21
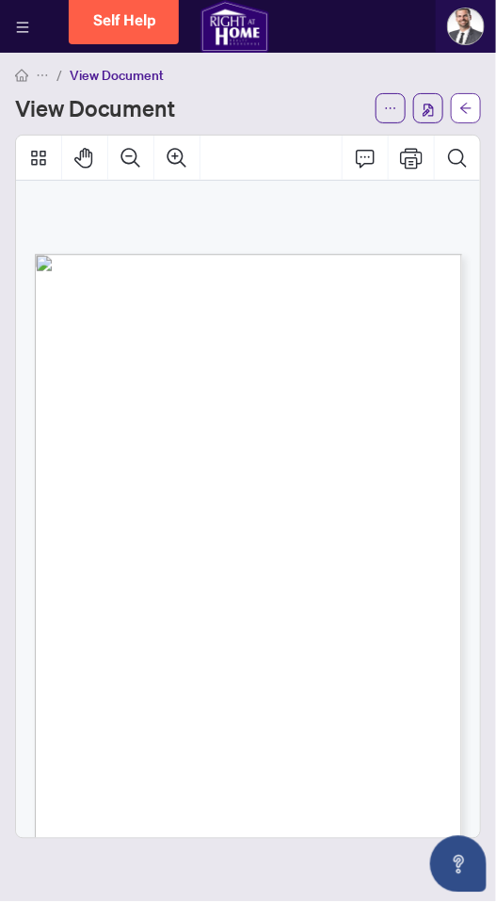
click at [464, 111] on icon "arrow-left" at bounding box center [466, 108] width 13 height 13
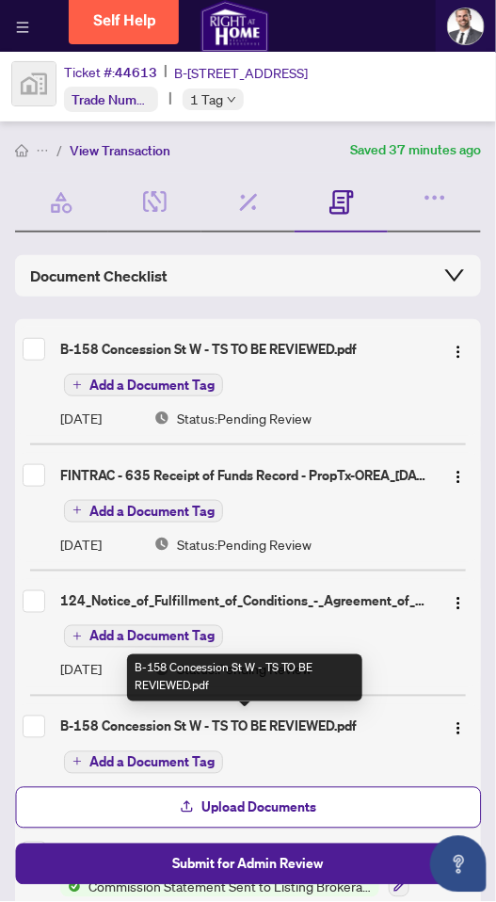
scroll to position [89, 0]
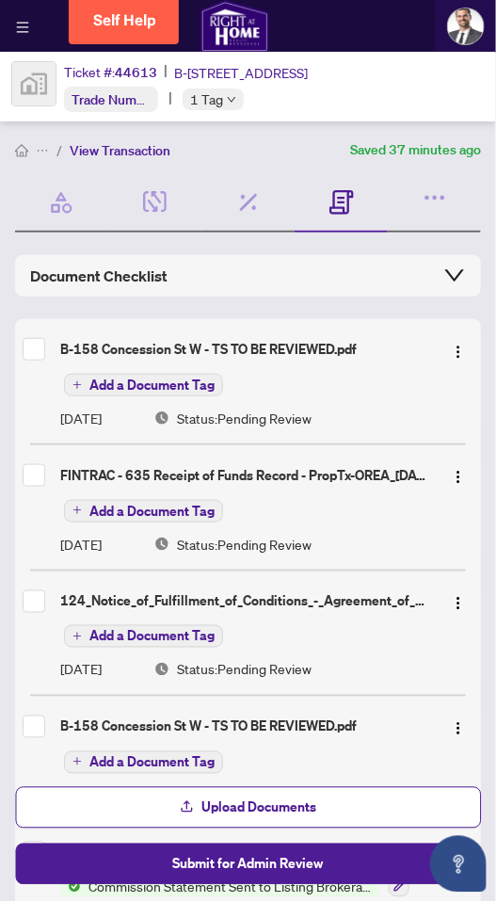
click at [429, 0] on html "Dashboard Deal Processing Mortgage Referrals rLearning Dan Cordeiro dan@simcoeh…" at bounding box center [248, 451] width 496 height 902
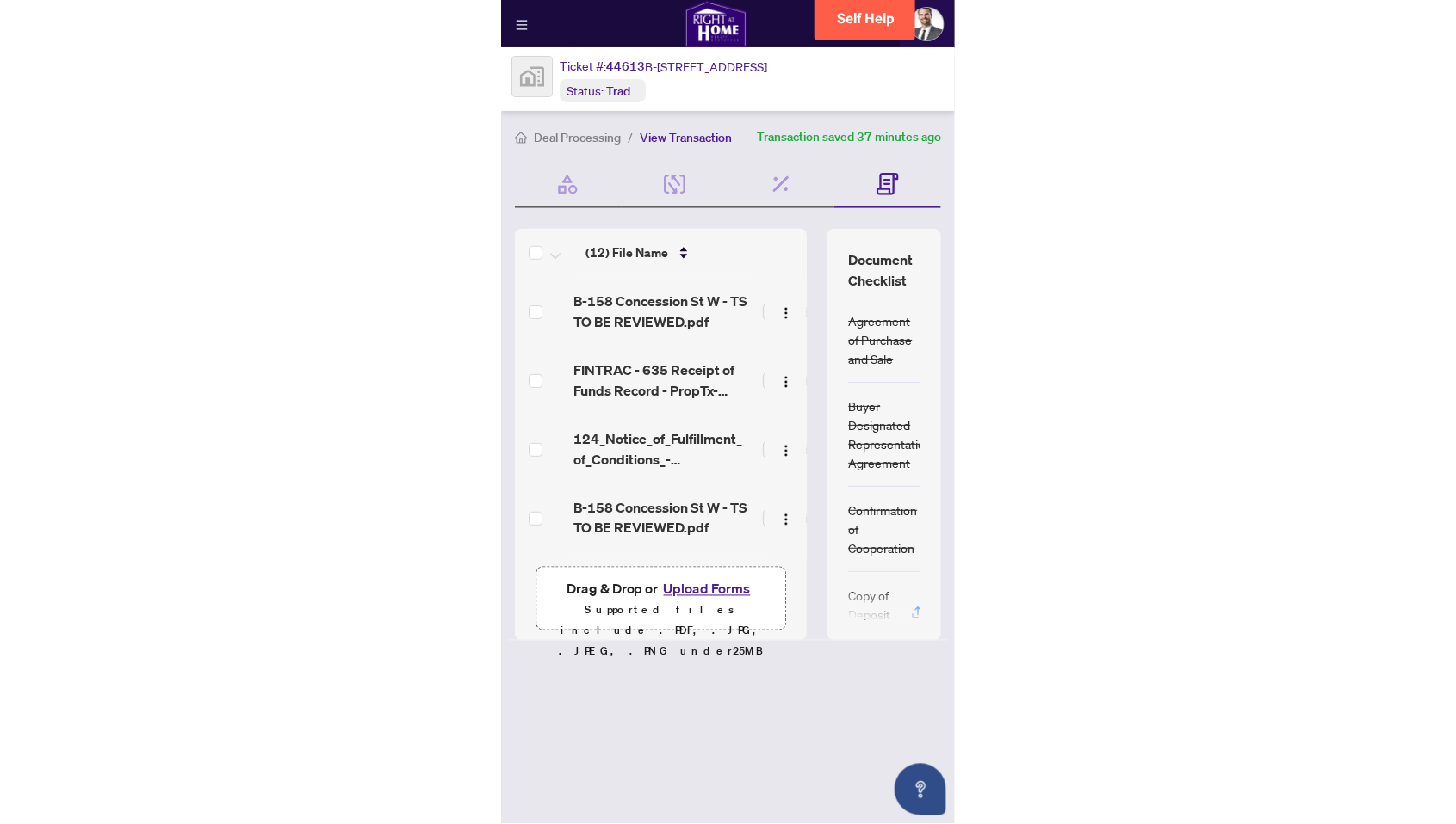
scroll to position [84, 0]
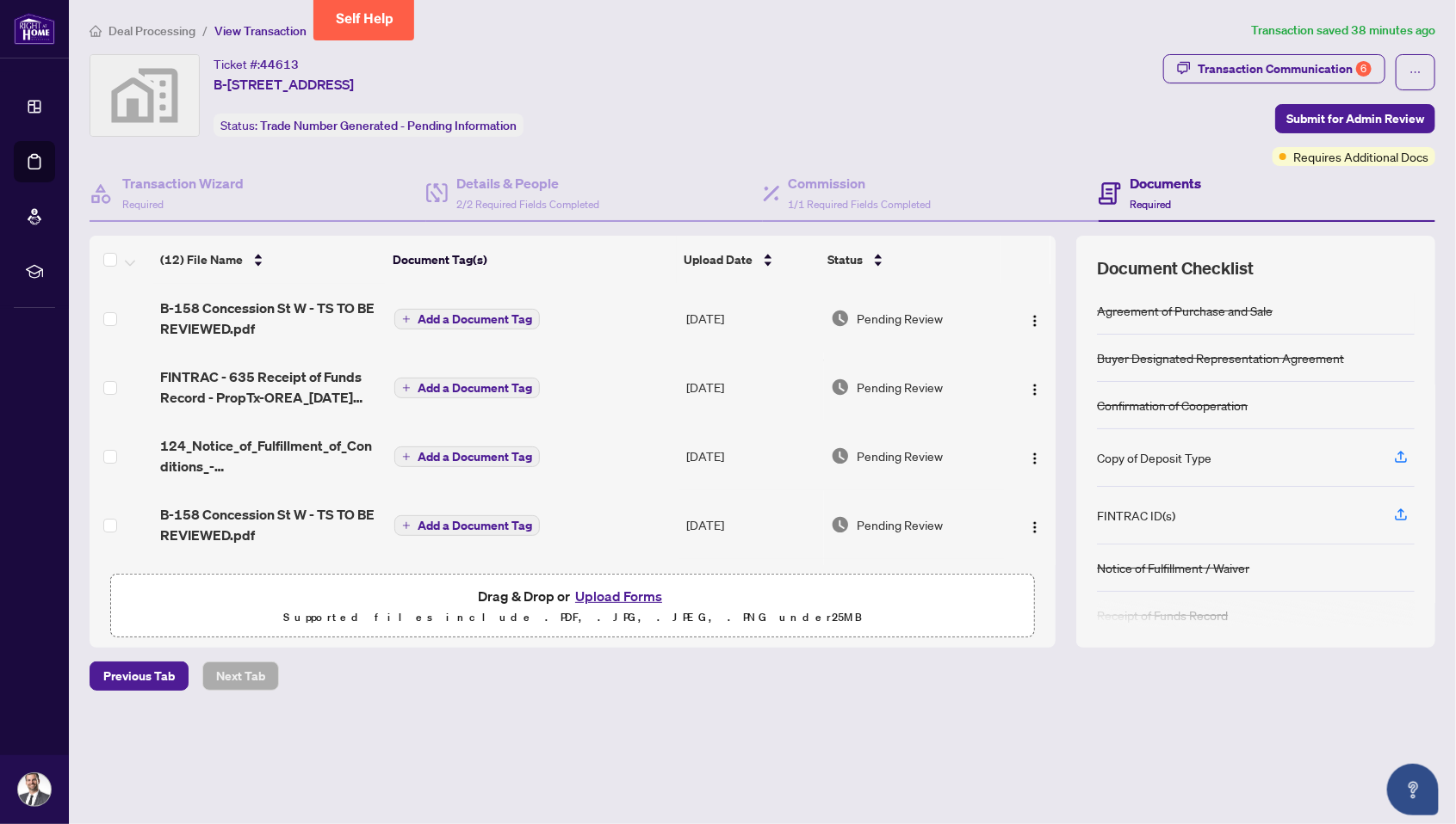
click at [640, 586] on button "Upload Forms" at bounding box center [619, 597] width 97 height 22
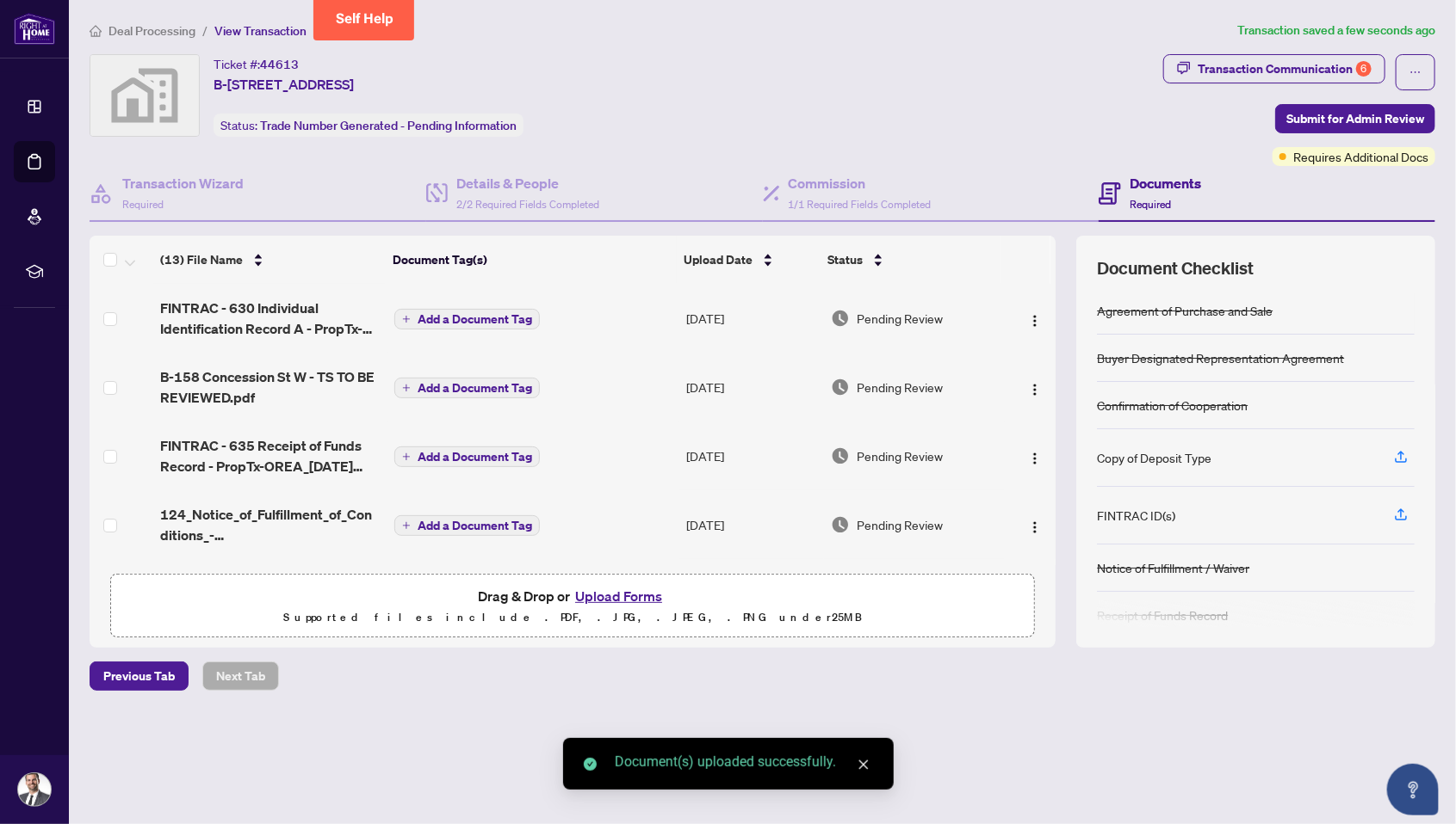
click at [628, 586] on button "Upload Forms" at bounding box center [619, 597] width 97 height 22
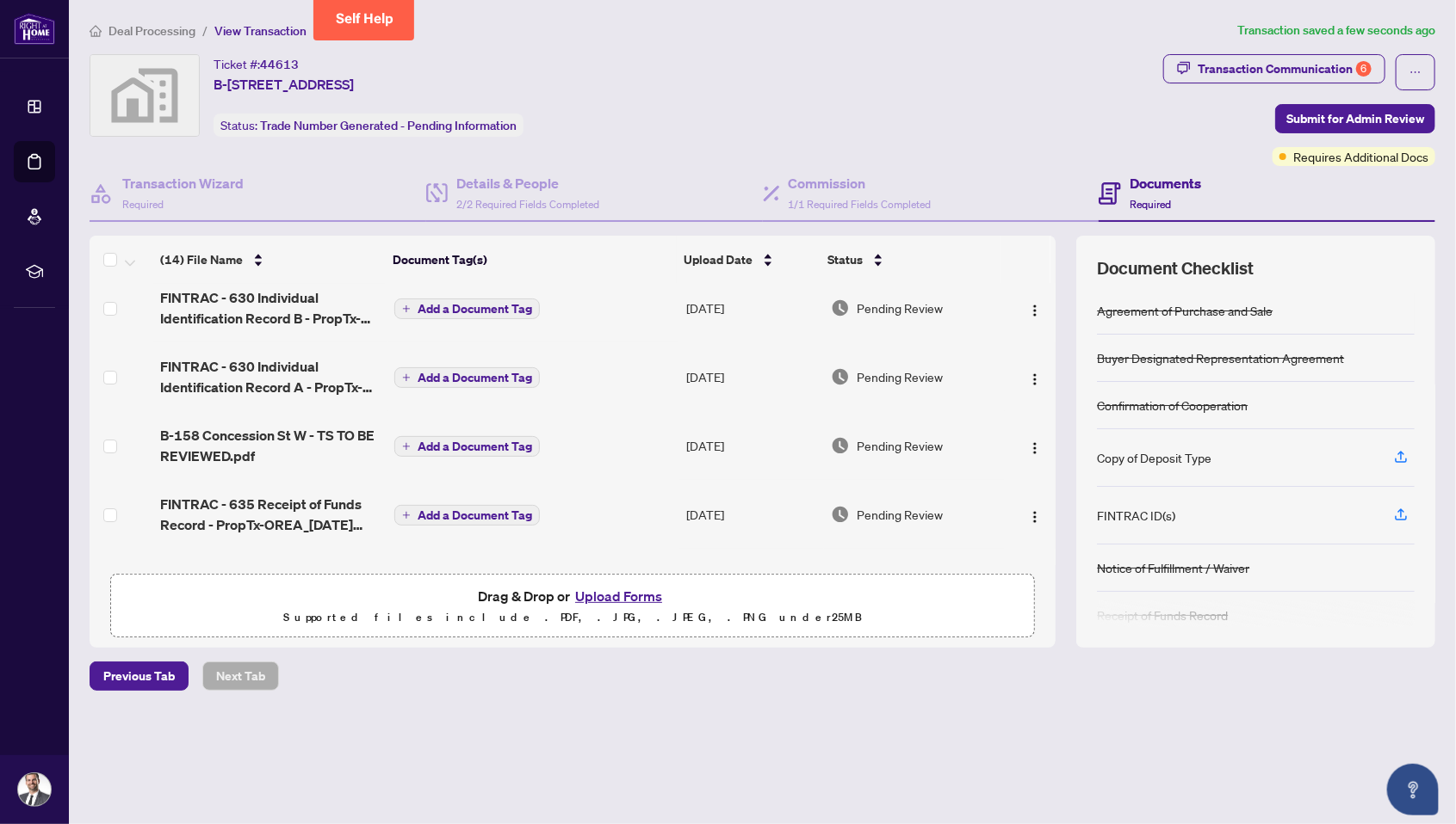
scroll to position [0, 0]
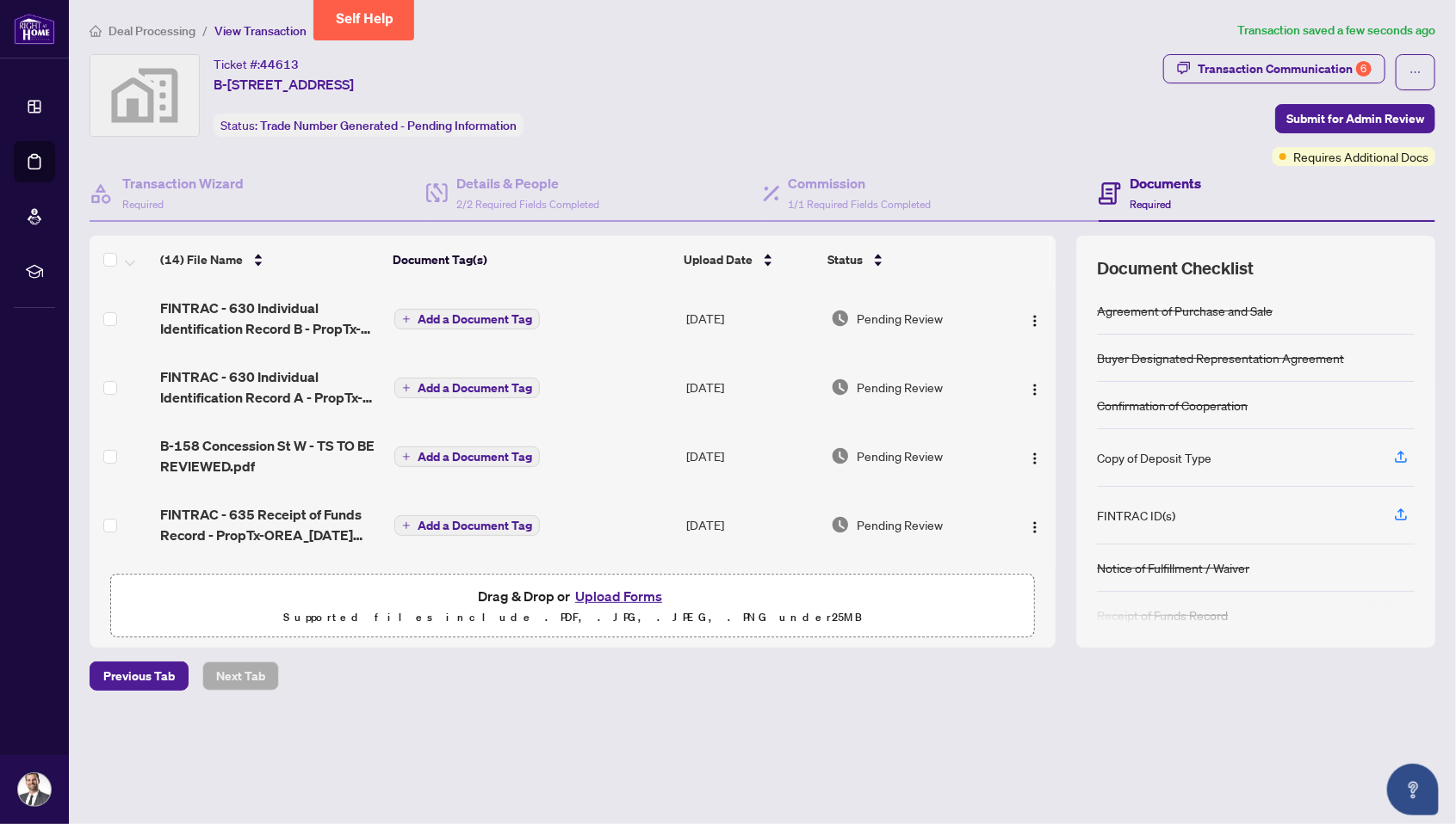
click at [515, 447] on button "Add a Document Tag" at bounding box center [466, 457] width 145 height 21
click at [515, 376] on div "Manage document tags Please browse the list or search to apply tags to: B-158 C…" at bounding box center [728, 412] width 448 height 470
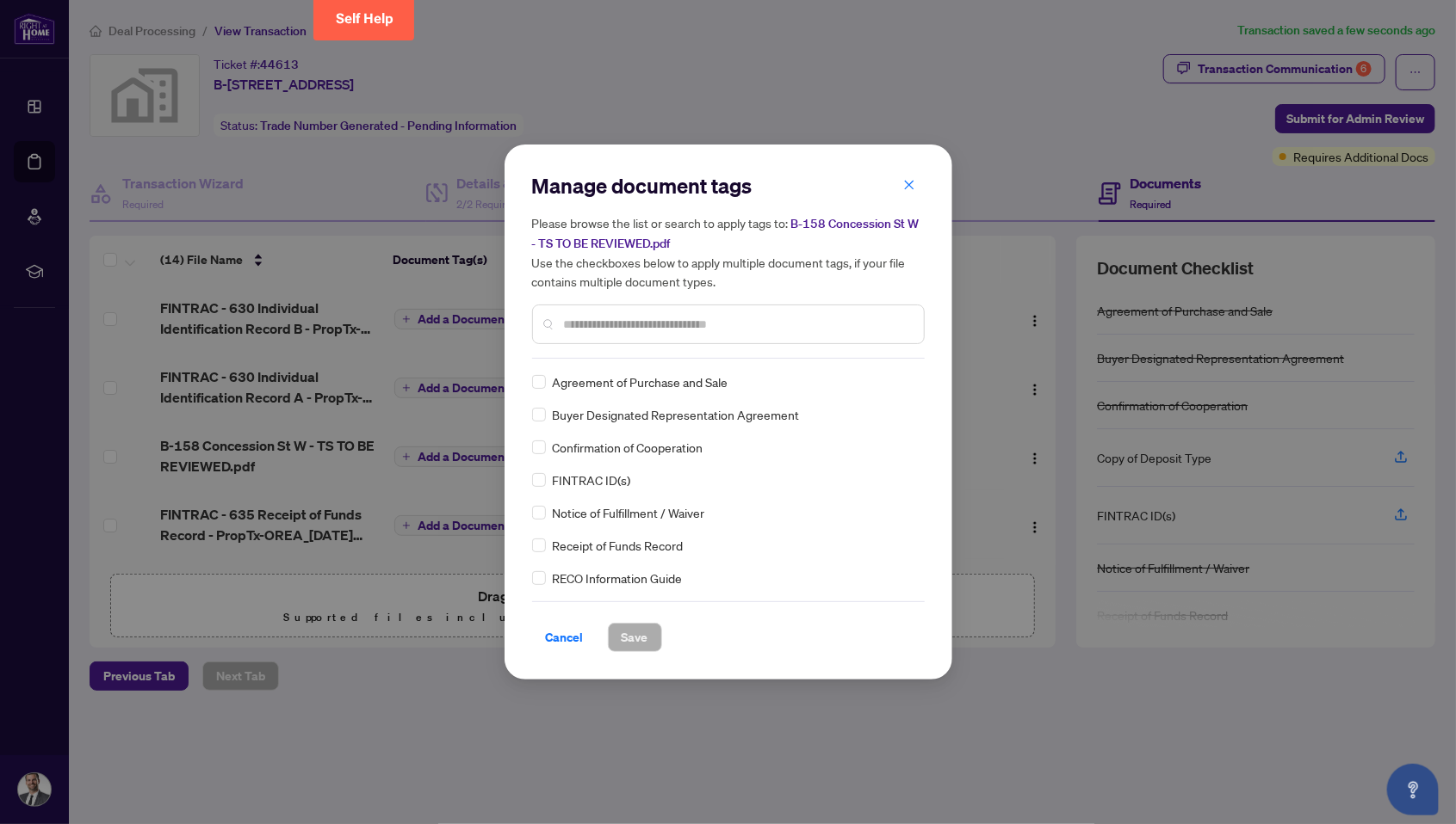
click at [728, 185] on icon "close" at bounding box center [909, 185] width 9 height 9
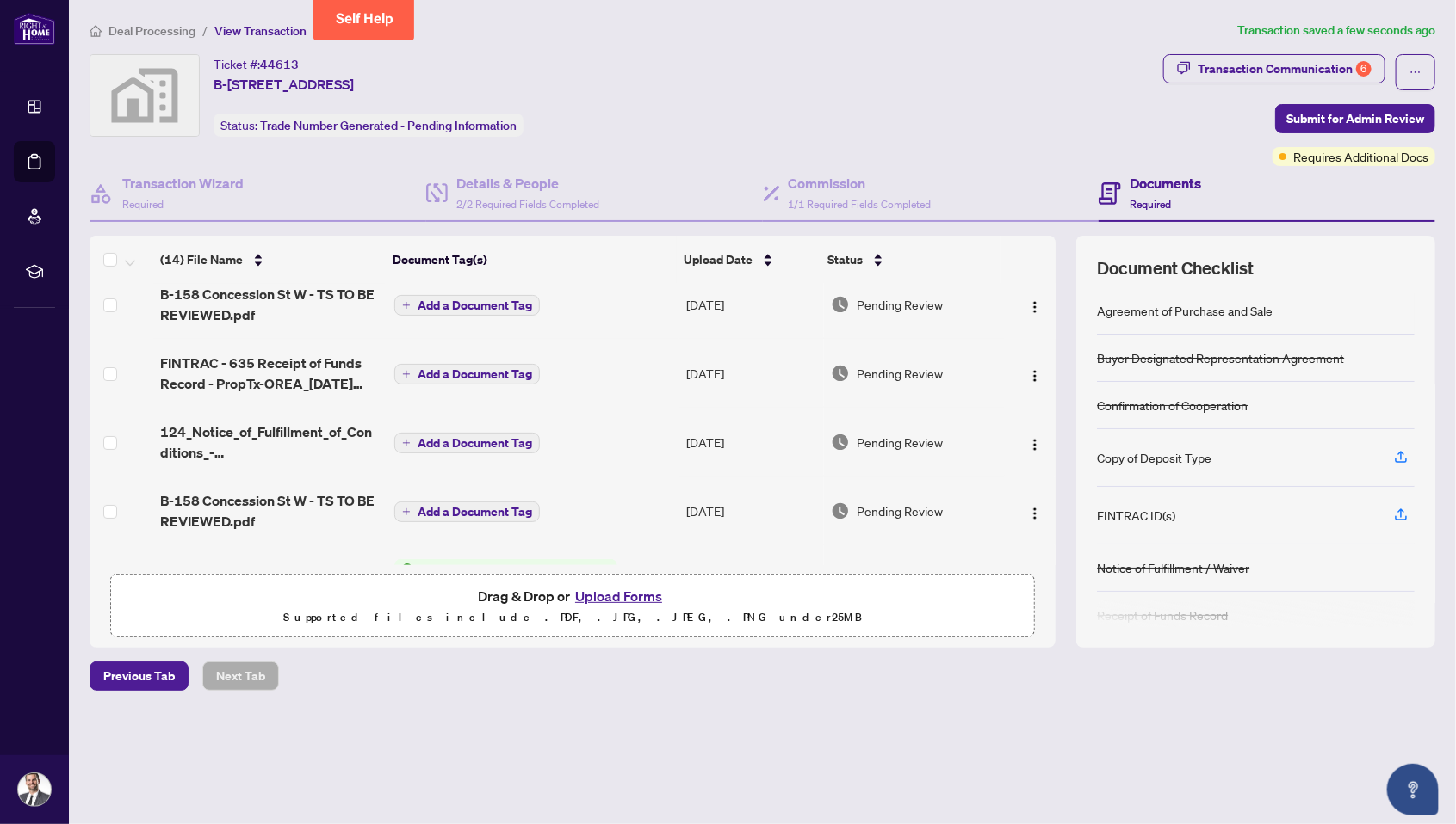
scroll to position [164, 0]
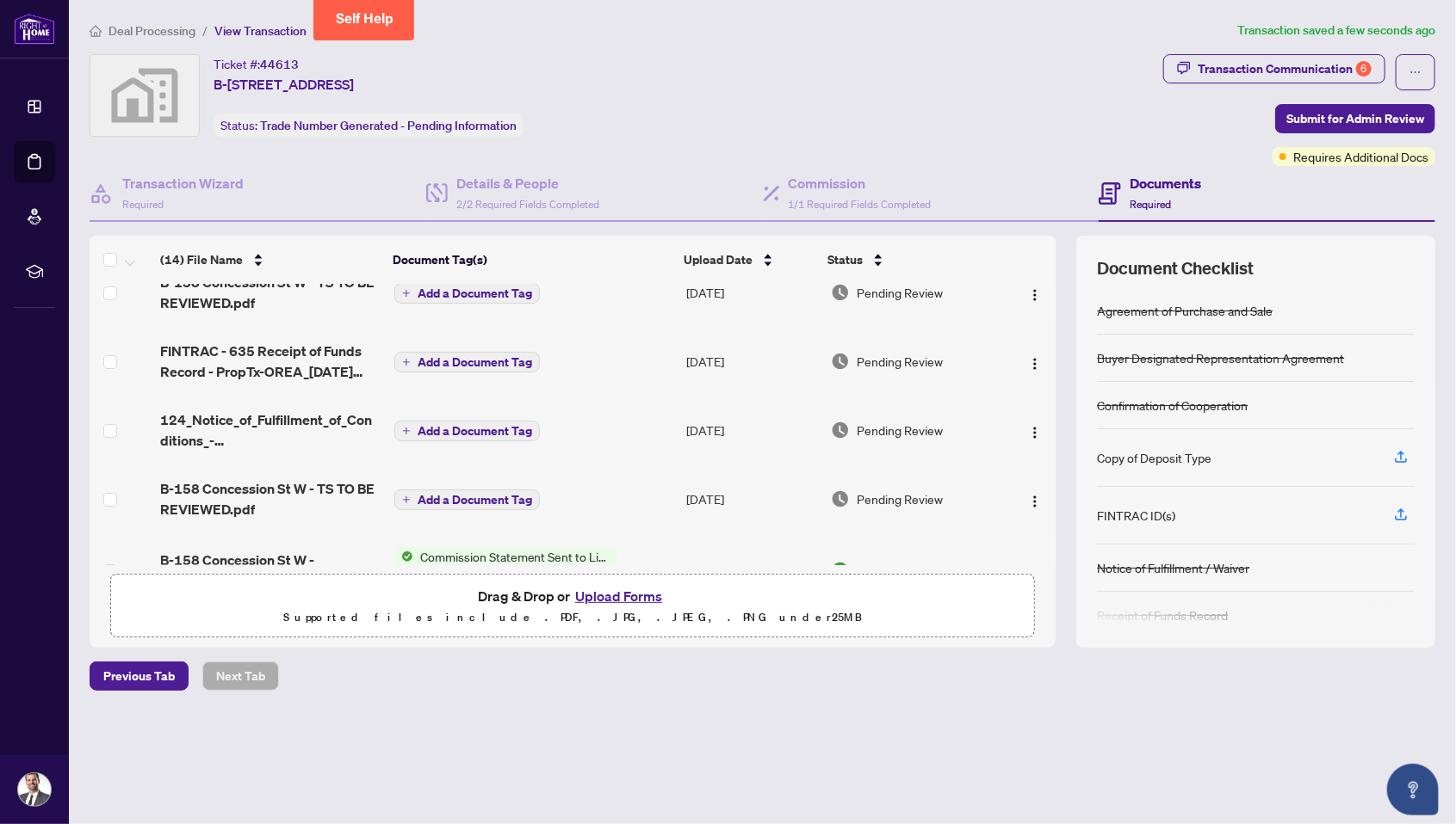
click at [728, 105] on span "Submit for Admin Review" at bounding box center [1355, 119] width 138 height 27
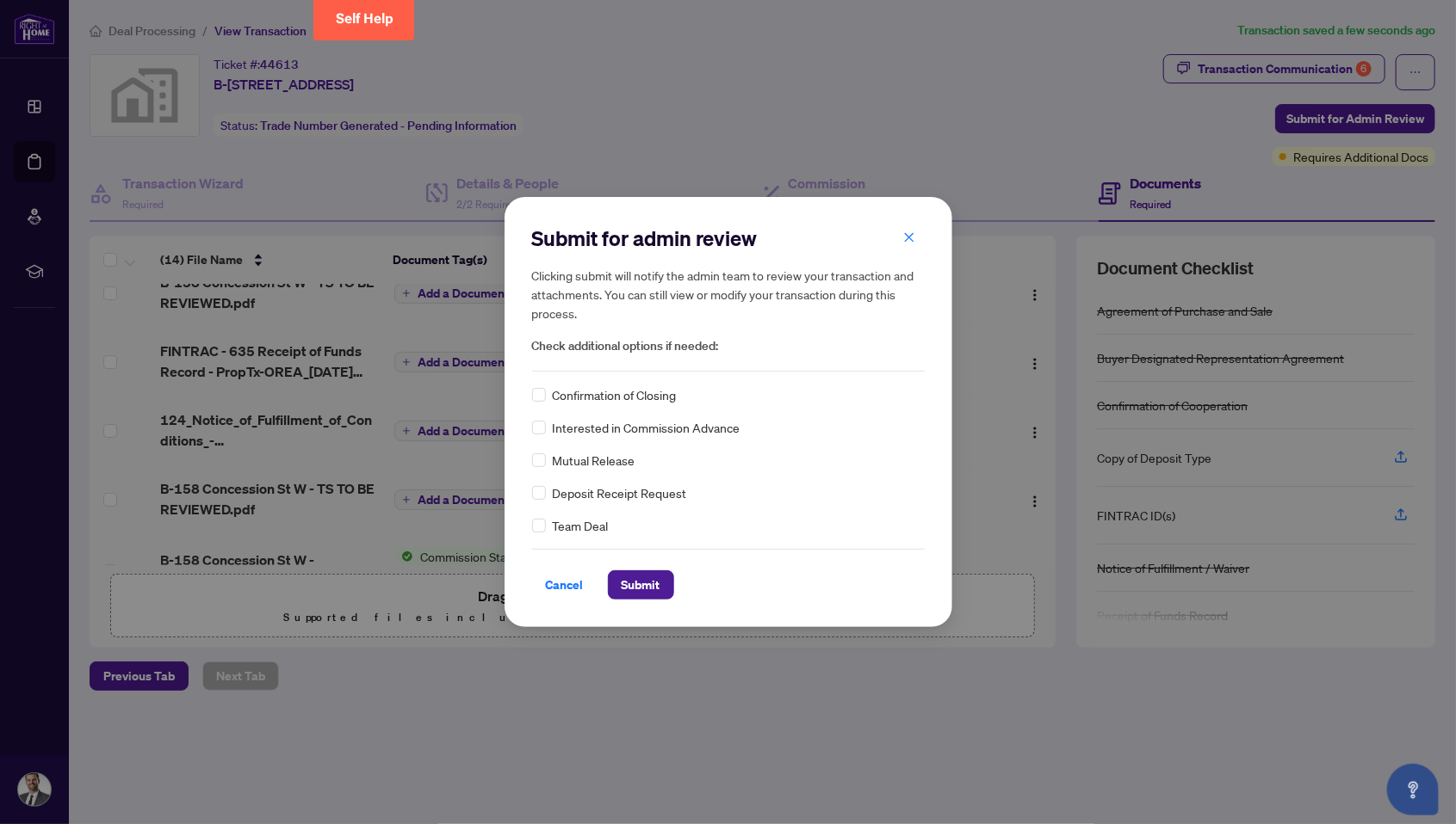
click at [657, 389] on span "Confirmation of Closing" at bounding box center [615, 395] width 124 height 19
click at [652, 576] on span "Submit" at bounding box center [641, 585] width 38 height 27
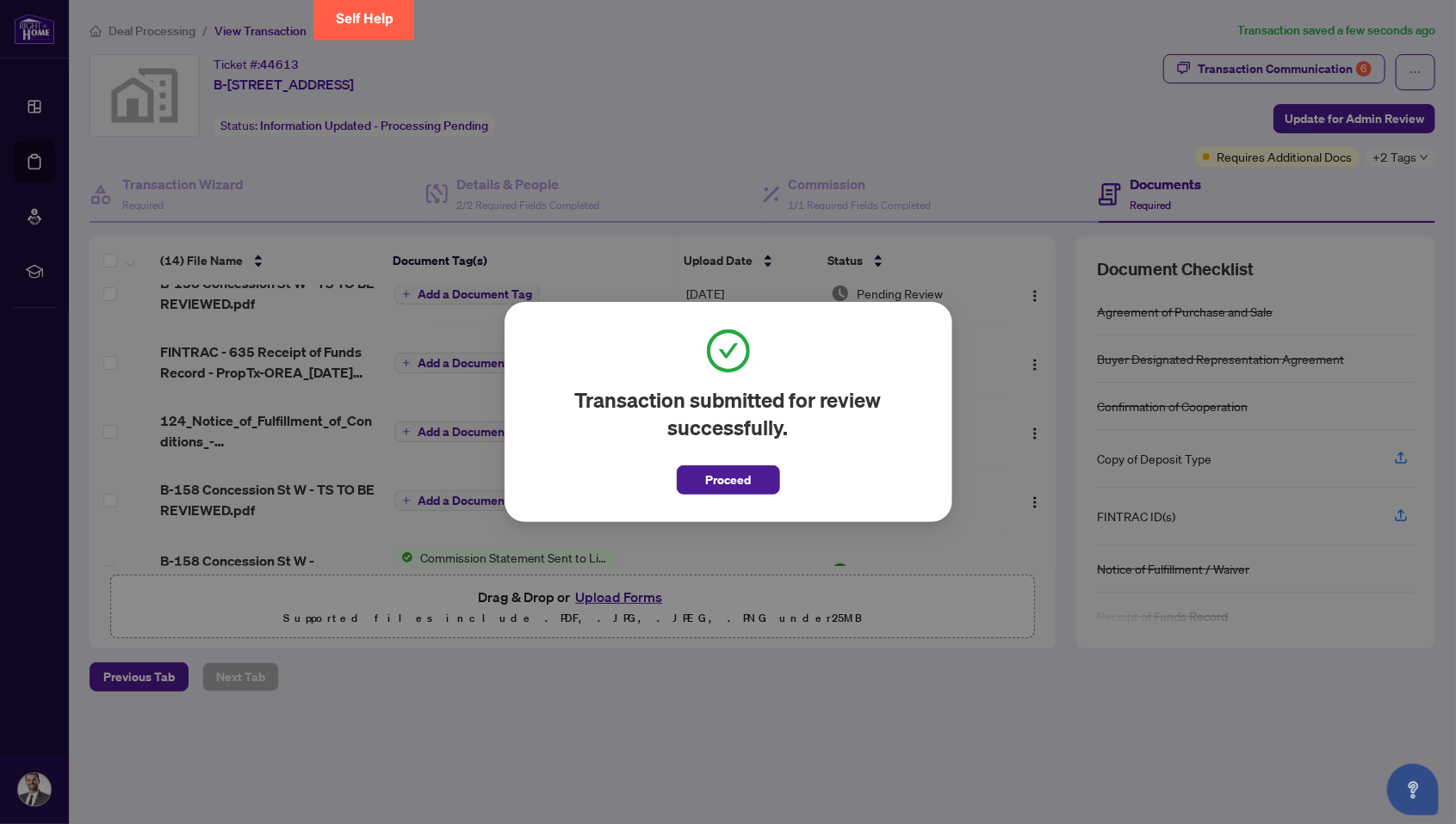
click at [728, 480] on button "Proceed" at bounding box center [728, 481] width 103 height 29
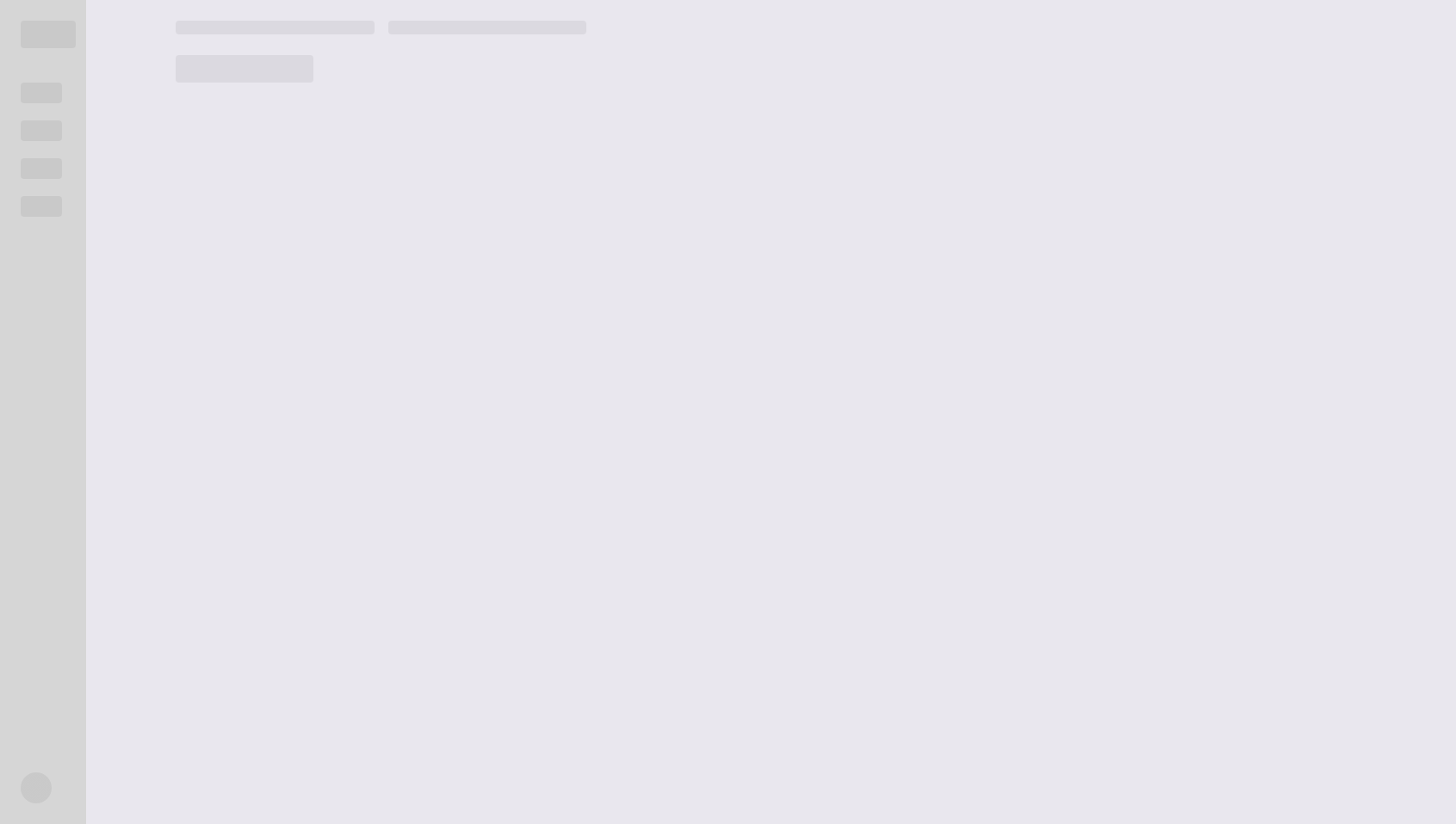
scroll to position [84, 0]
